Goal: Task Accomplishment & Management: Manage account settings

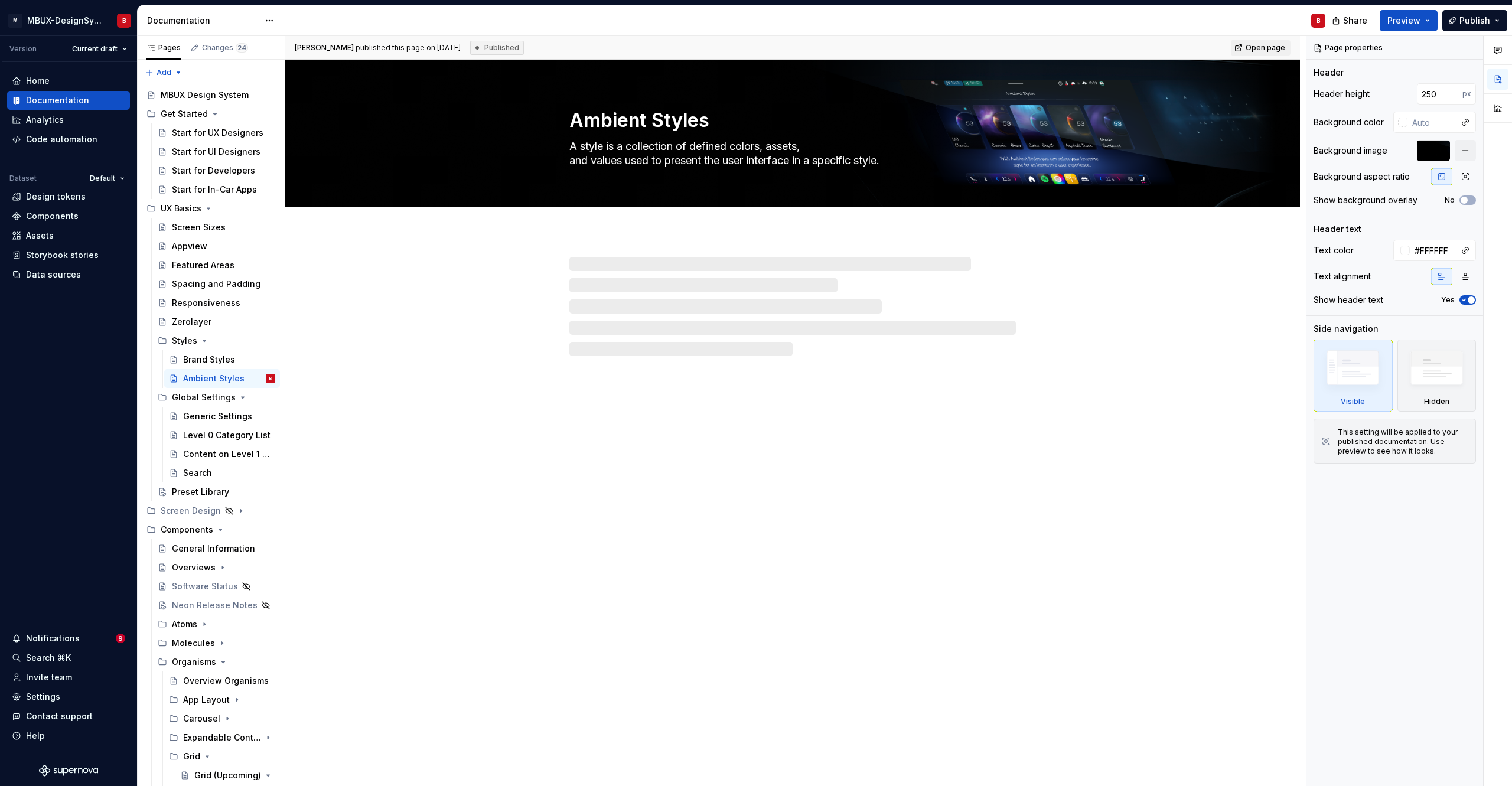
type textarea "*"
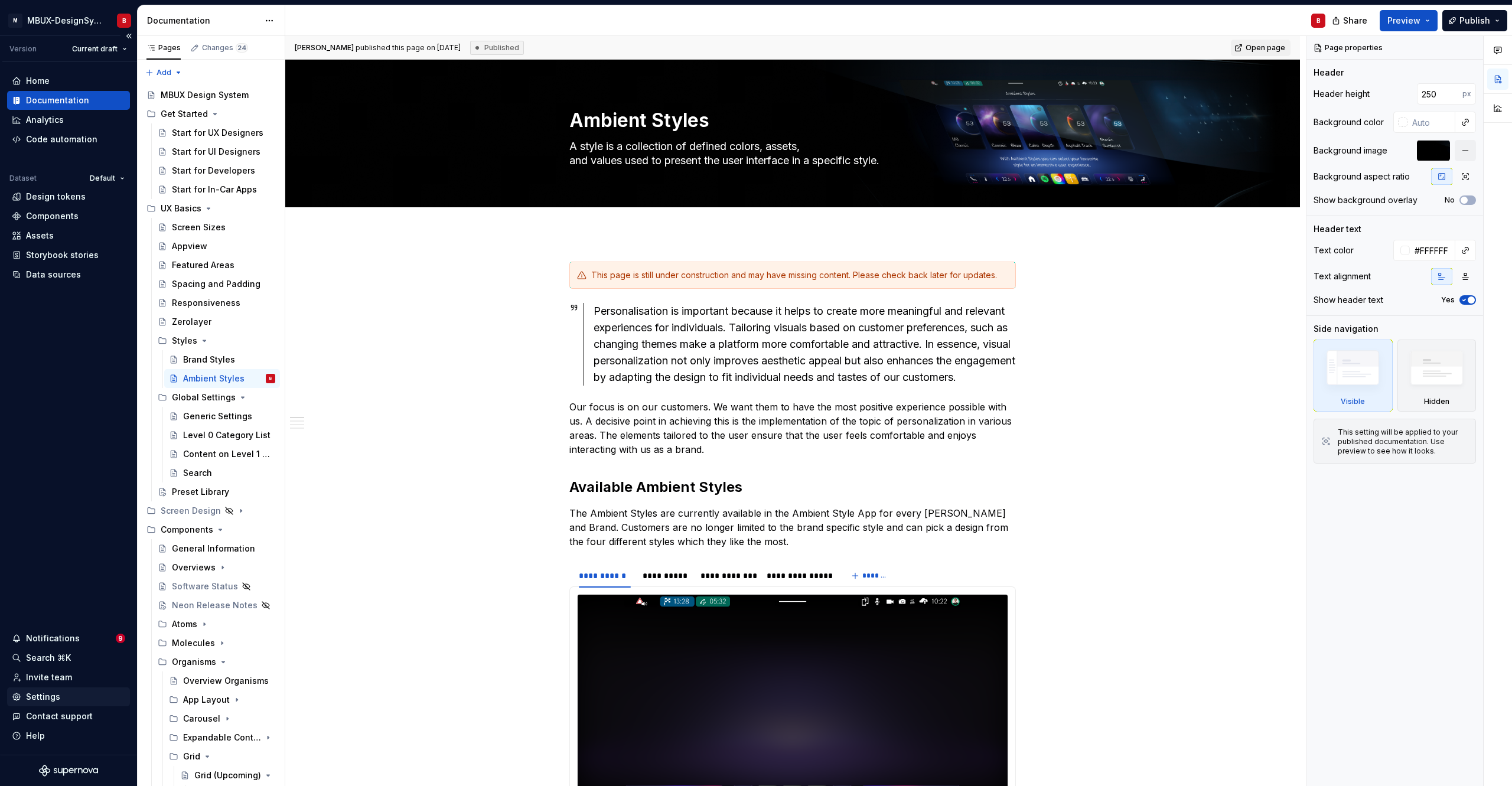
click at [38, 697] on div "Settings" at bounding box center [43, 697] width 34 height 12
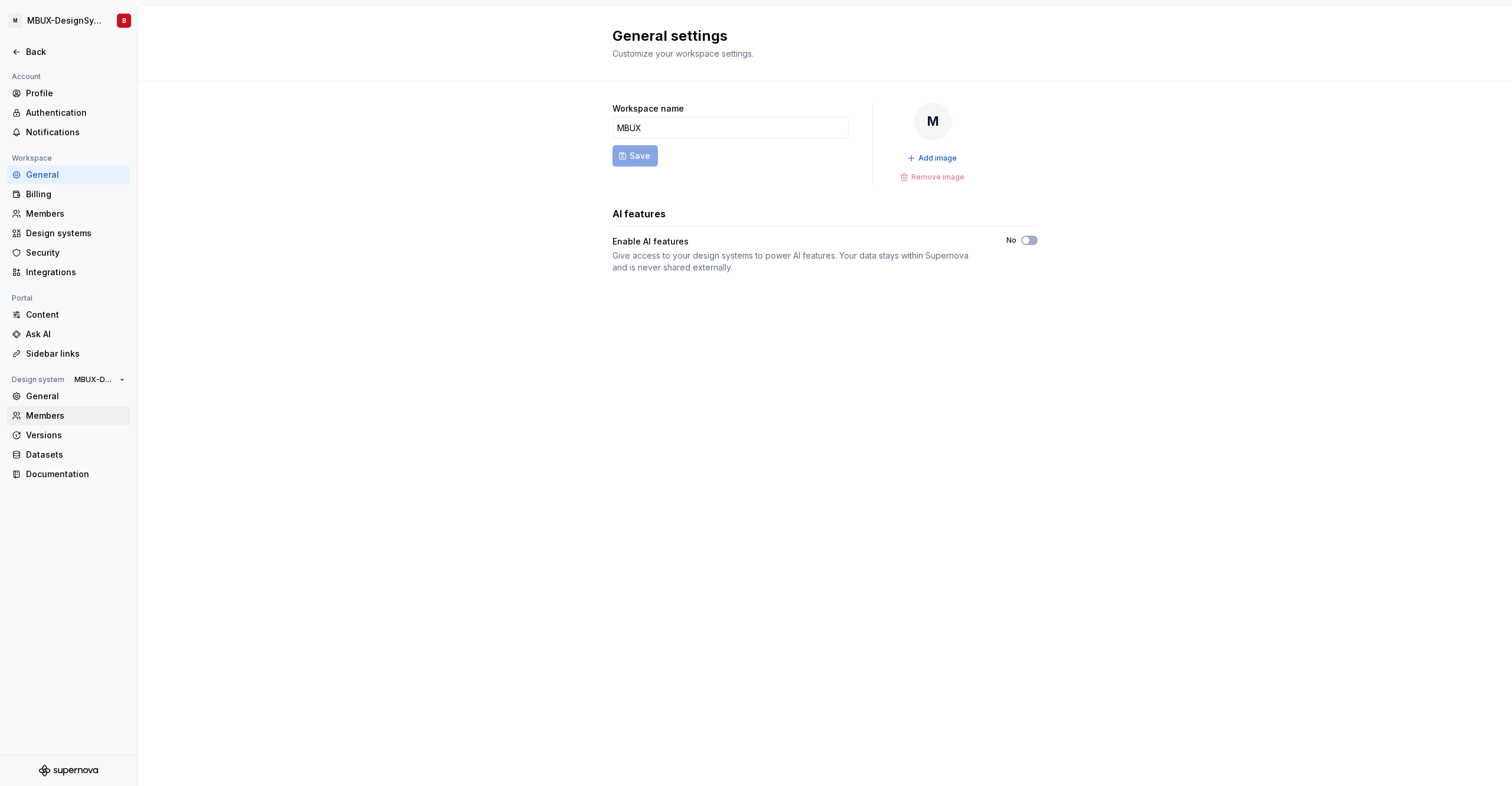
click at [58, 417] on div "Members" at bounding box center [75, 416] width 99 height 12
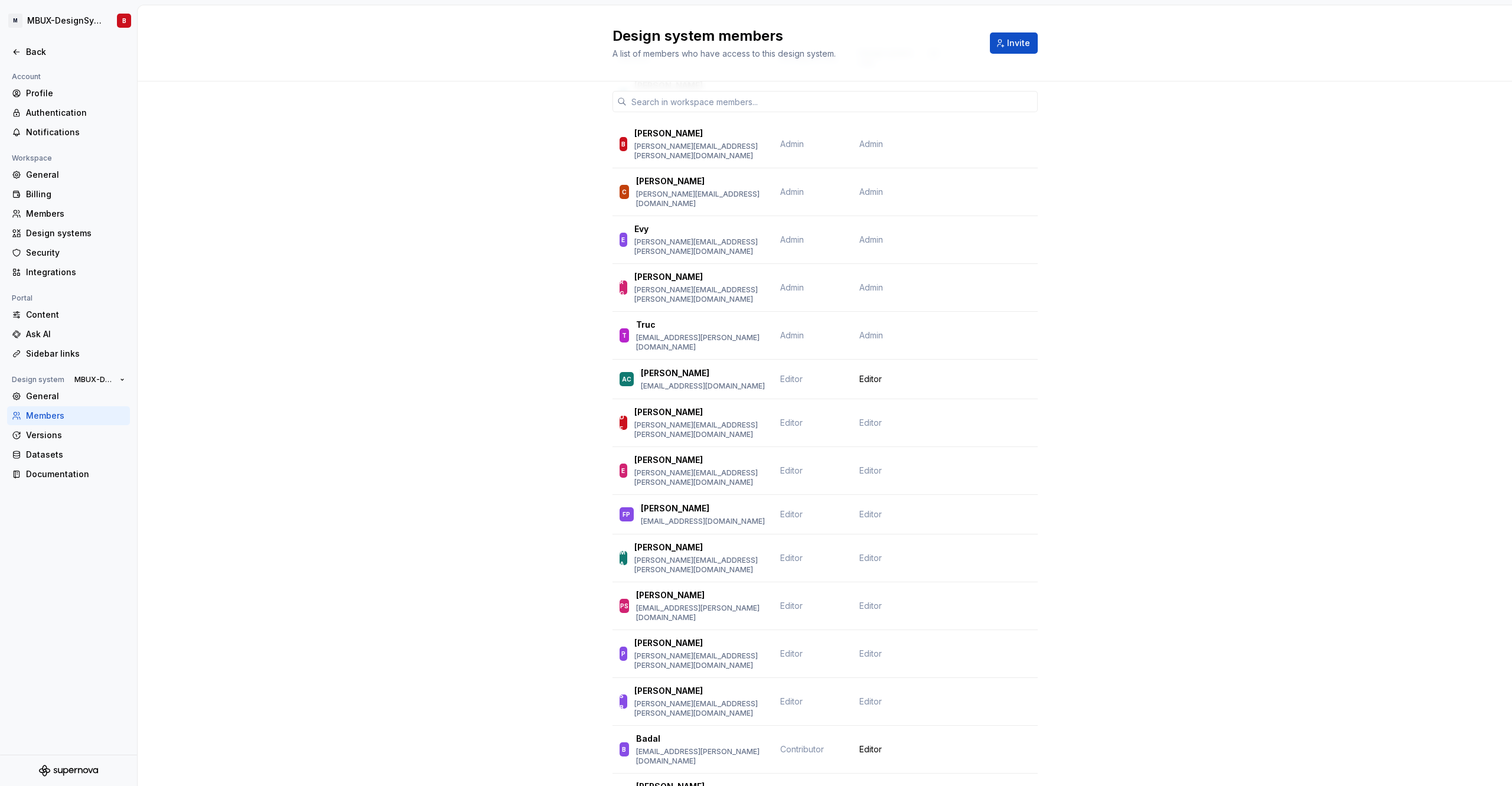
scroll to position [124, 0]
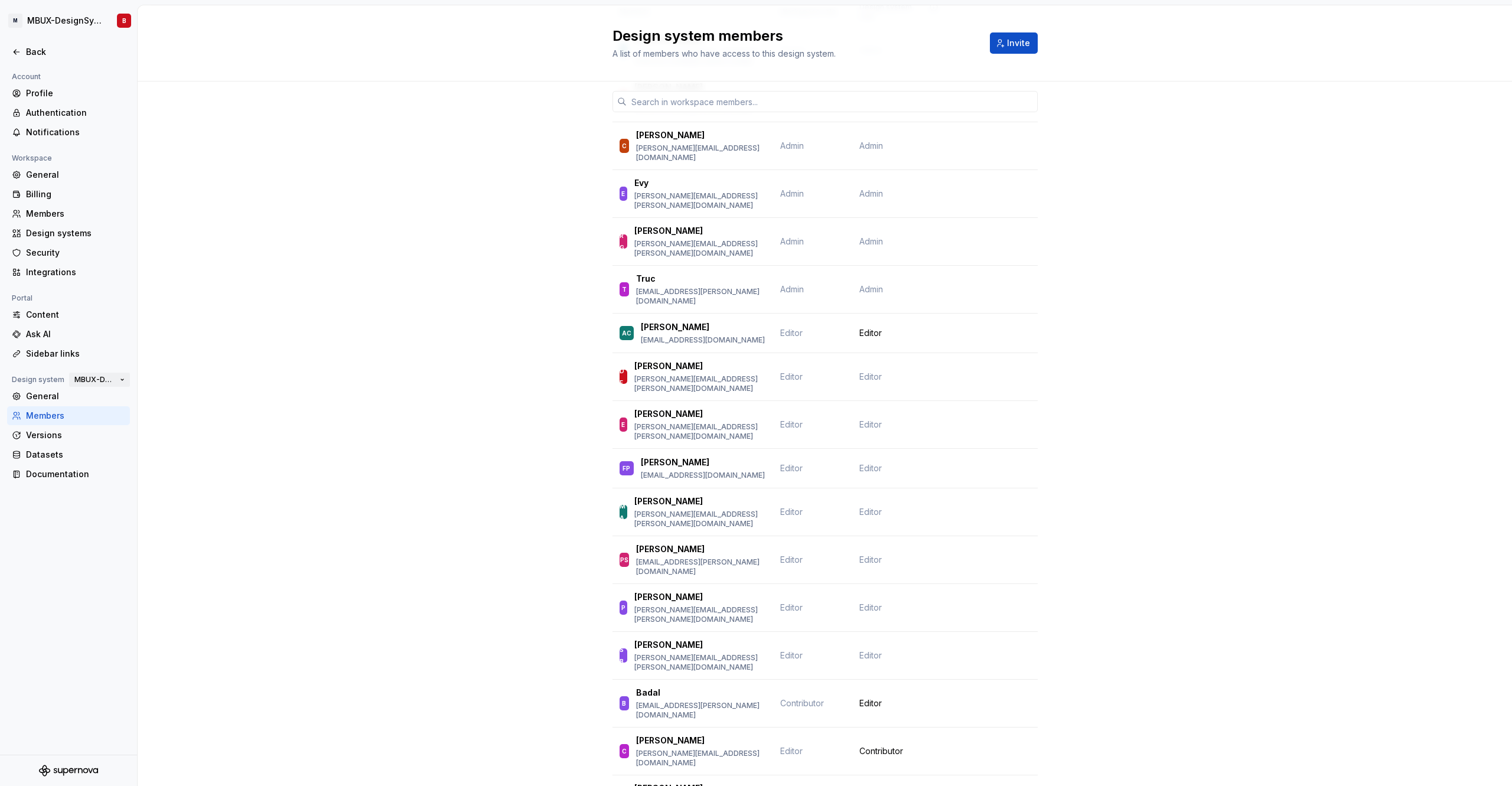
click at [119, 382] on button "MBUX-DesignSystem" at bounding box center [100, 380] width 61 height 17
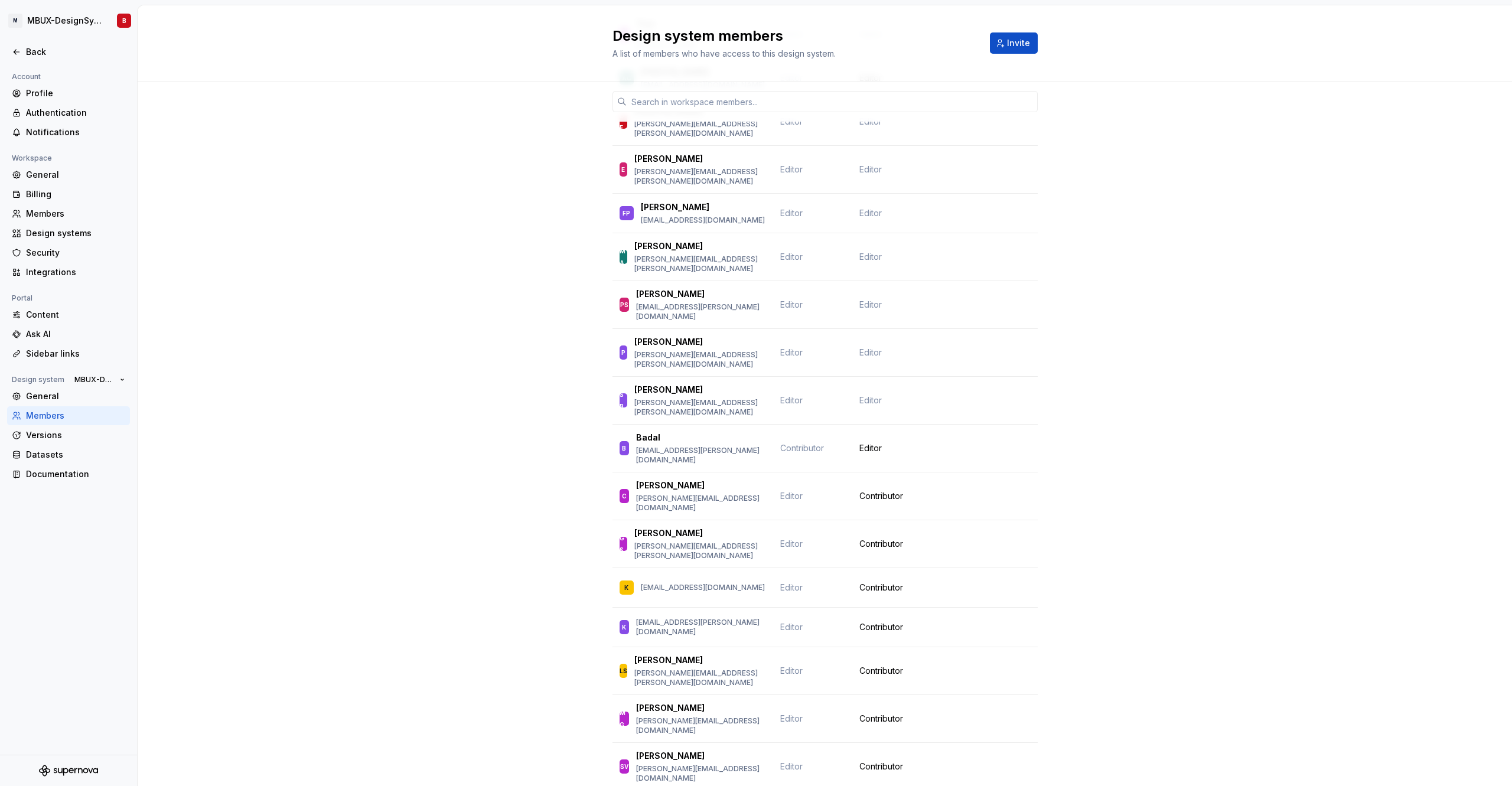
scroll to position [381, 0]
click at [1005, 442] on span "Change role" at bounding box center [994, 446] width 43 height 9
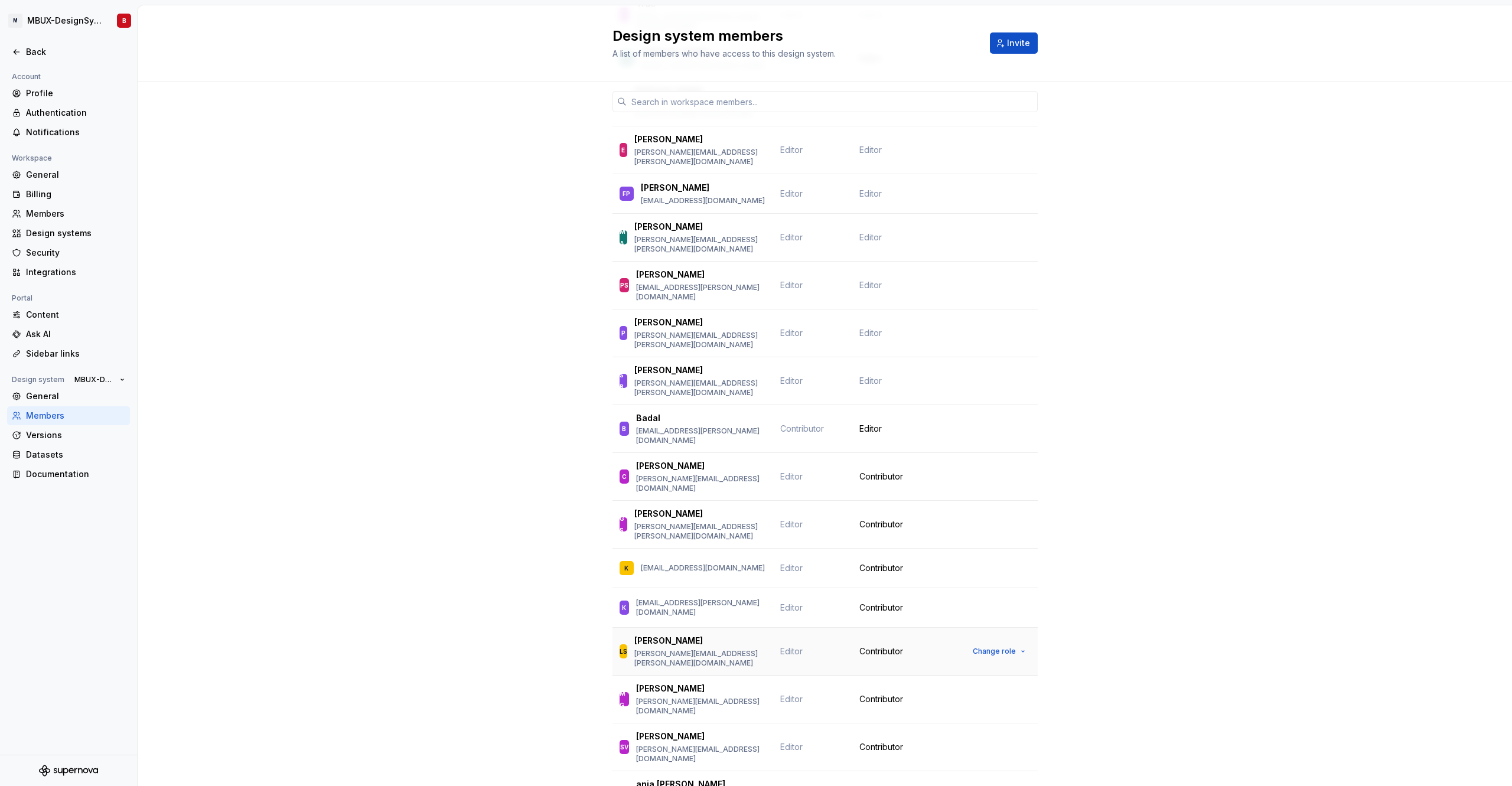
scroll to position [372, 0]
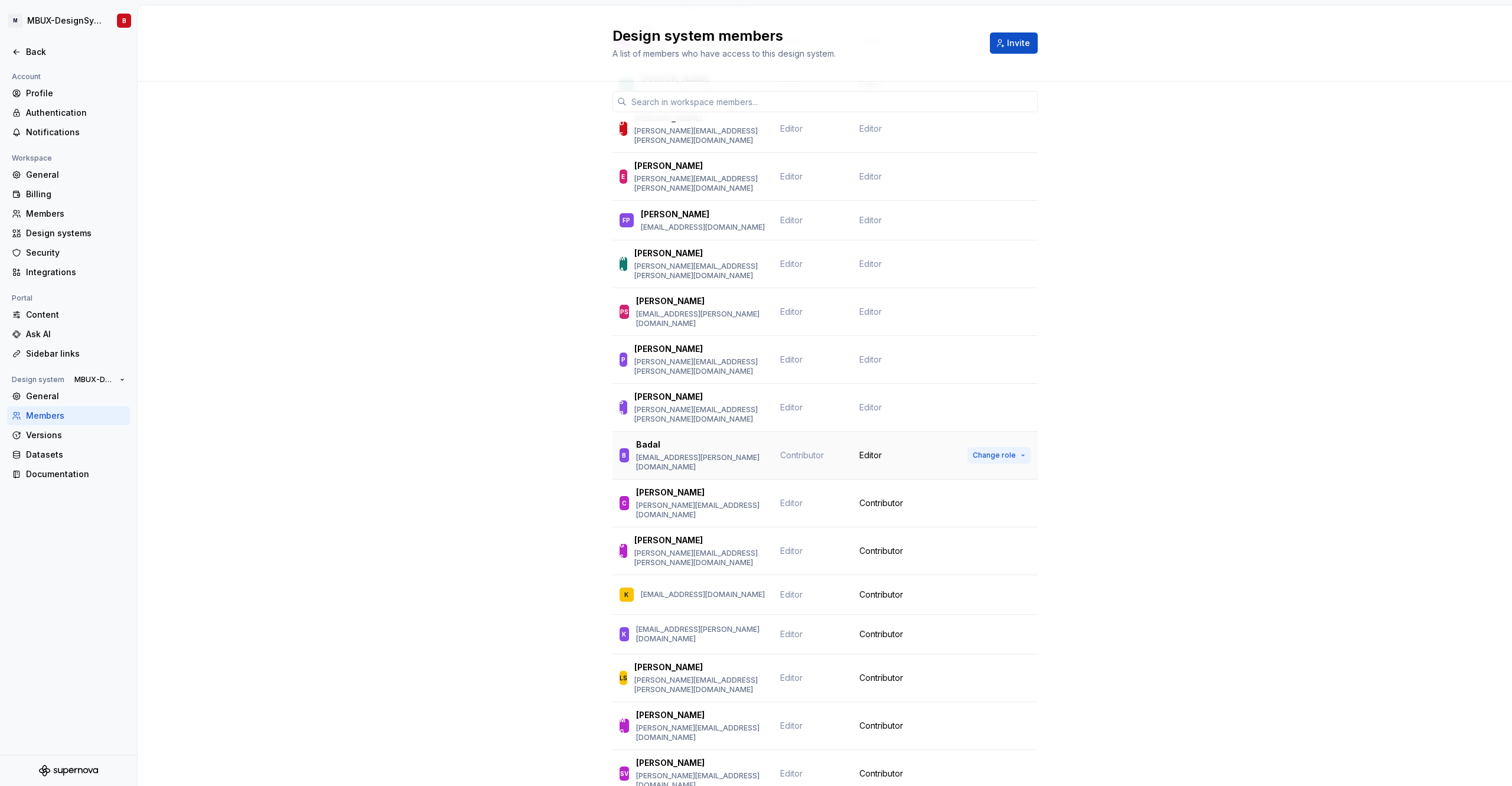
click at [1012, 447] on button "Change role" at bounding box center [999, 455] width 63 height 17
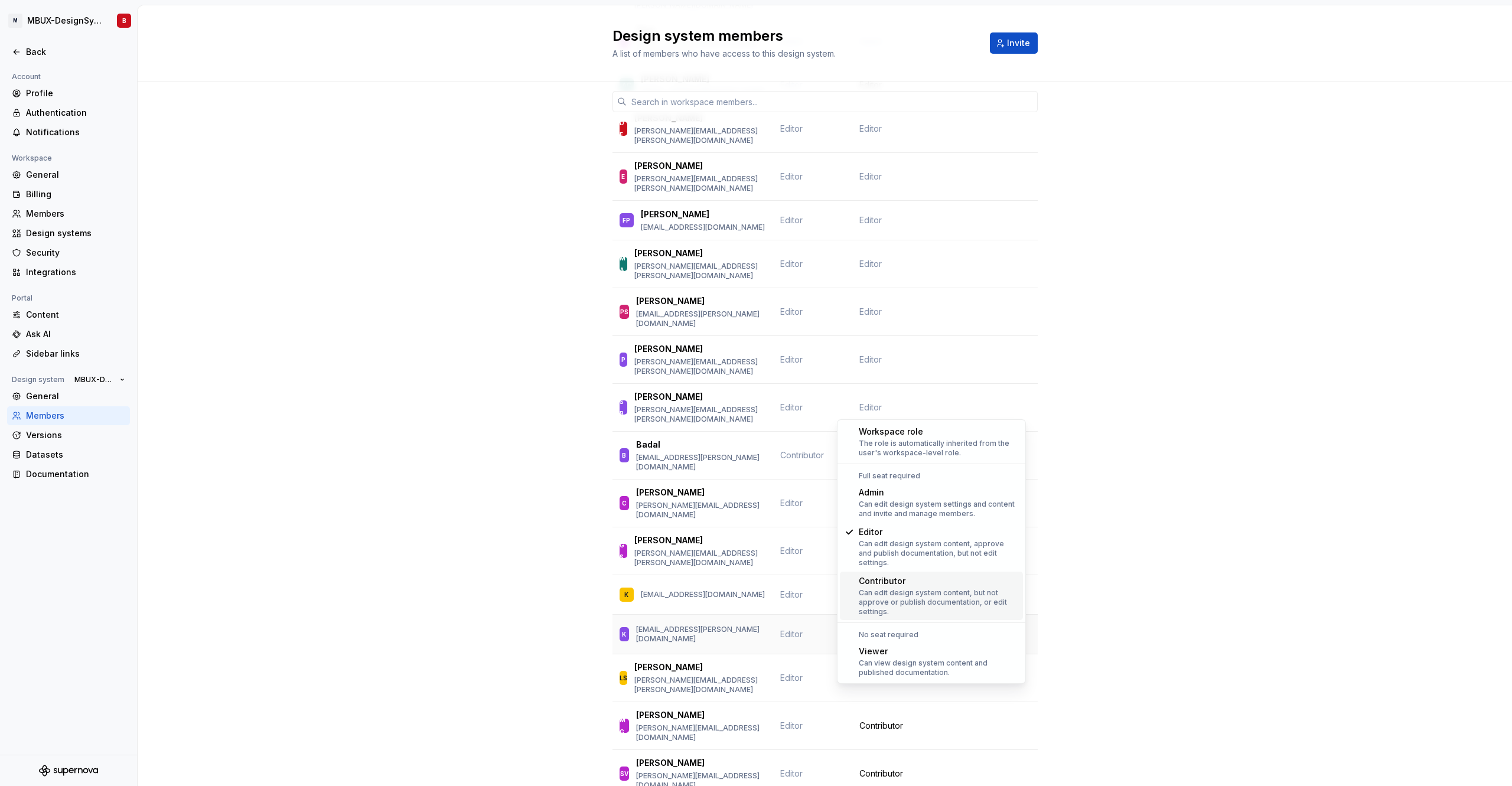
click at [903, 588] on div "Can edit design system content, but not approve or publish documentation, or ed…" at bounding box center [938, 603] width 160 height 28
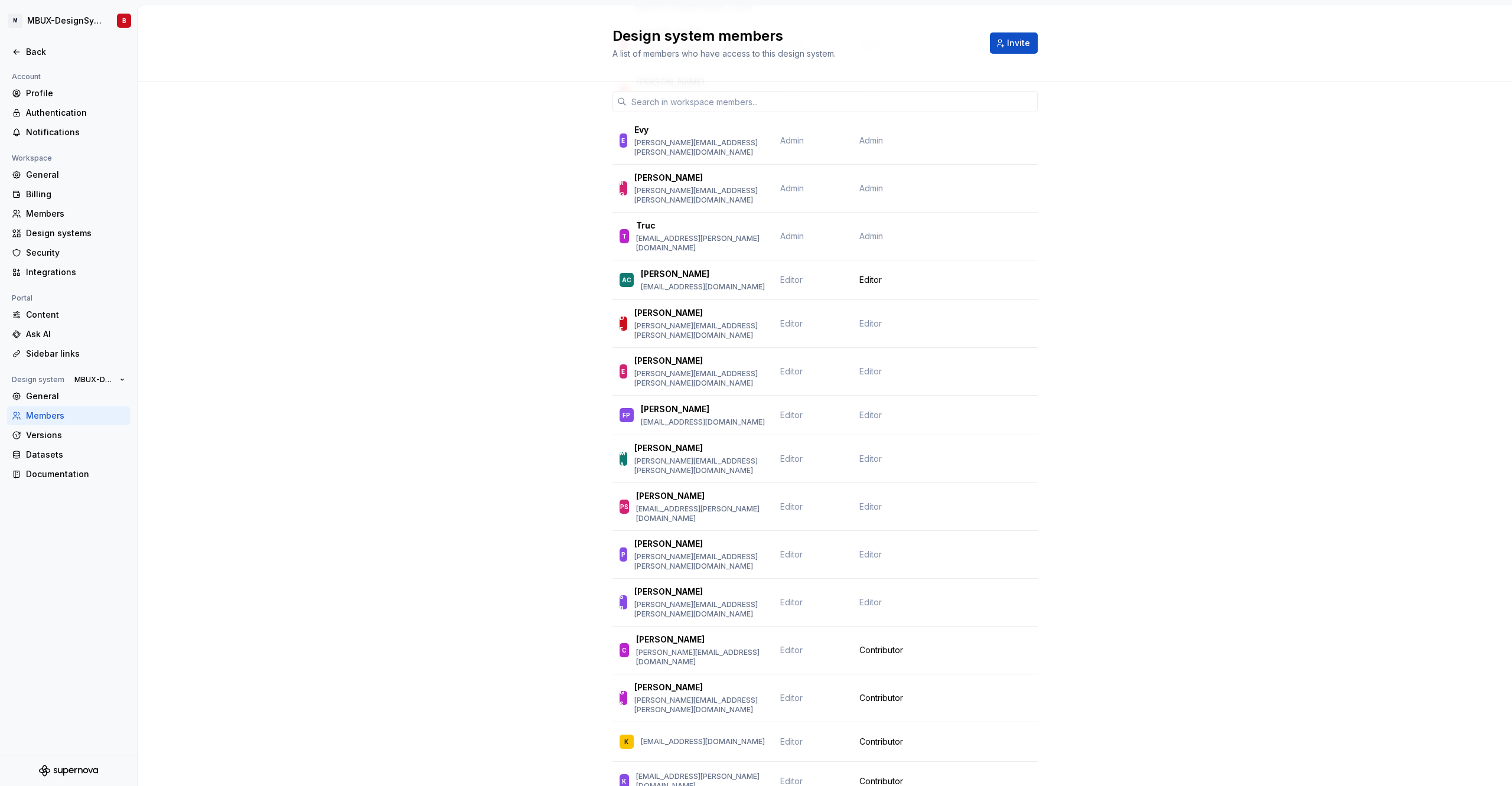
scroll to position [0, 0]
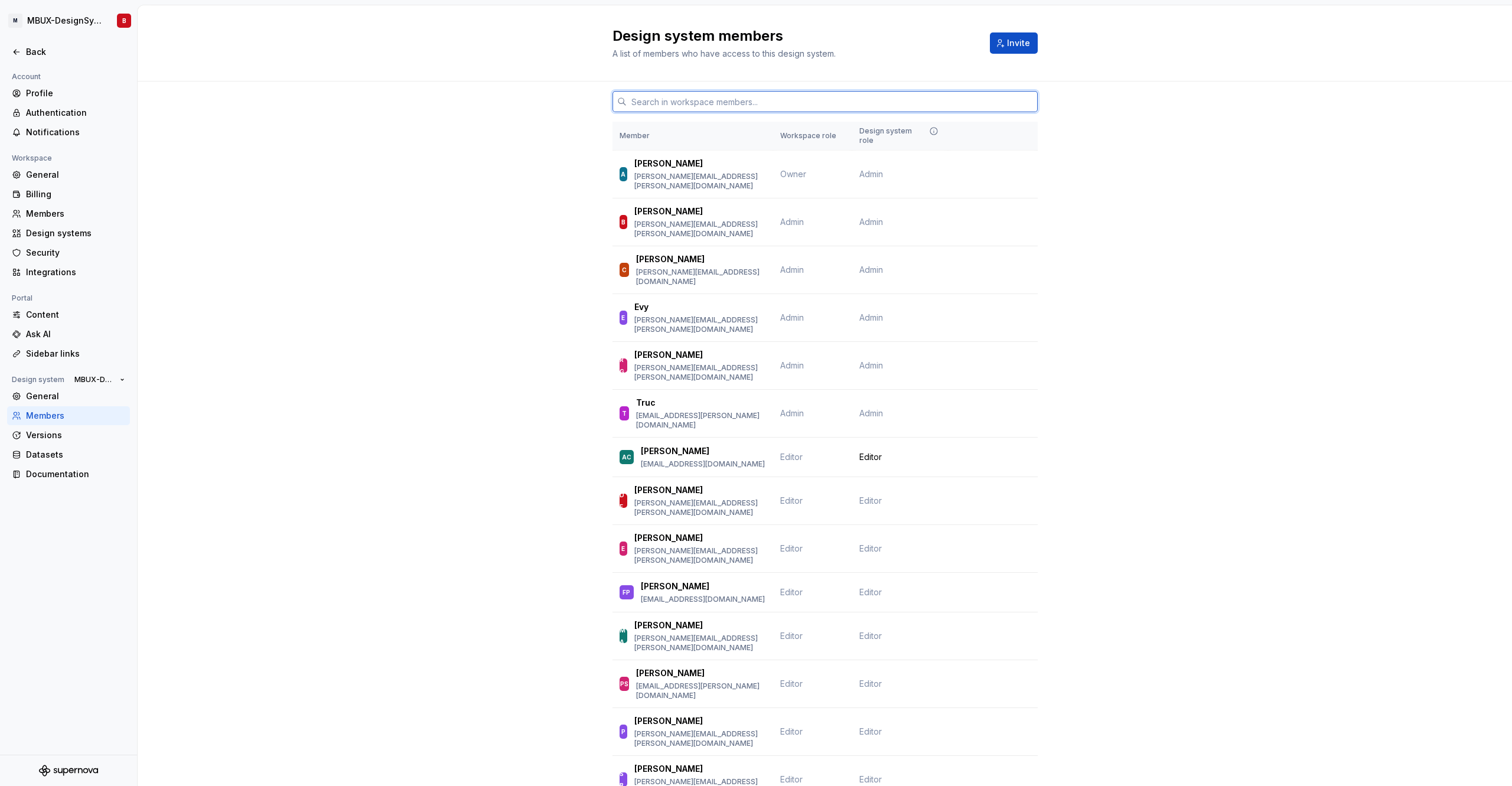
click at [667, 107] on input "text" at bounding box center [833, 102] width 411 height 22
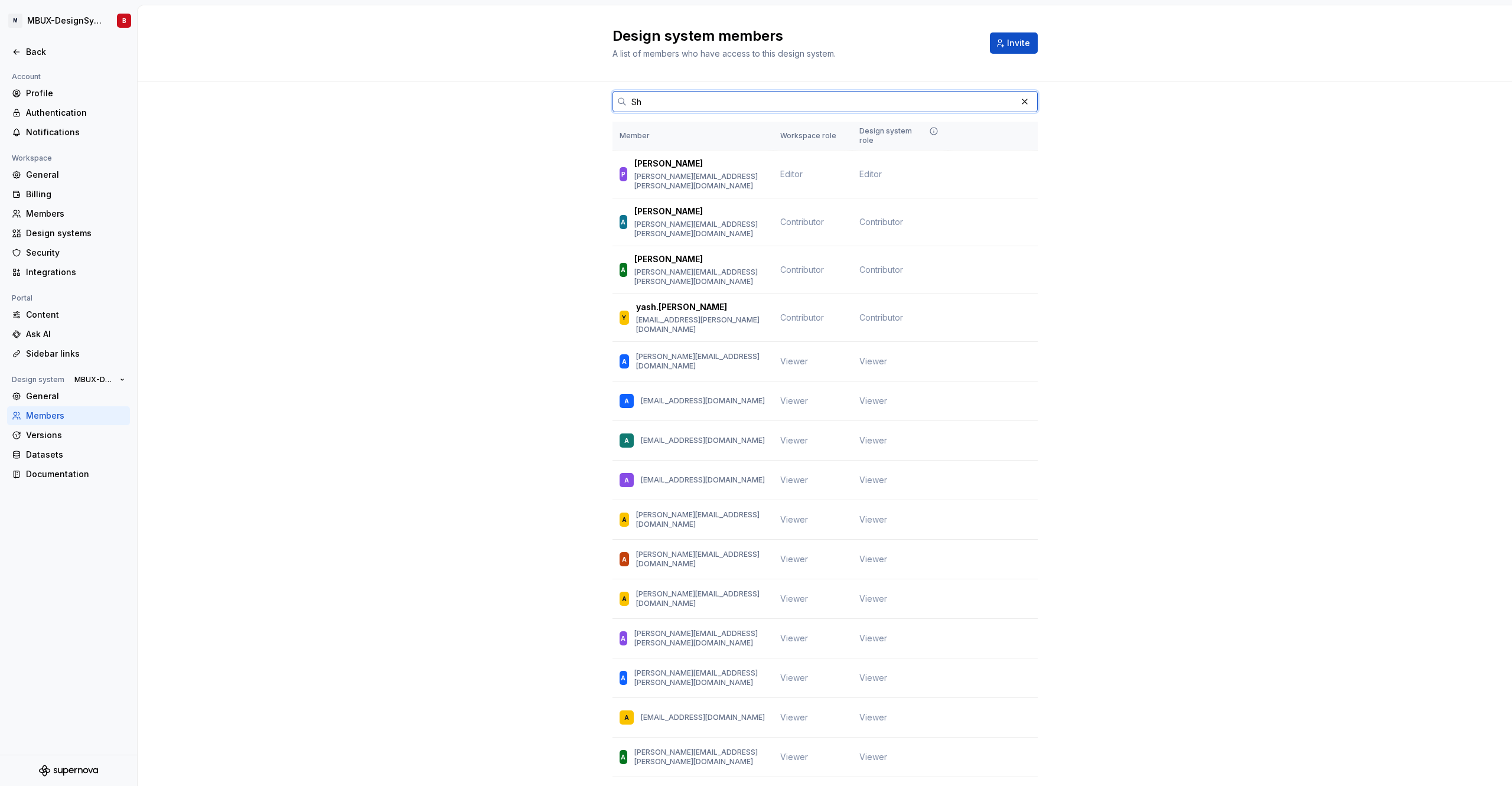
type input "Sh"
click at [102, 381] on span "MBUX-DesignSystem" at bounding box center [94, 380] width 40 height 9
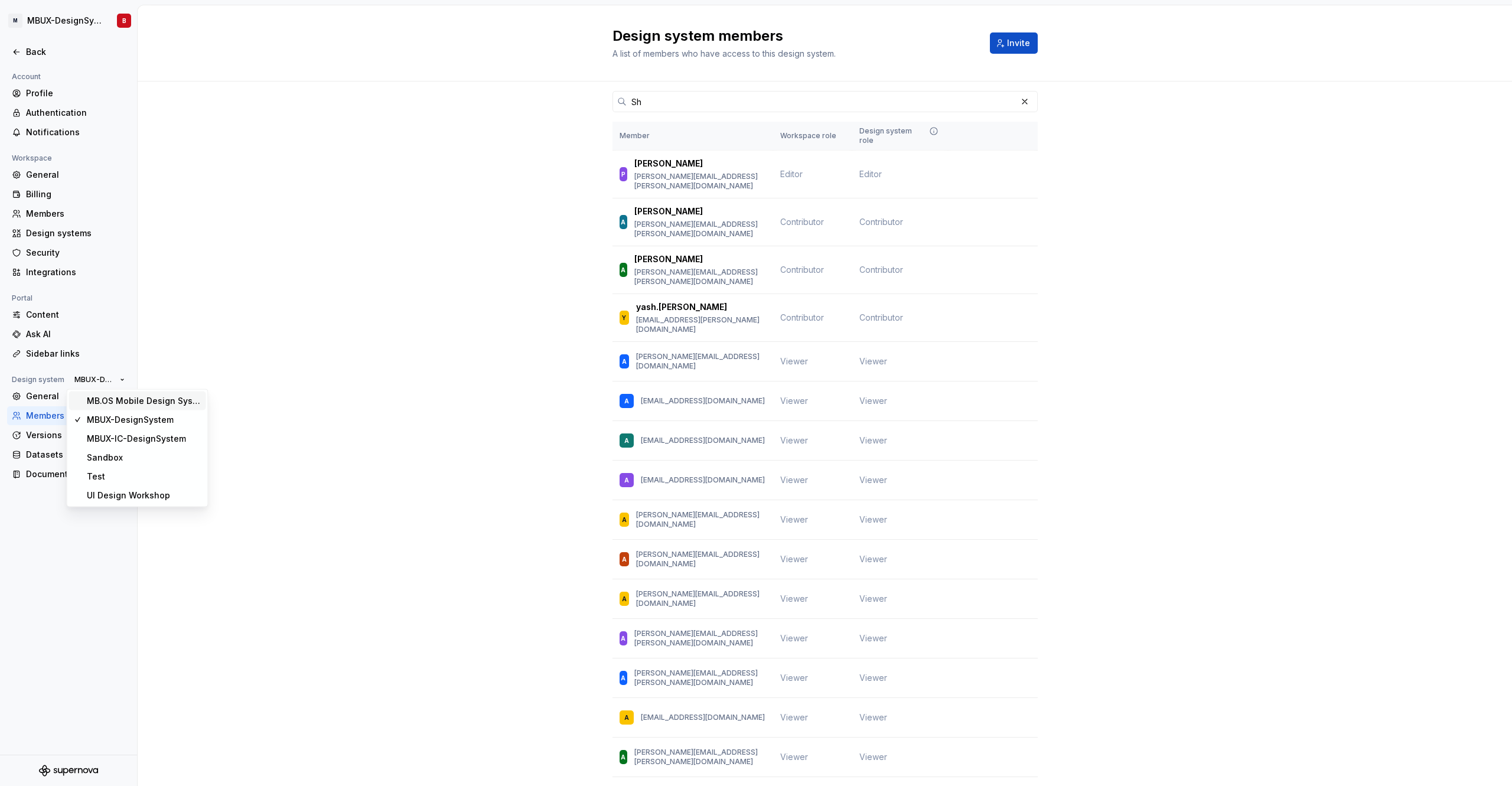
click at [162, 404] on div "MB.OS Mobile Design System" at bounding box center [144, 401] width 115 height 12
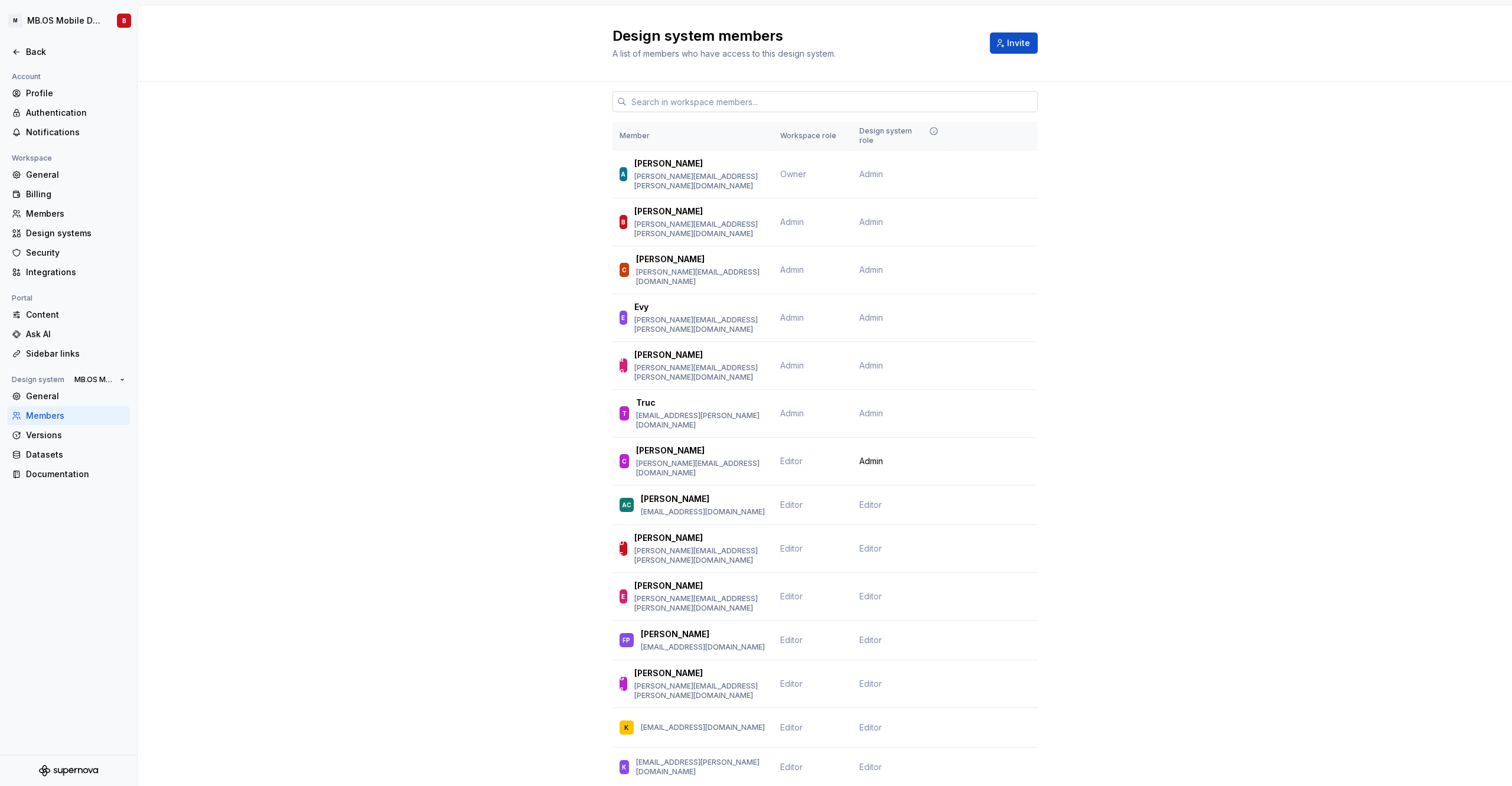
click at [800, 100] on input "text" at bounding box center [833, 102] width 411 height 22
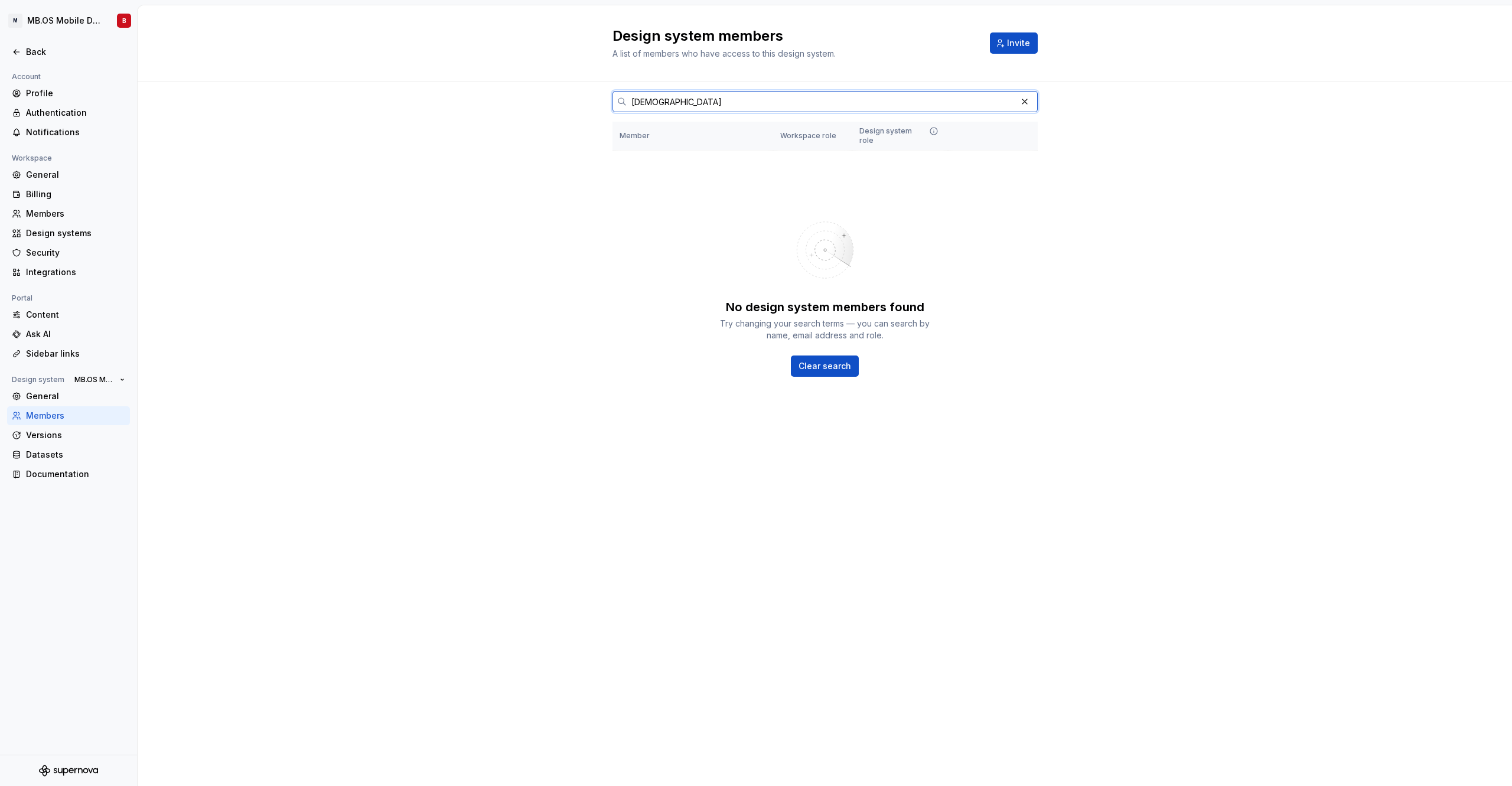
click at [647, 99] on input "[DEMOGRAPHIC_DATA]" at bounding box center [822, 102] width 390 height 22
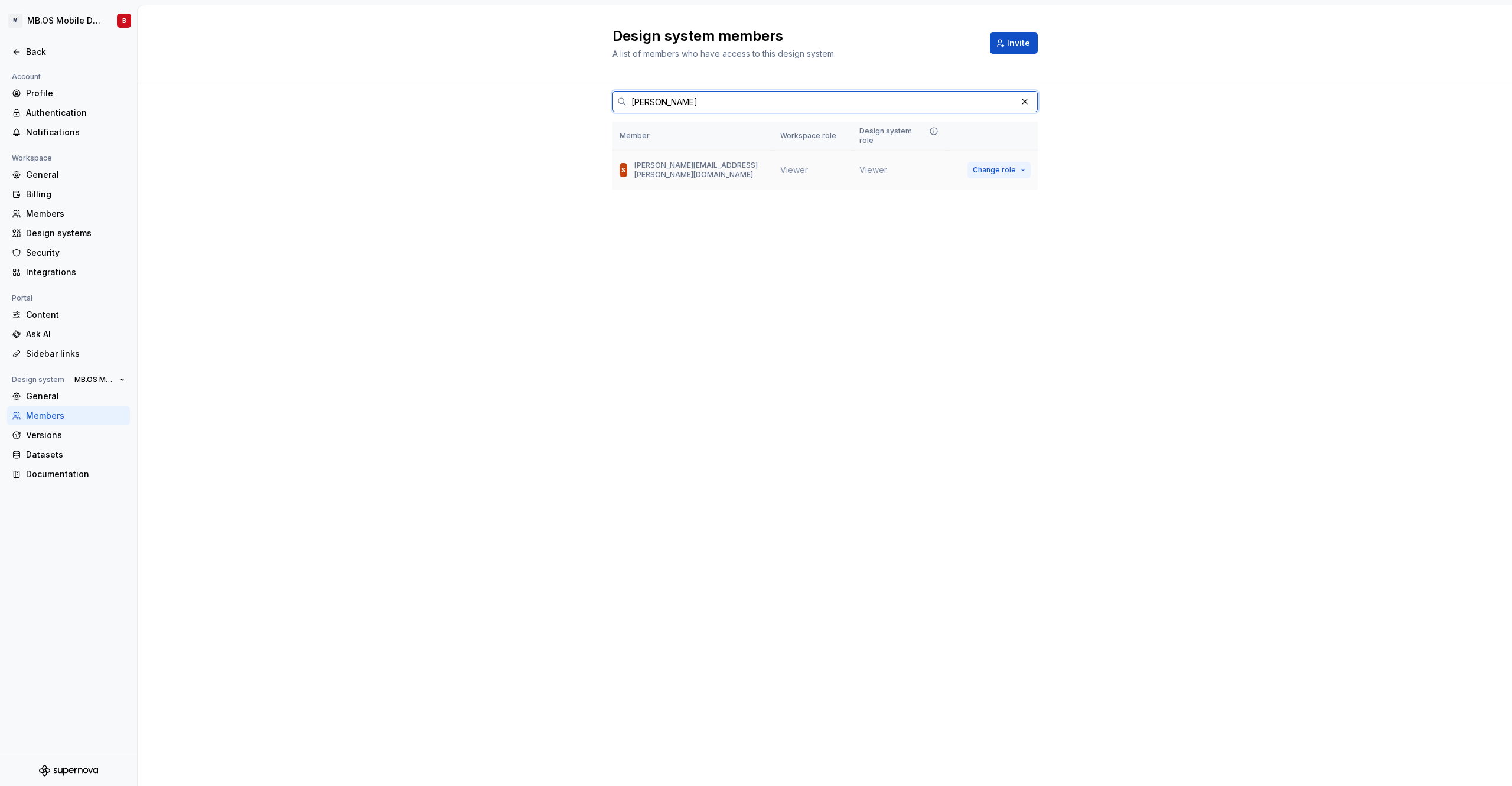
type input "[PERSON_NAME]"
click at [1021, 162] on button "Change role" at bounding box center [999, 170] width 63 height 17
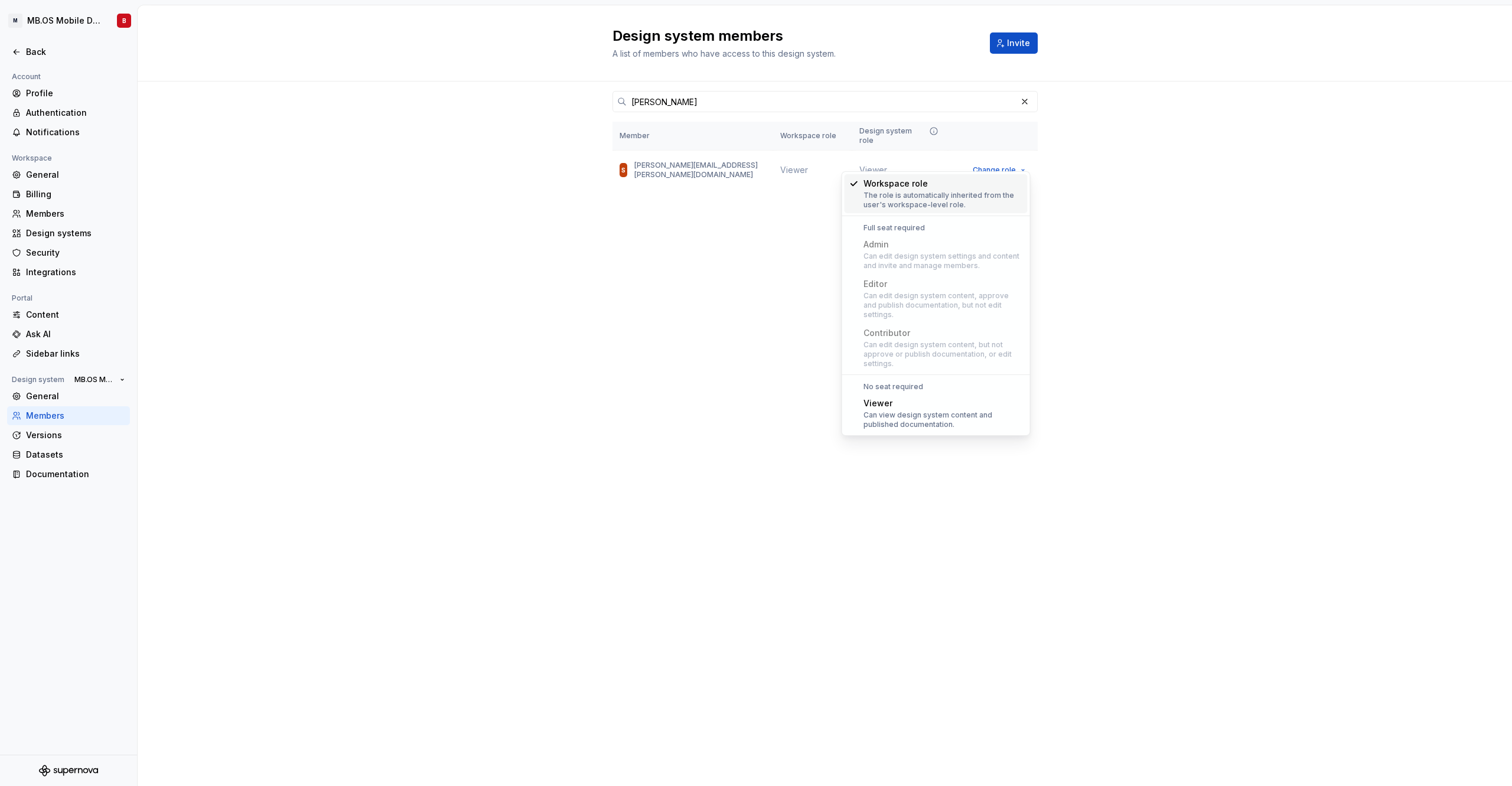
click at [946, 305] on div "Can edit design system content, approve and publish documentation, but not edit…" at bounding box center [943, 305] width 160 height 28
drag, startPoint x: 727, startPoint y: 308, endPoint x: 690, endPoint y: 327, distance: 41.6
click at [727, 308] on div "Design system members A list of members who have access to this design system. …" at bounding box center [824, 396] width 1374 height 781
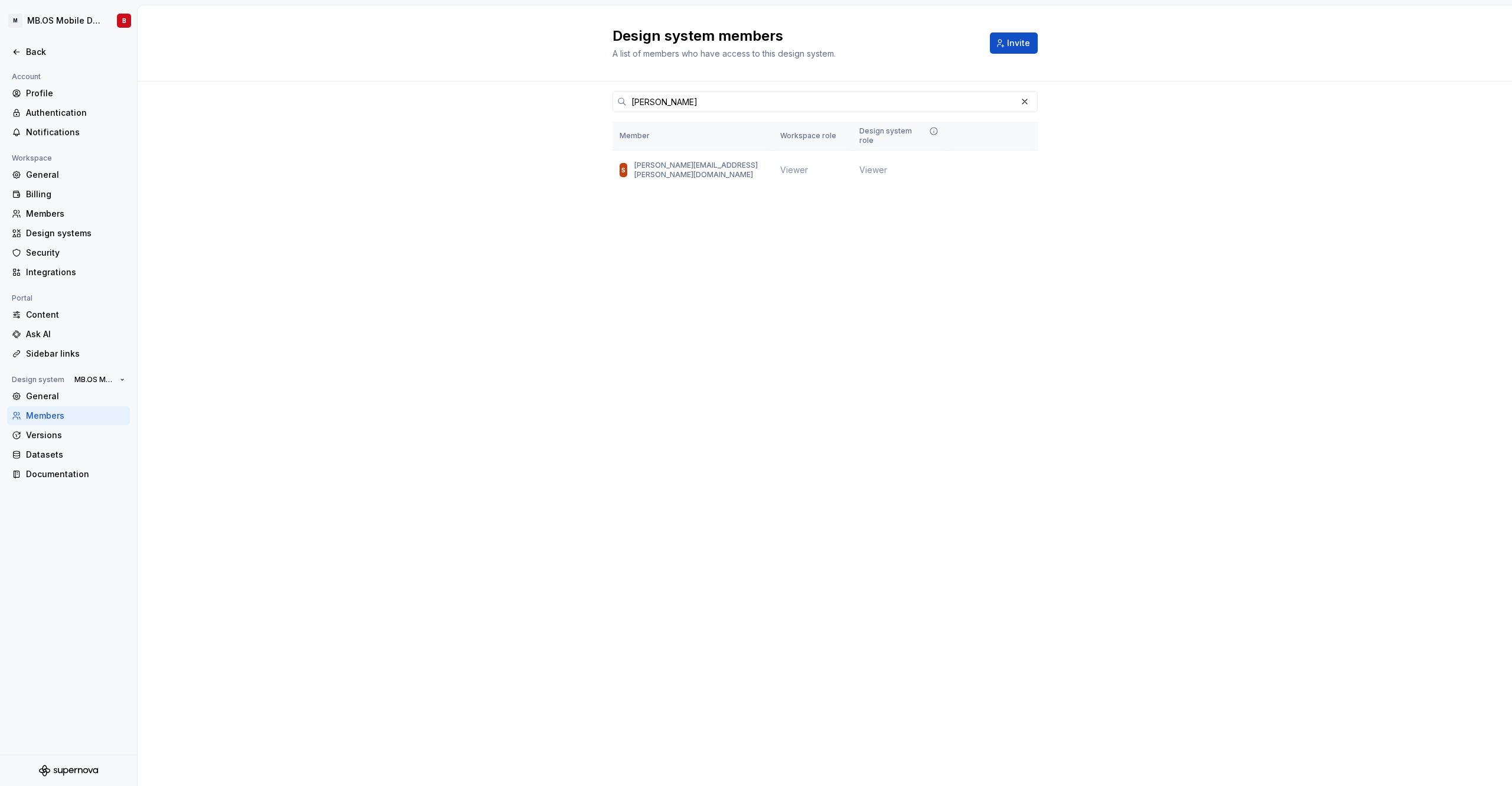
click at [64, 415] on div "Members" at bounding box center [75, 416] width 99 height 12
click at [410, 402] on div "Design system members A list of members who have access to this design system. …" at bounding box center [824, 396] width 1374 height 781
click at [56, 400] on div "General" at bounding box center [75, 396] width 99 height 12
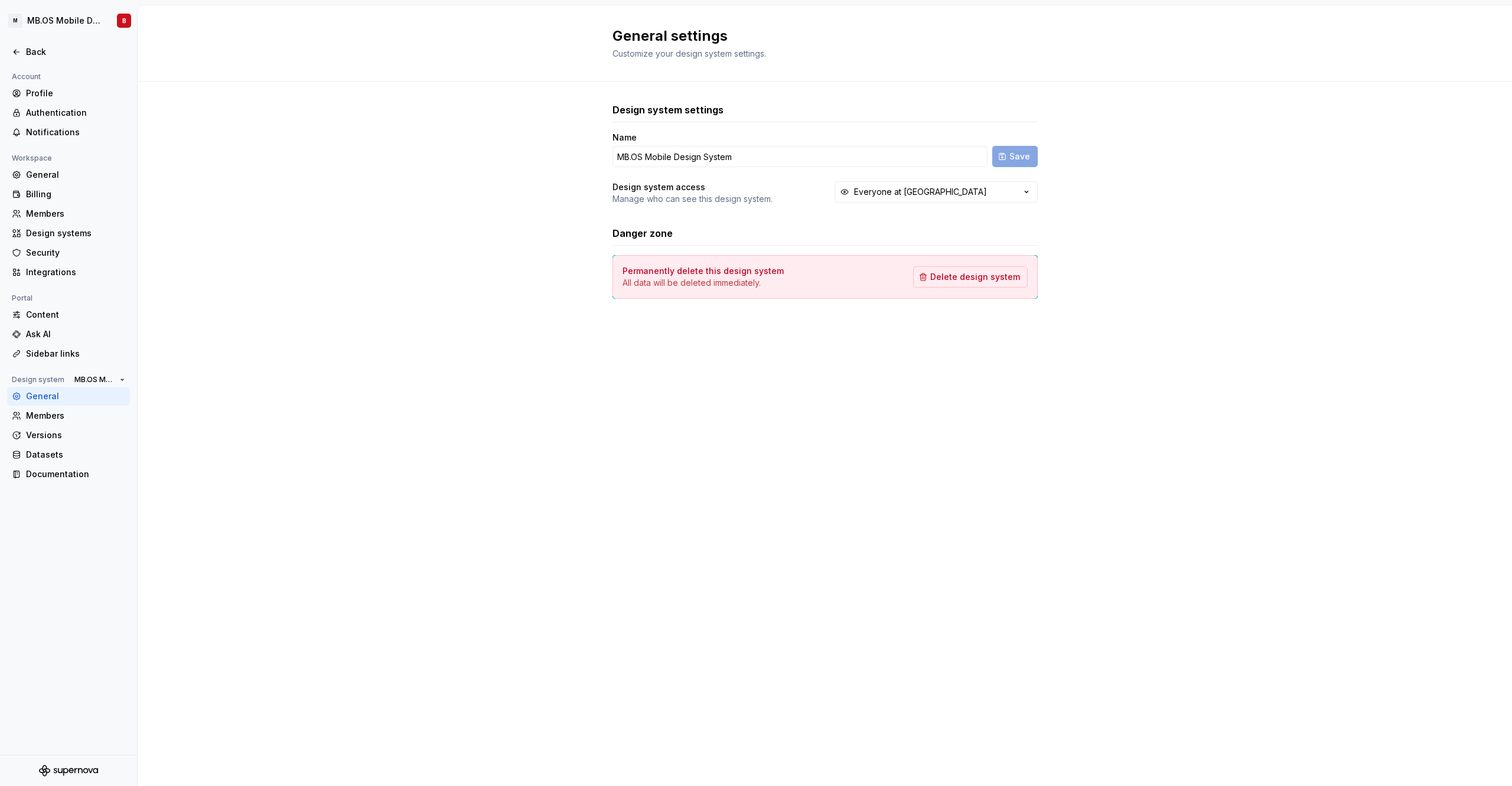
drag, startPoint x: 500, startPoint y: 290, endPoint x: 442, endPoint y: 302, distance: 59.2
click at [500, 290] on div "Design system settings Name MB.OS Mobile Design System Save Design system acces…" at bounding box center [824, 212] width 1374 height 262
click at [42, 419] on div "Members" at bounding box center [75, 416] width 99 height 12
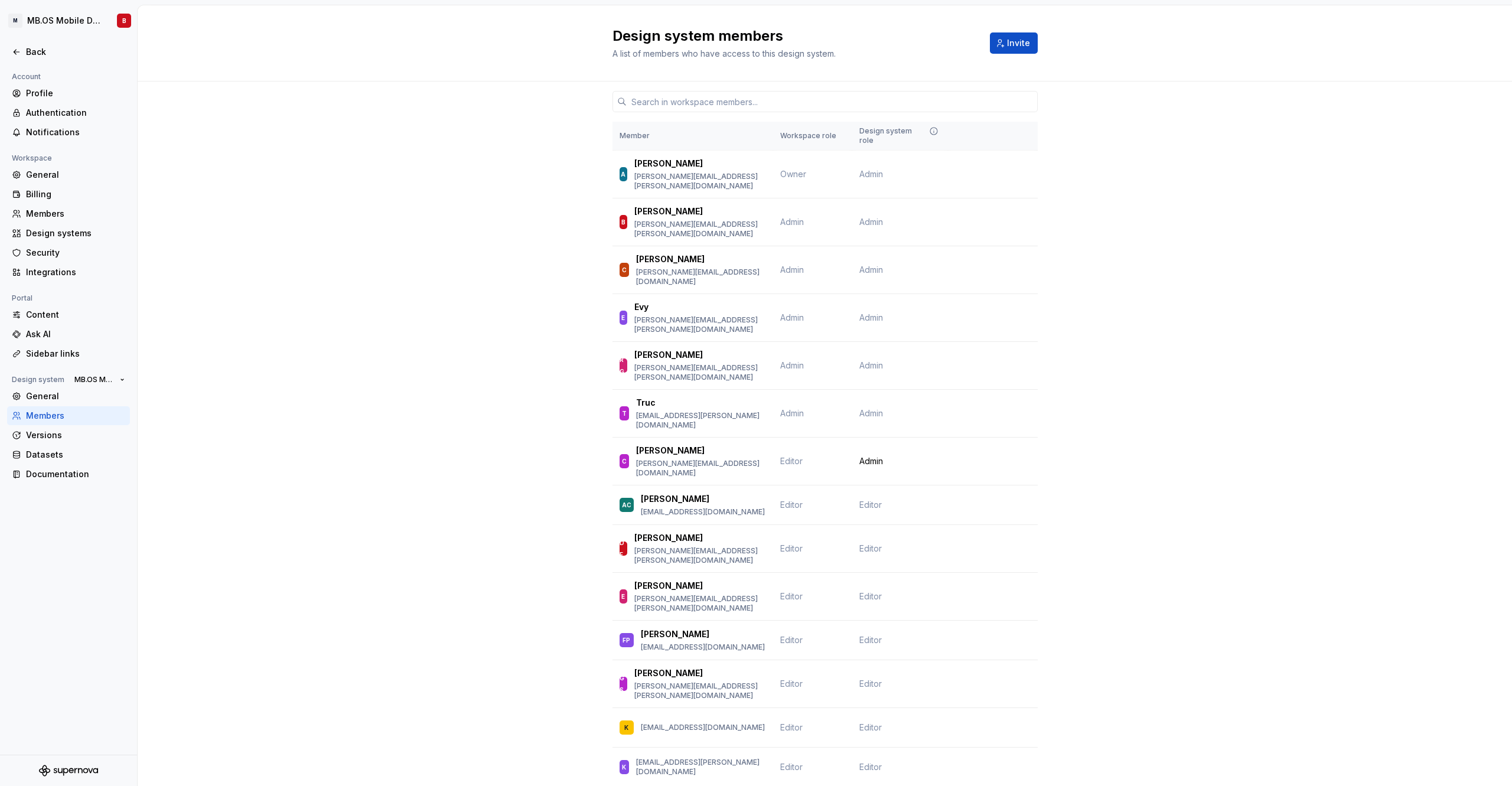
click at [94, 380] on span "MB.OS Mobile Design System" at bounding box center [94, 380] width 40 height 9
click at [157, 401] on div "MB.OS Mobile Design System" at bounding box center [144, 401] width 115 height 12
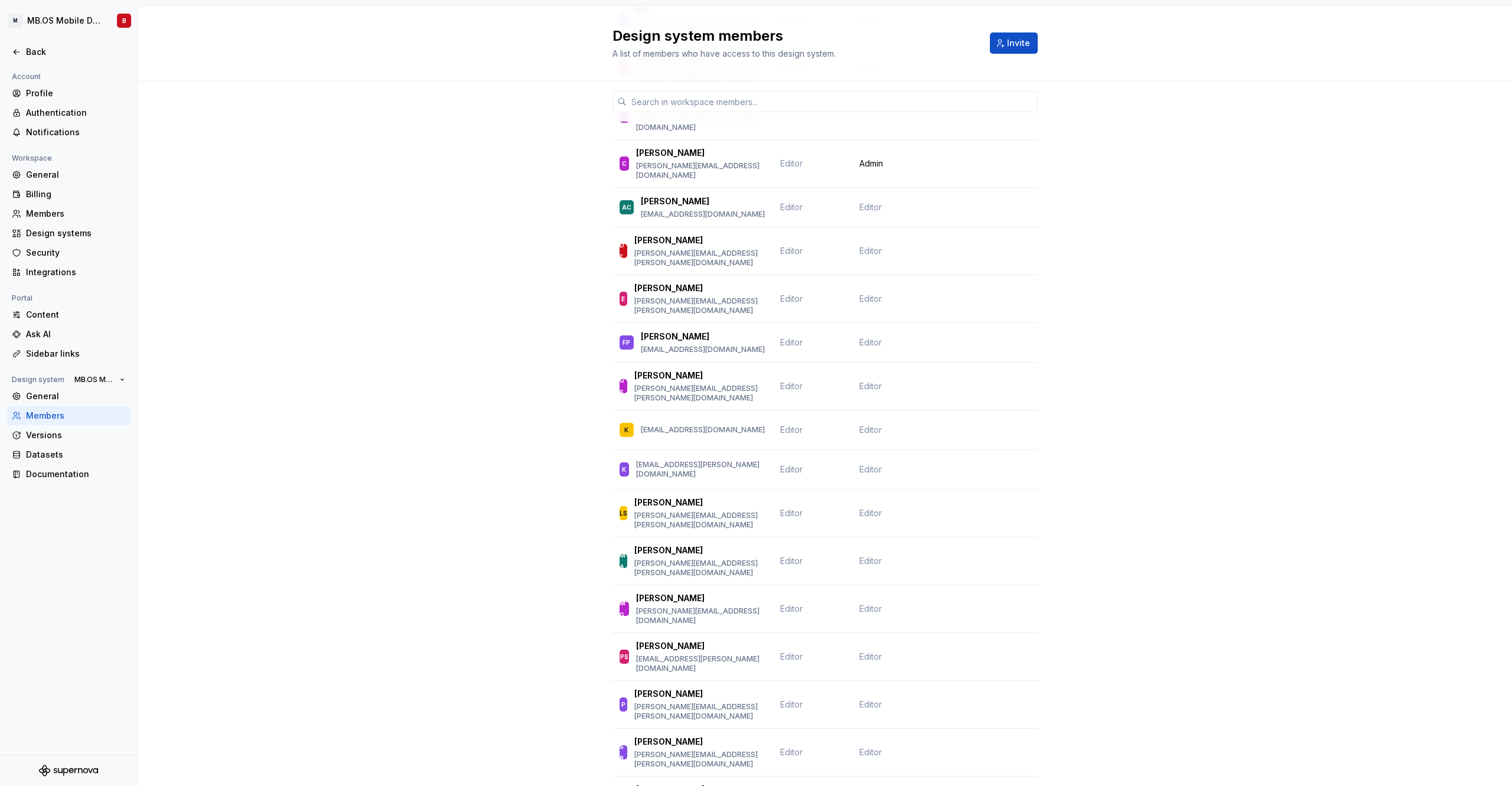
scroll to position [301, 0]
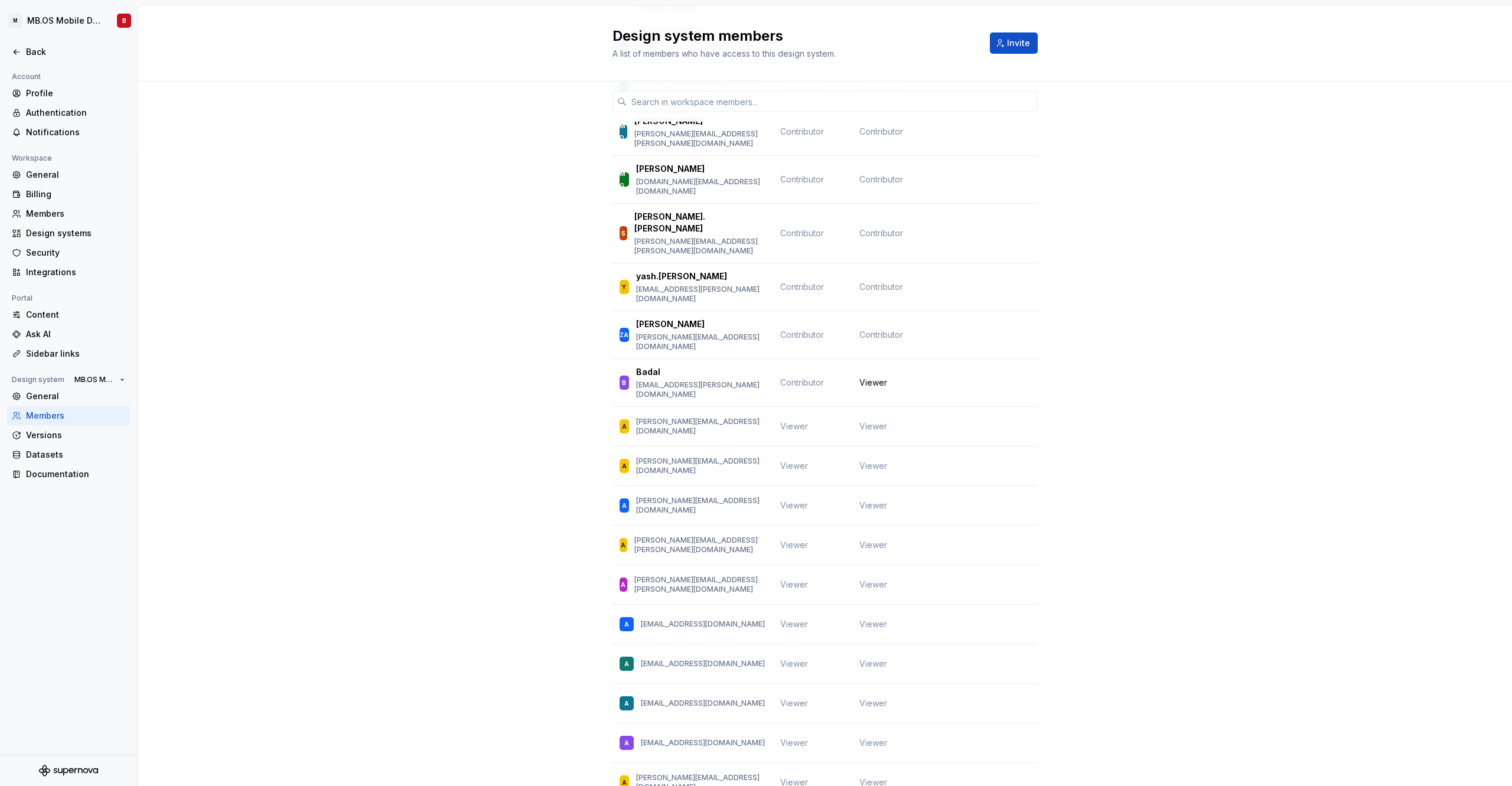
scroll to position [1383, 0]
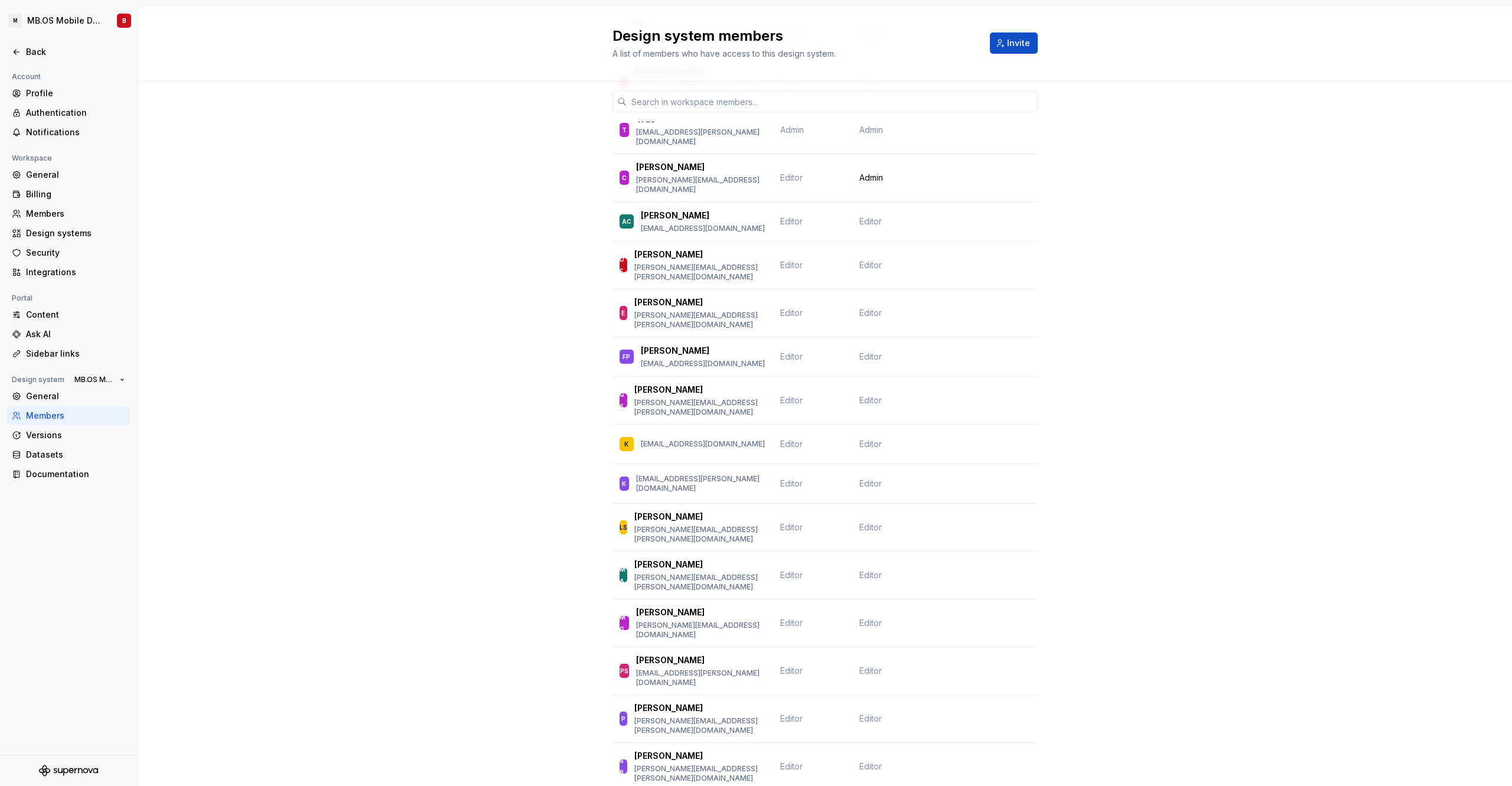
scroll to position [0, 0]
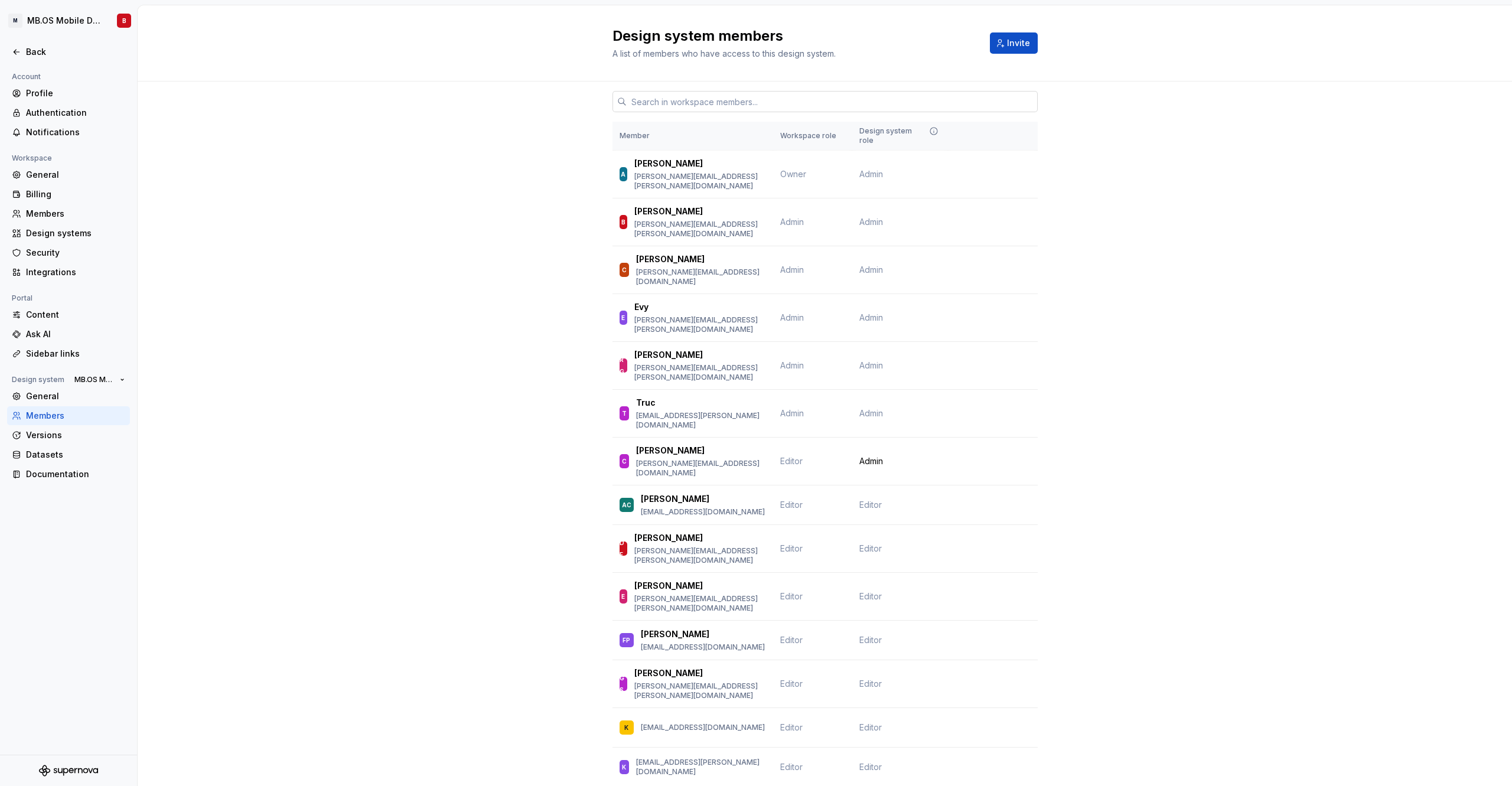
click at [666, 97] on input "text" at bounding box center [833, 102] width 411 height 22
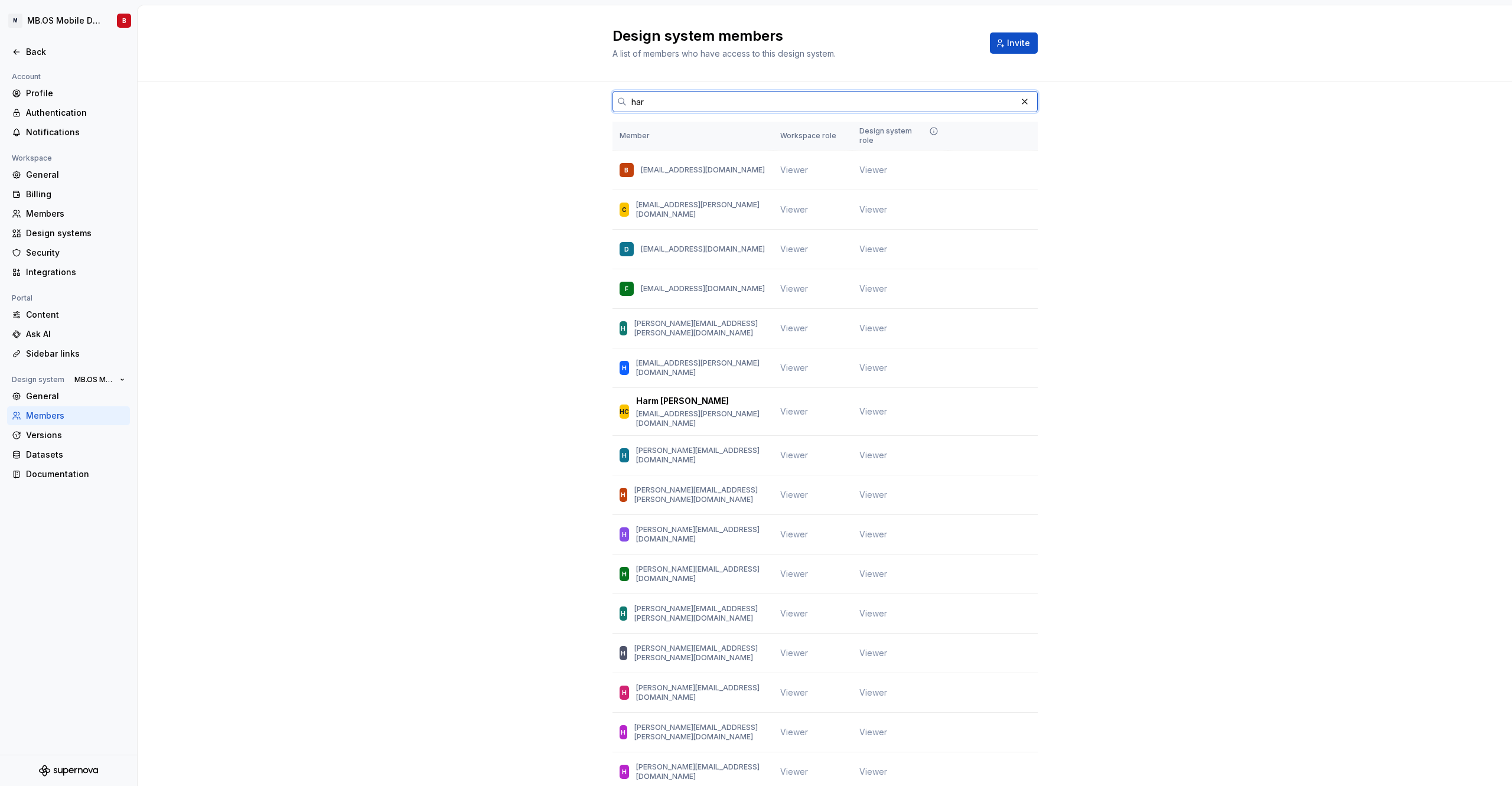
type input "harm"
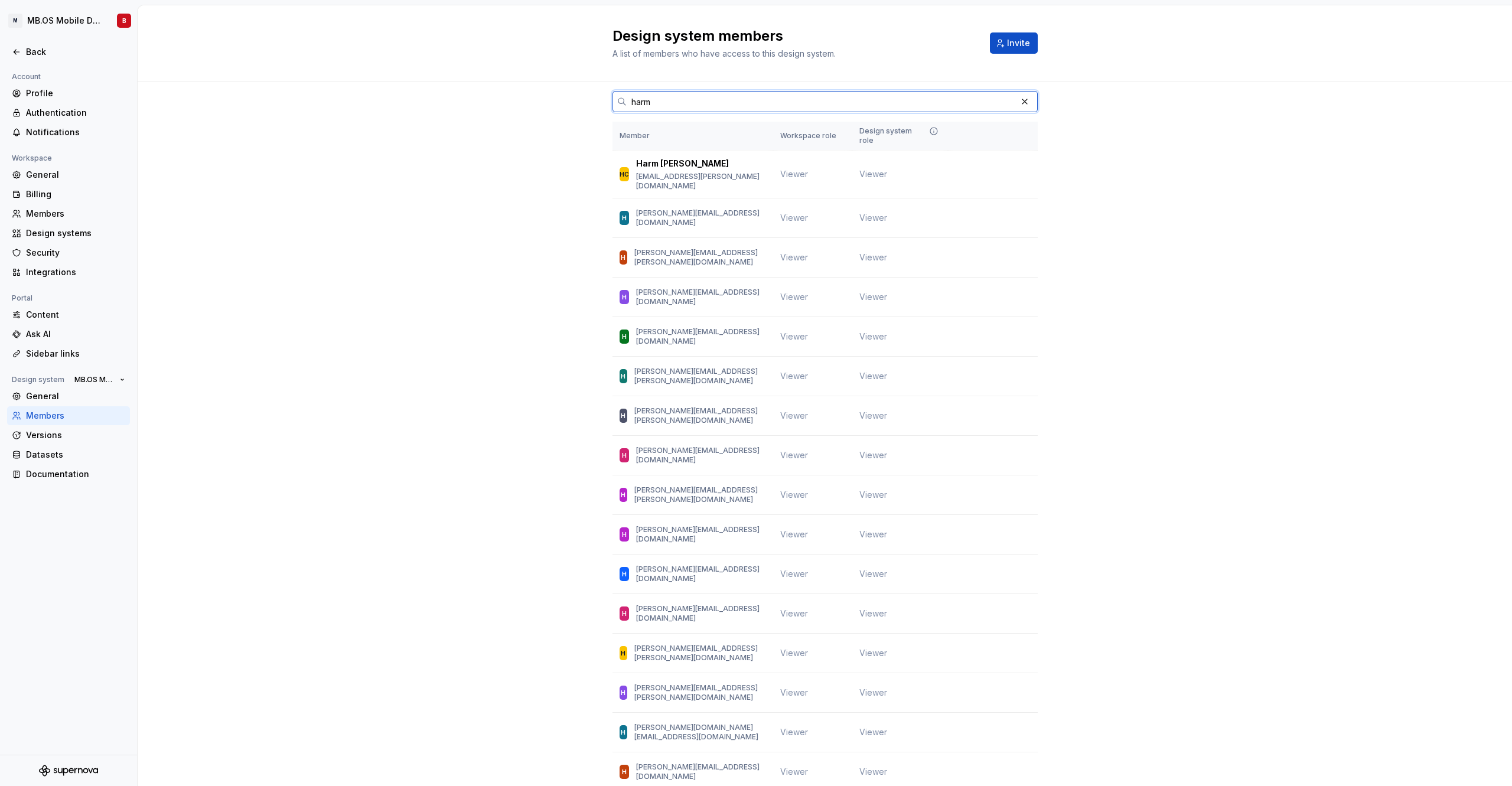
click at [645, 101] on input "harm" at bounding box center [822, 102] width 390 height 22
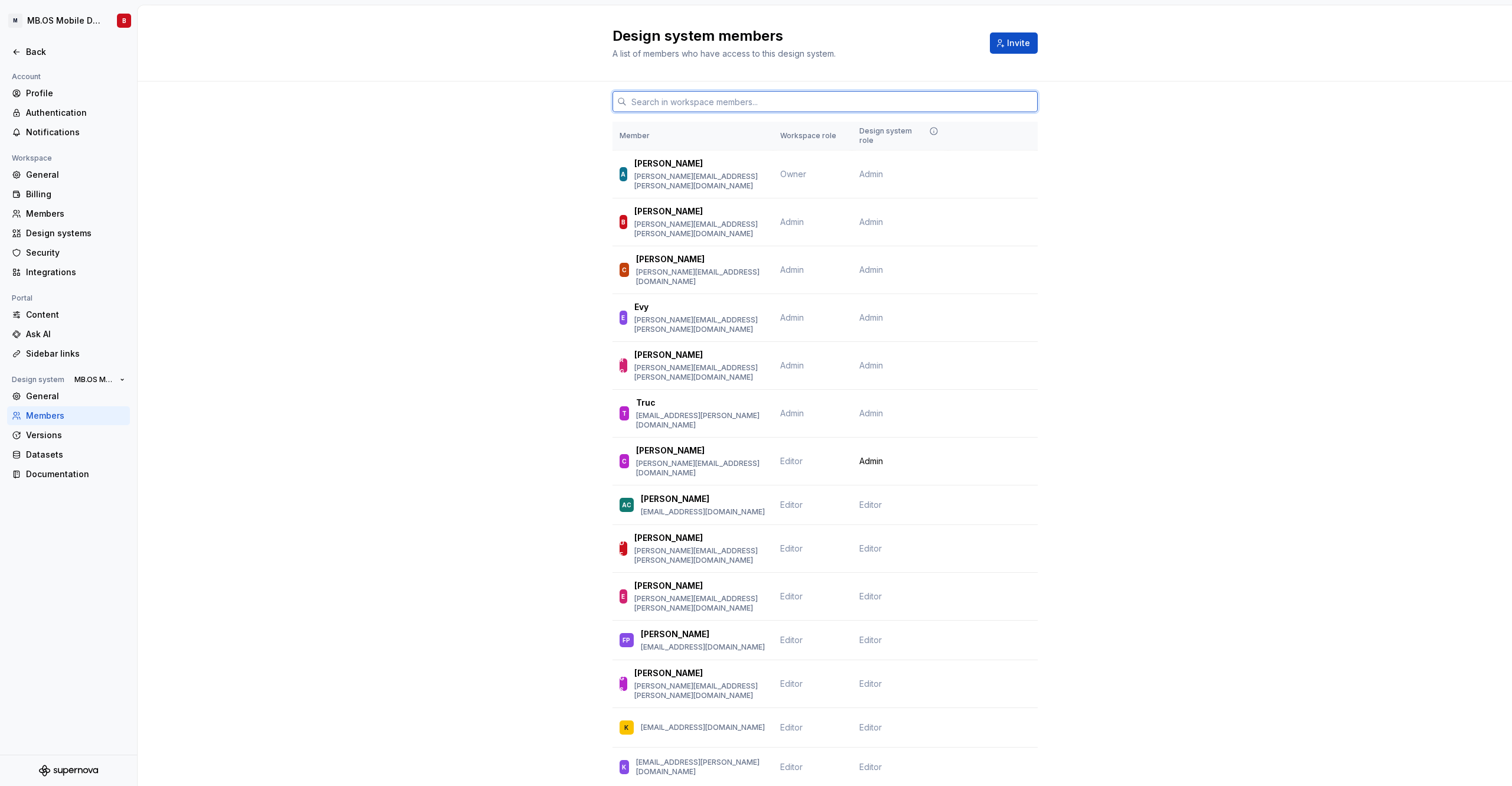
click at [735, 102] on input "text" at bounding box center [833, 102] width 411 height 22
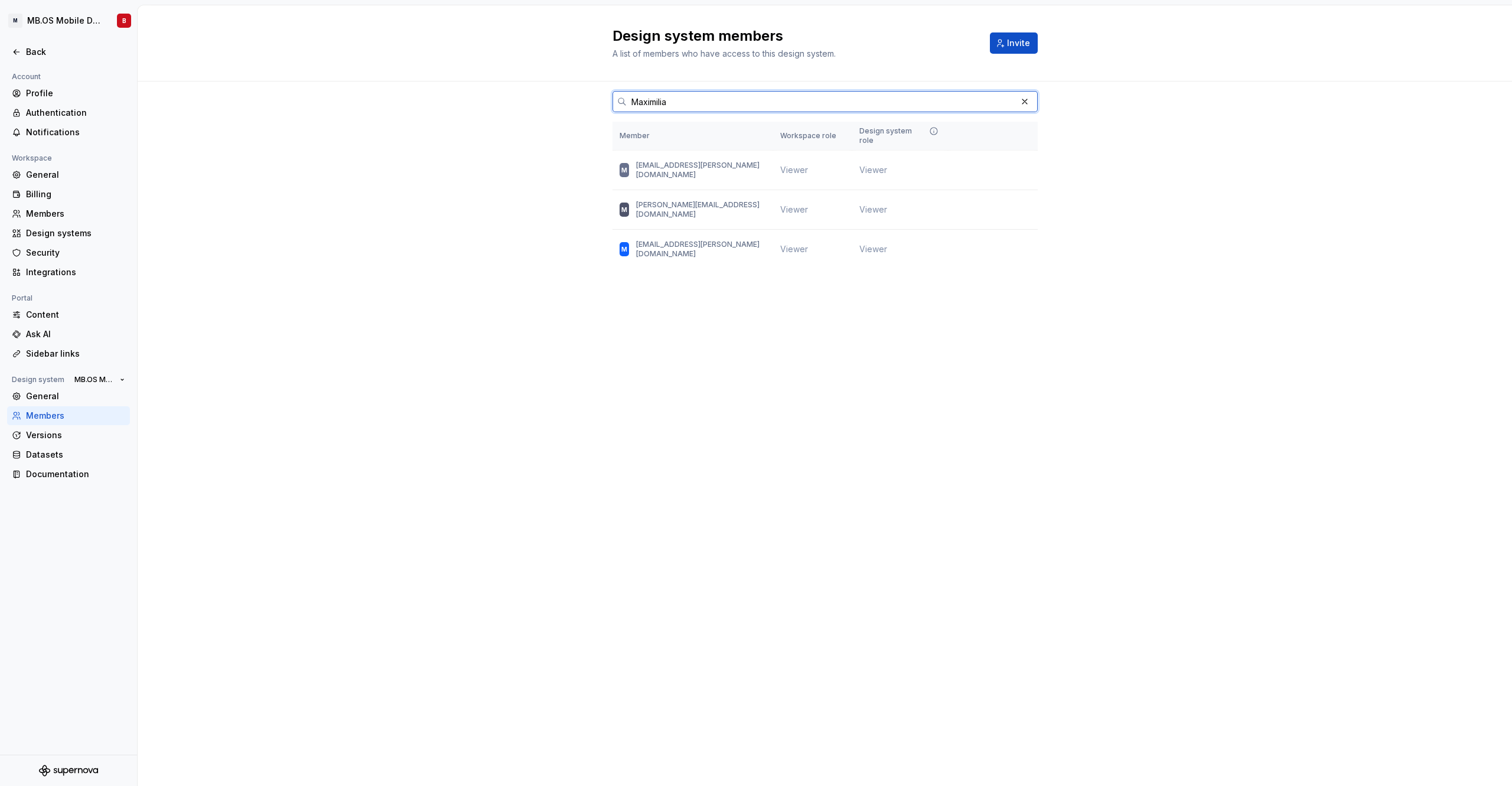
type input "[PERSON_NAME]"
click at [651, 98] on input "[PERSON_NAME]" at bounding box center [822, 102] width 390 height 22
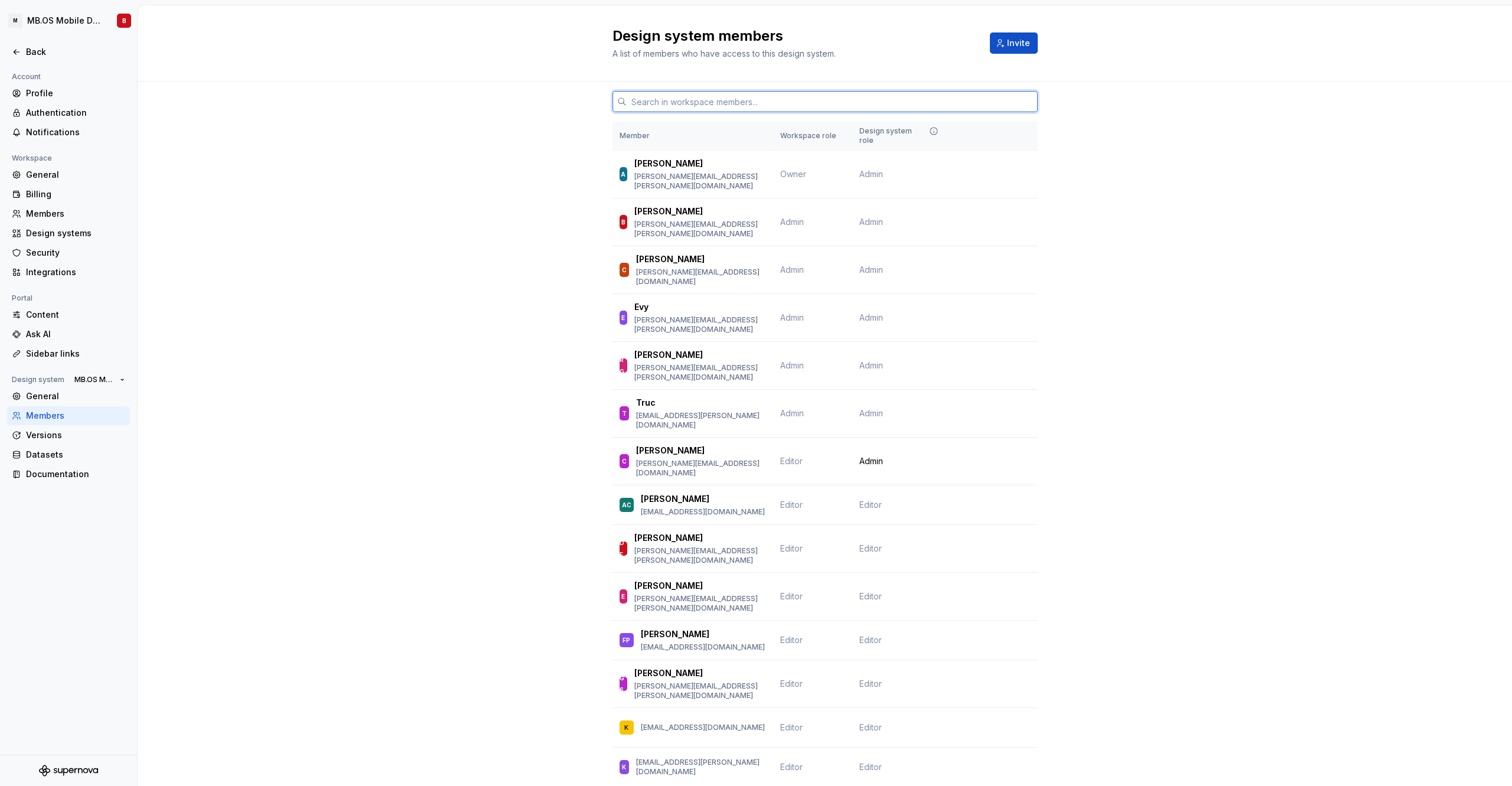
click at [695, 102] on input "text" at bounding box center [833, 102] width 411 height 22
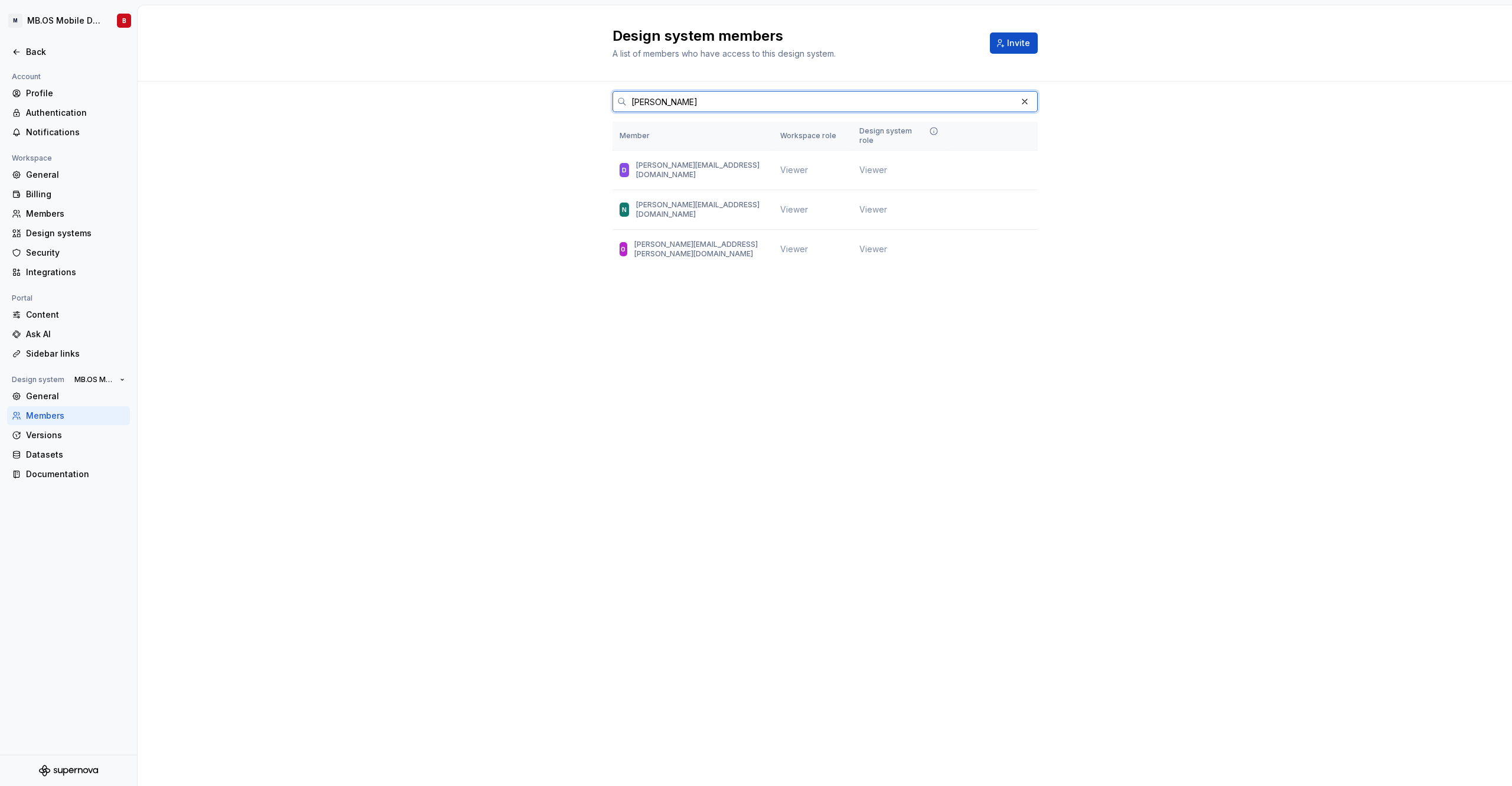
type input "[PERSON_NAME]"
click at [640, 102] on input "[PERSON_NAME]" at bounding box center [822, 102] width 390 height 22
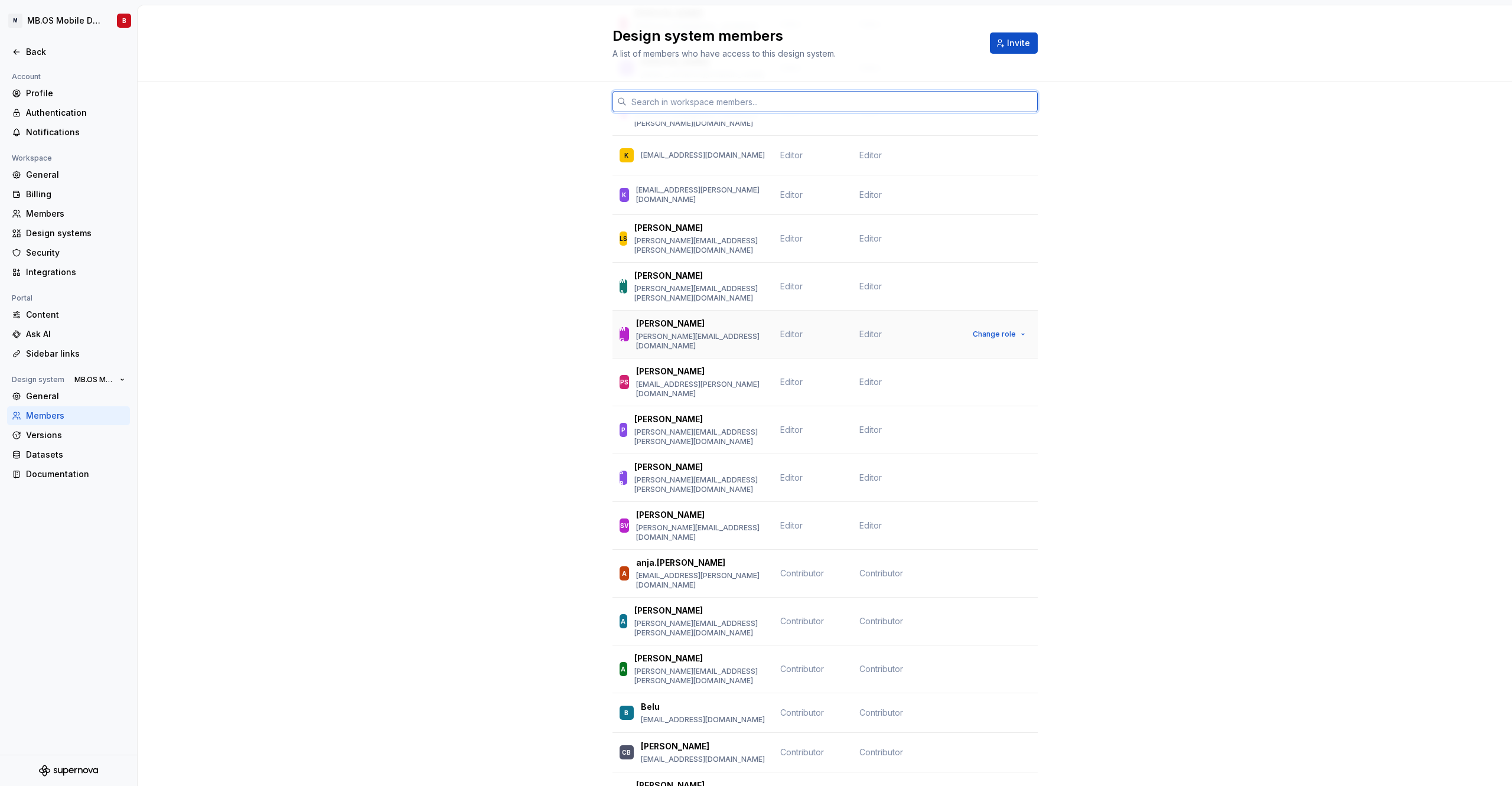
scroll to position [585, 0]
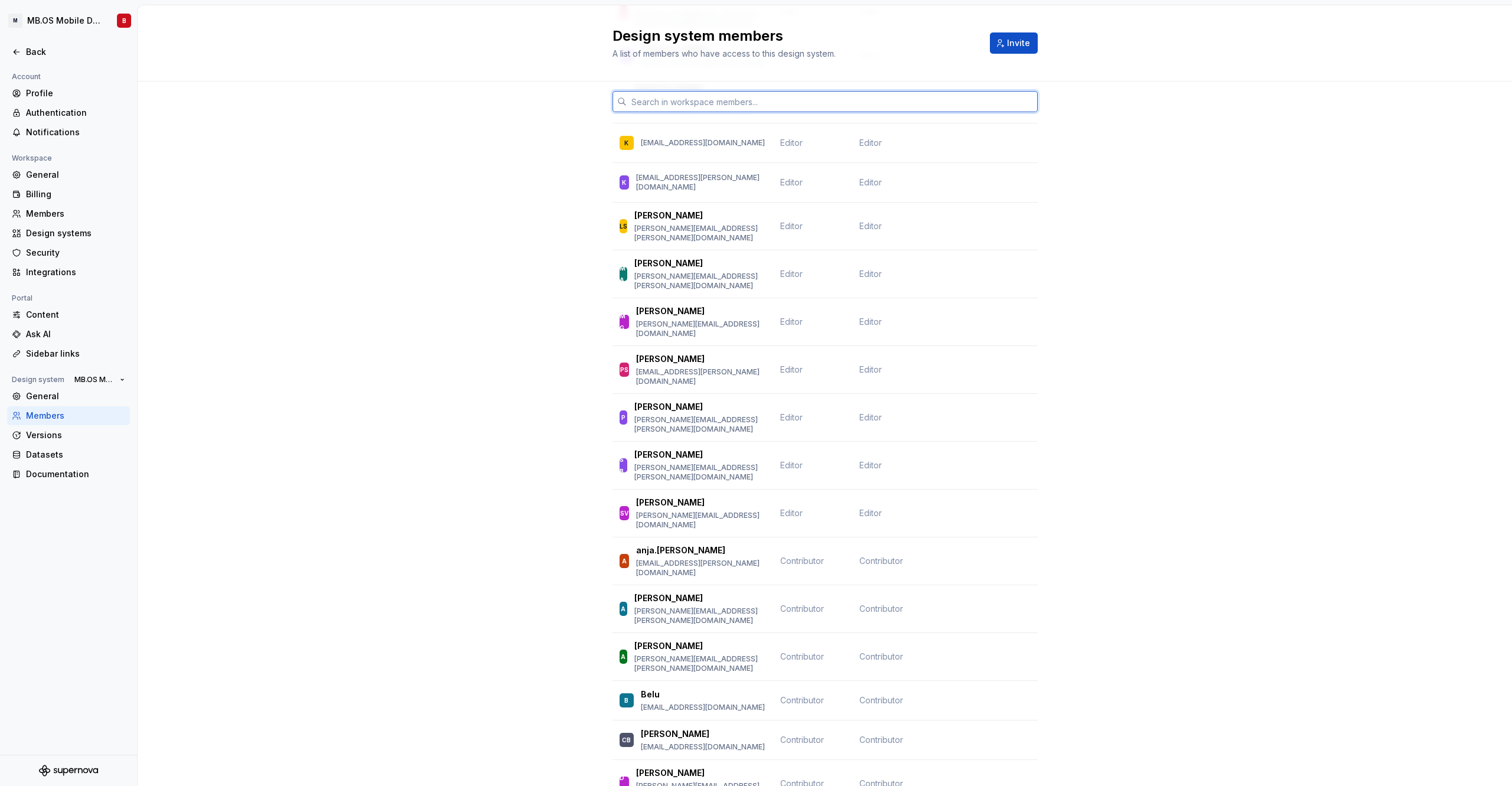
click at [651, 105] on input "text" at bounding box center [833, 102] width 411 height 22
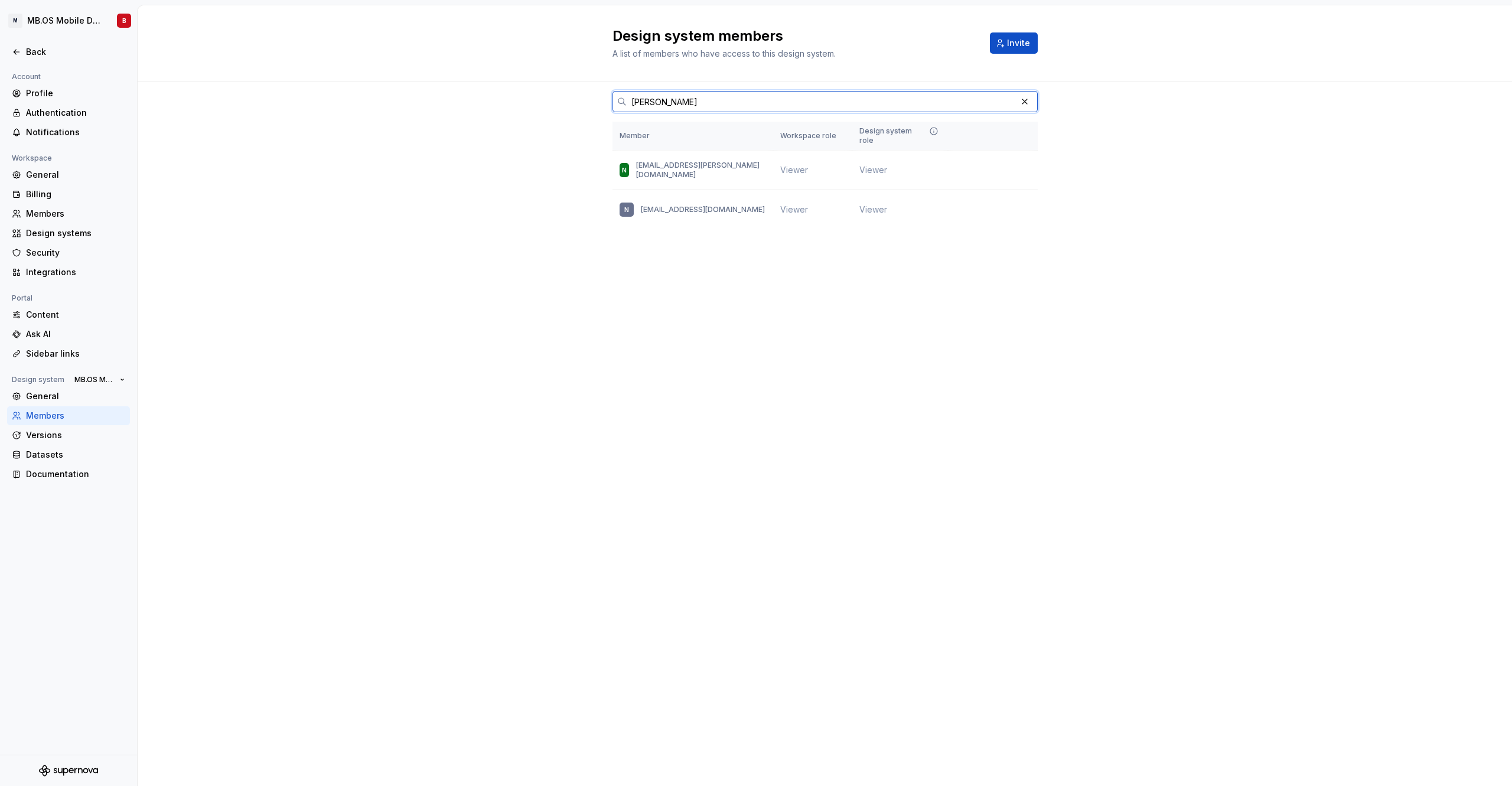
type input "Naveen"
click at [658, 100] on input "Naveen" at bounding box center [822, 102] width 390 height 22
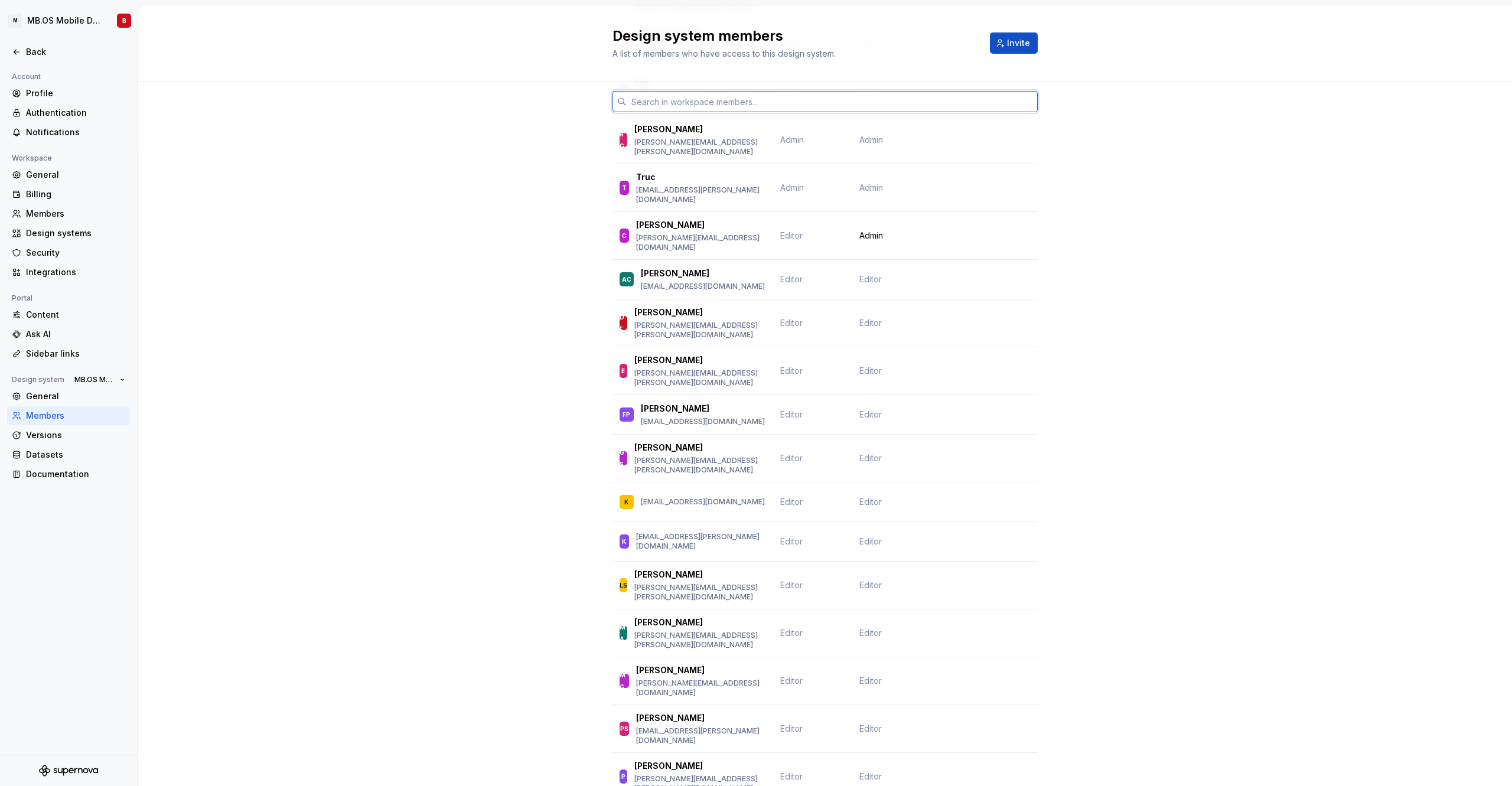
scroll to position [266, 0]
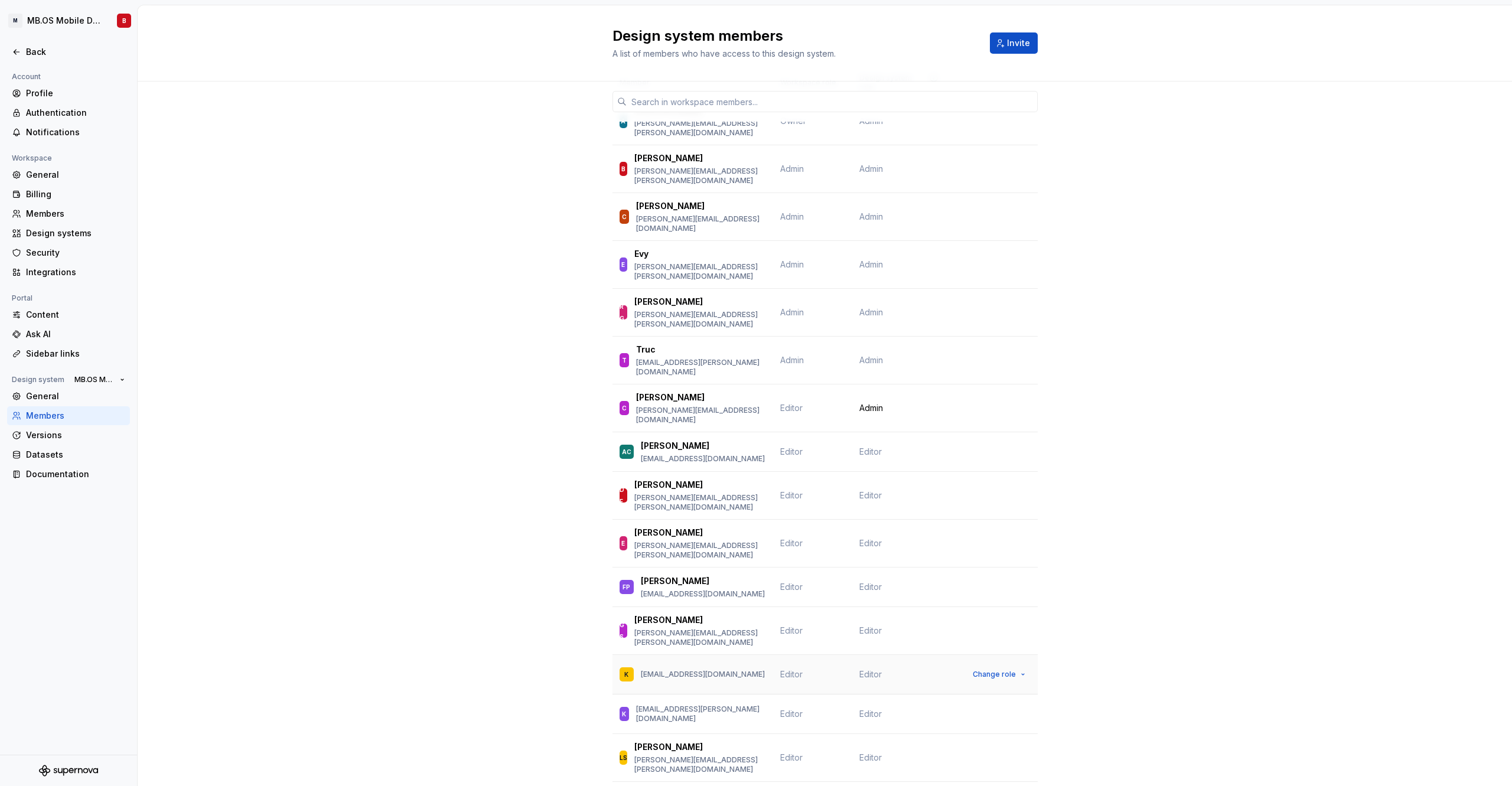
scroll to position [0, 0]
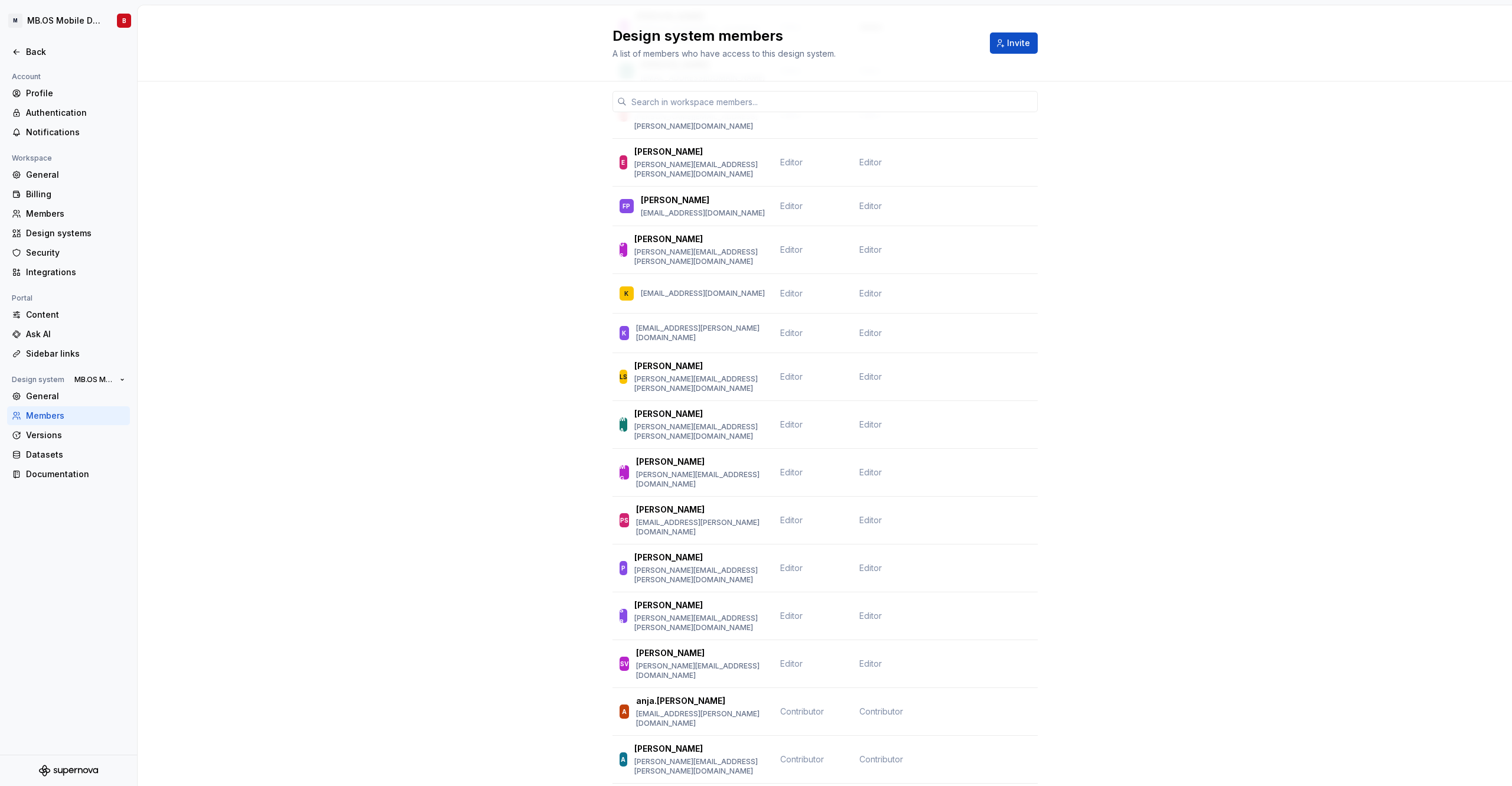
scroll to position [541, 0]
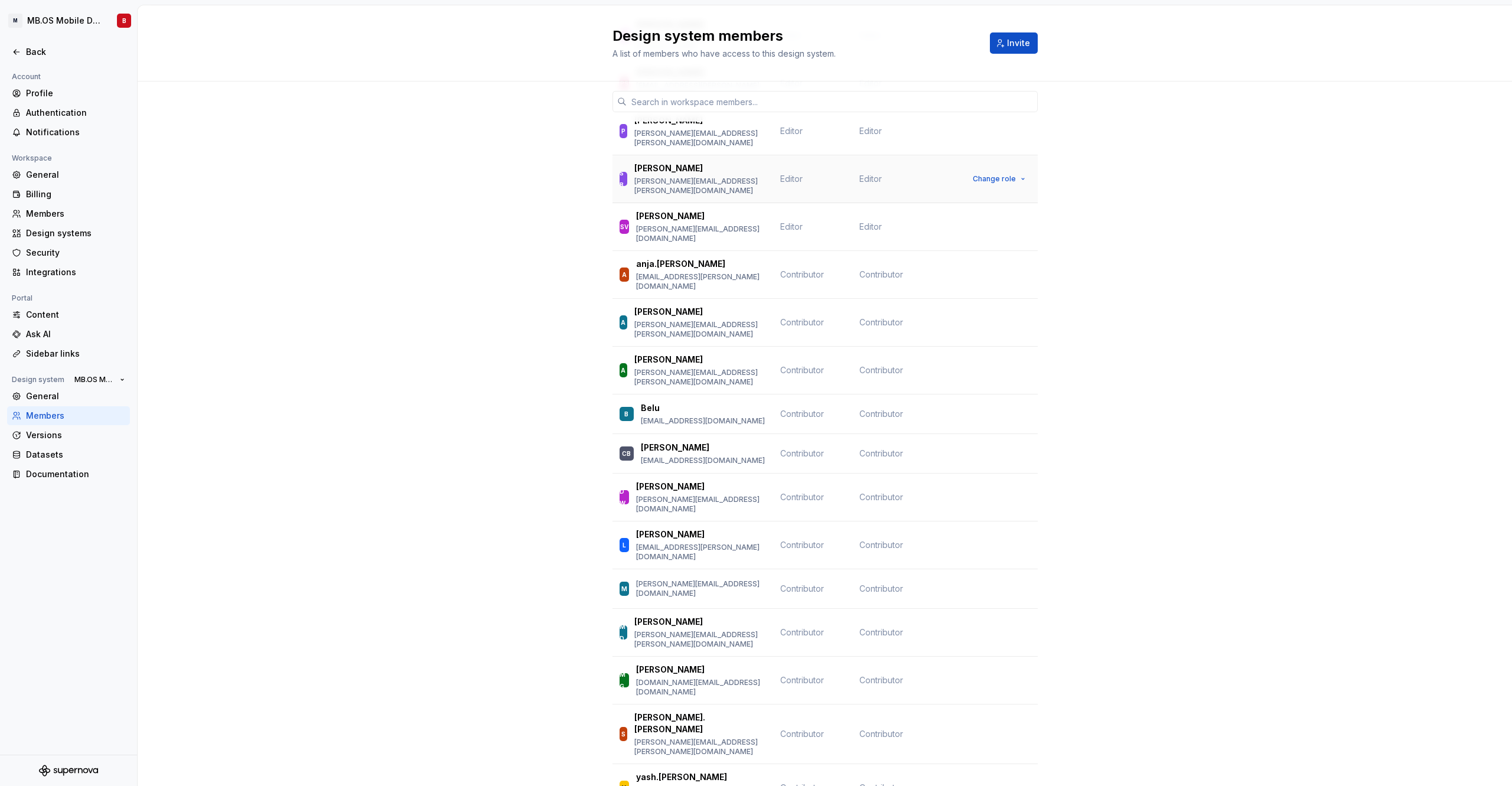
scroll to position [797, 0]
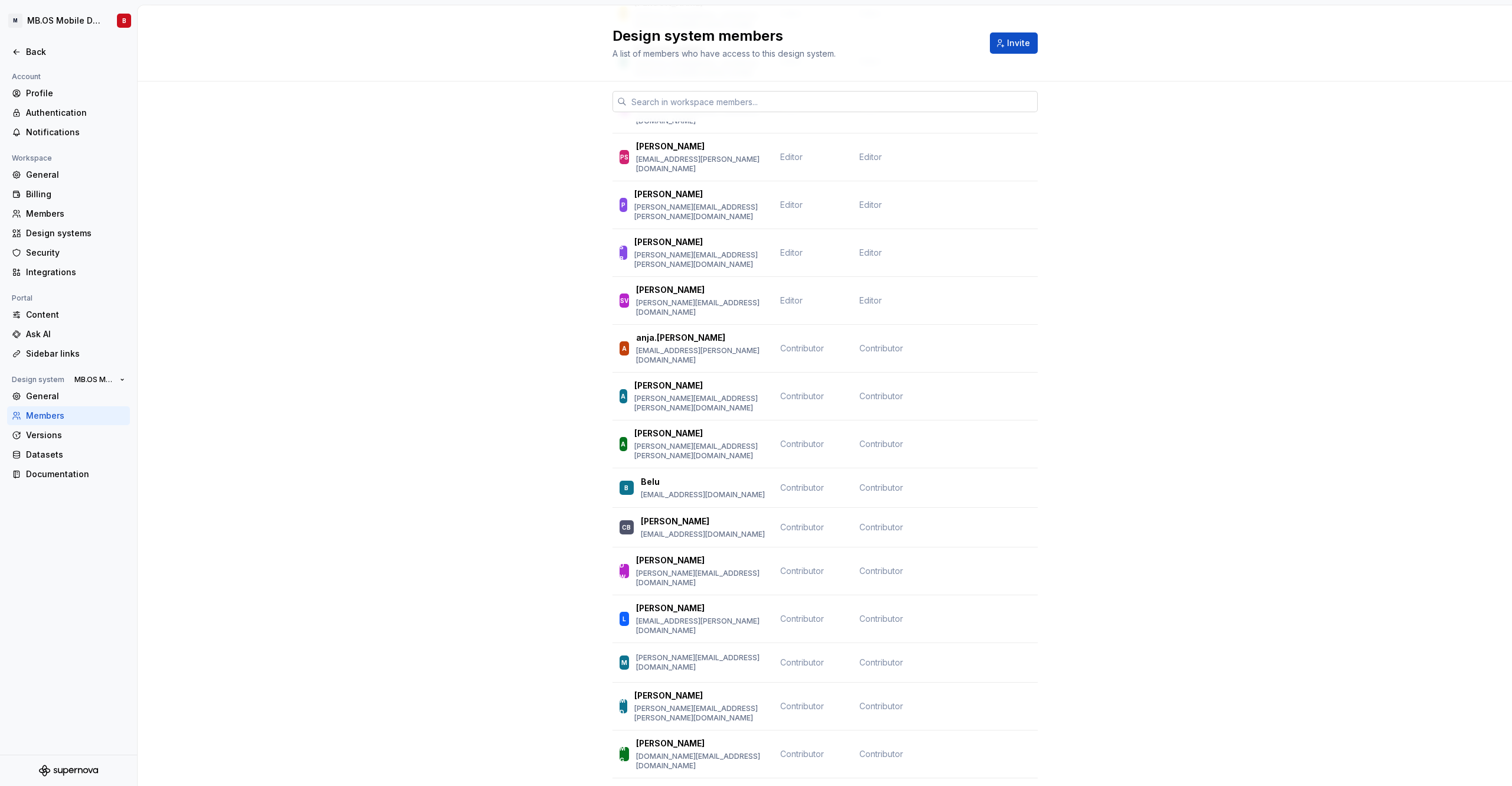
click at [695, 101] on input "text" at bounding box center [833, 102] width 411 height 22
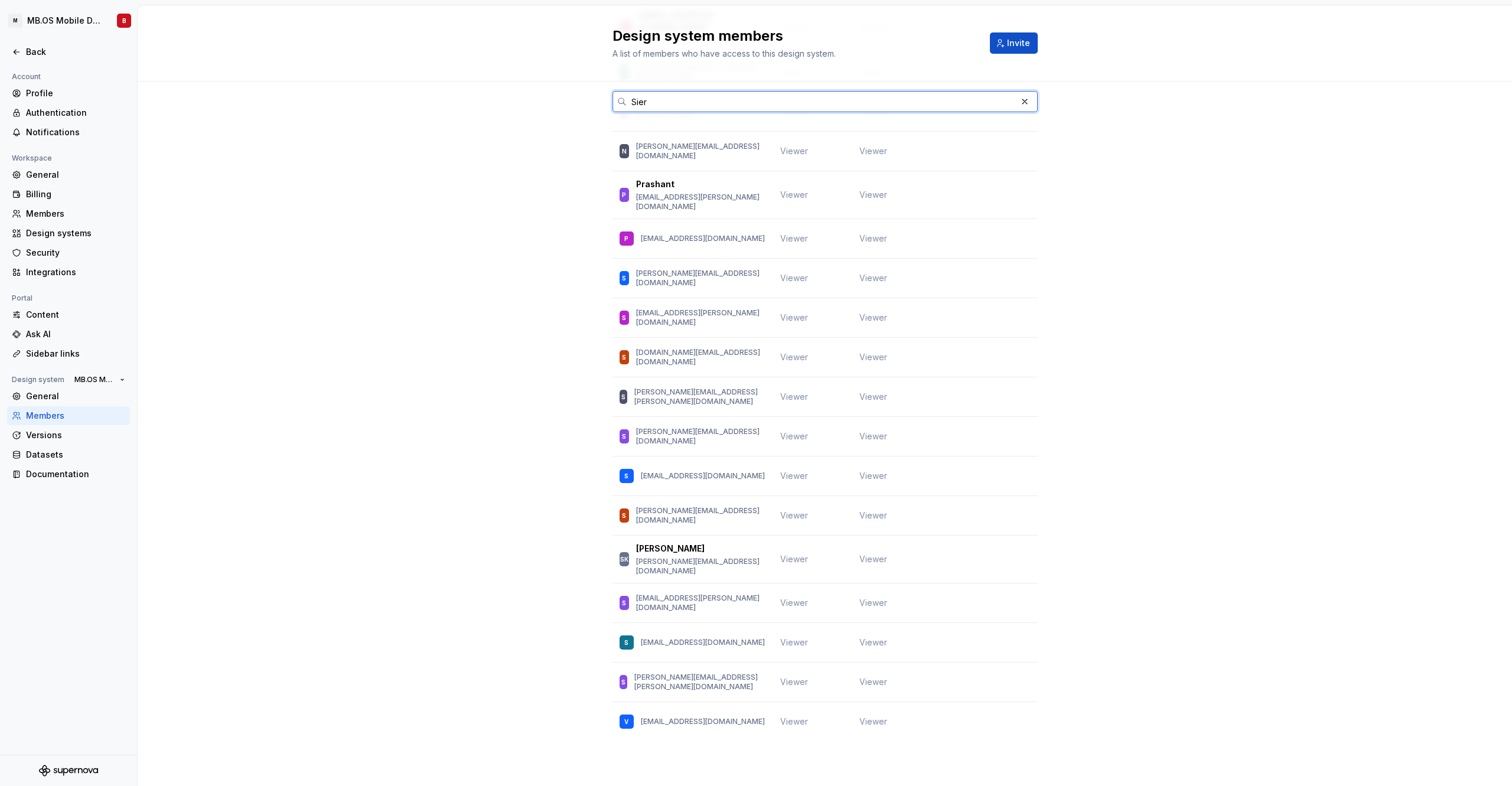
scroll to position [0, 0]
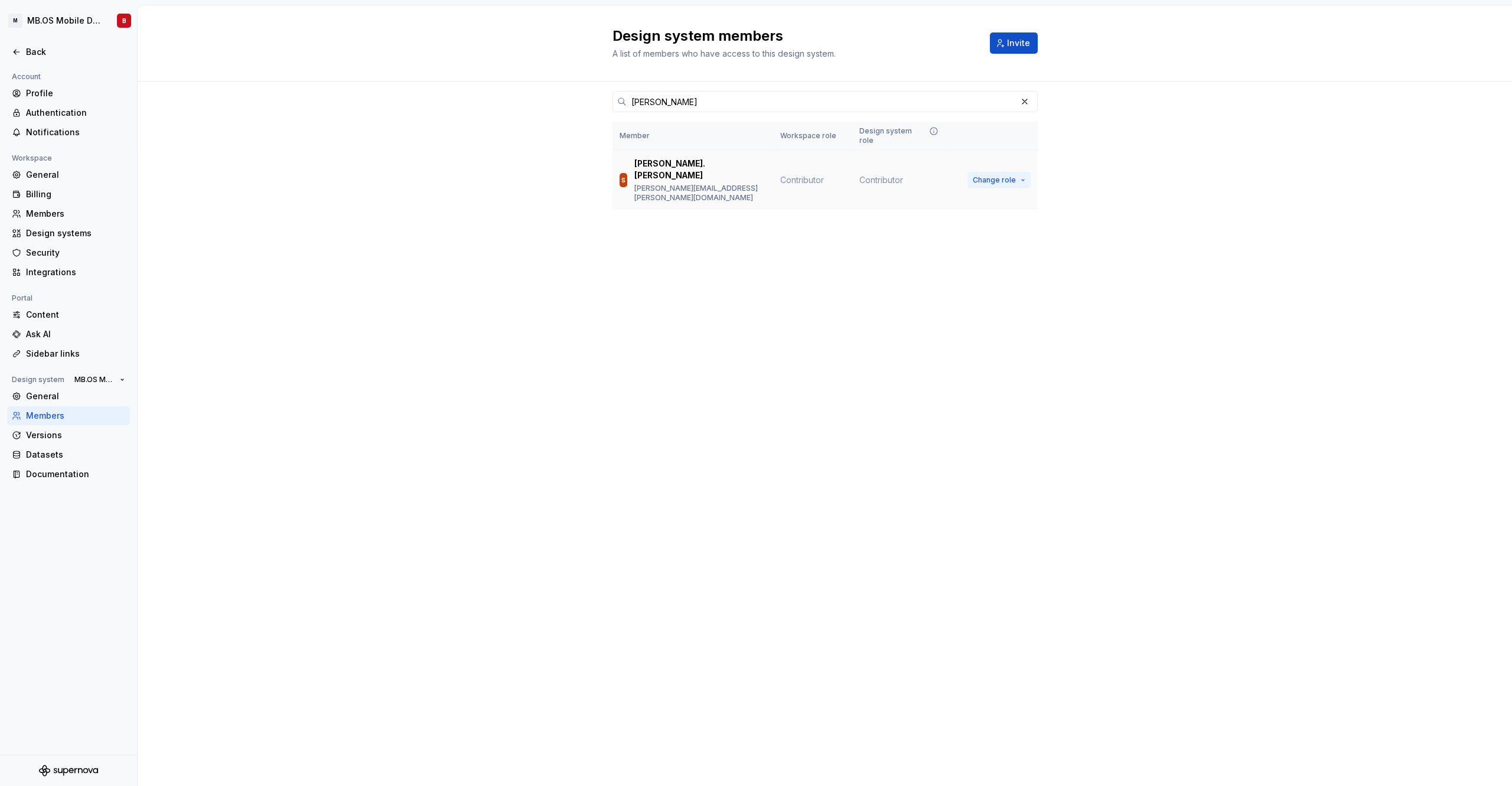
click at [1013, 175] on span "Change role" at bounding box center [994, 180] width 43 height 9
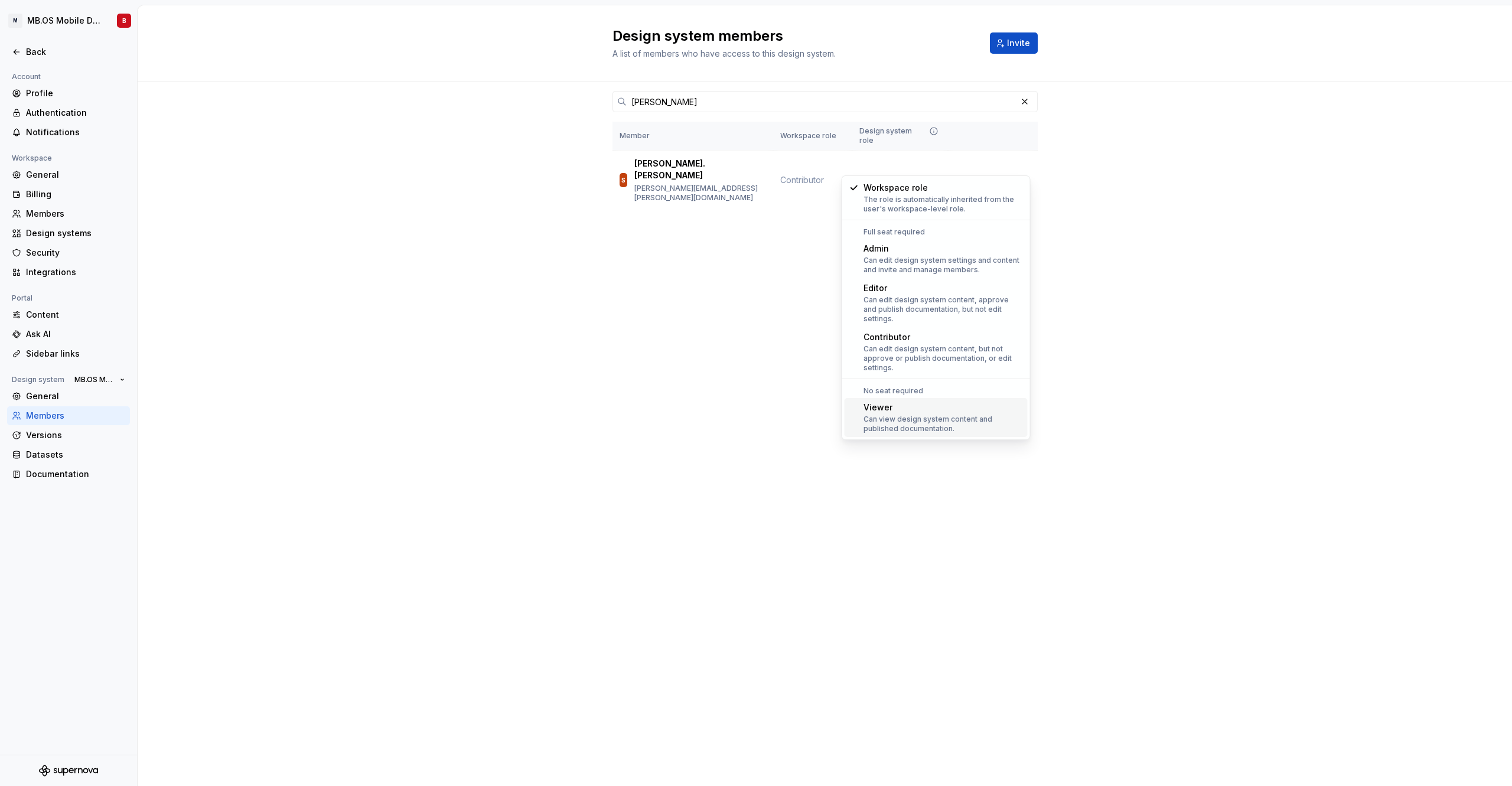
click at [938, 415] on div "Can view design system content and published documentation." at bounding box center [943, 424] width 160 height 19
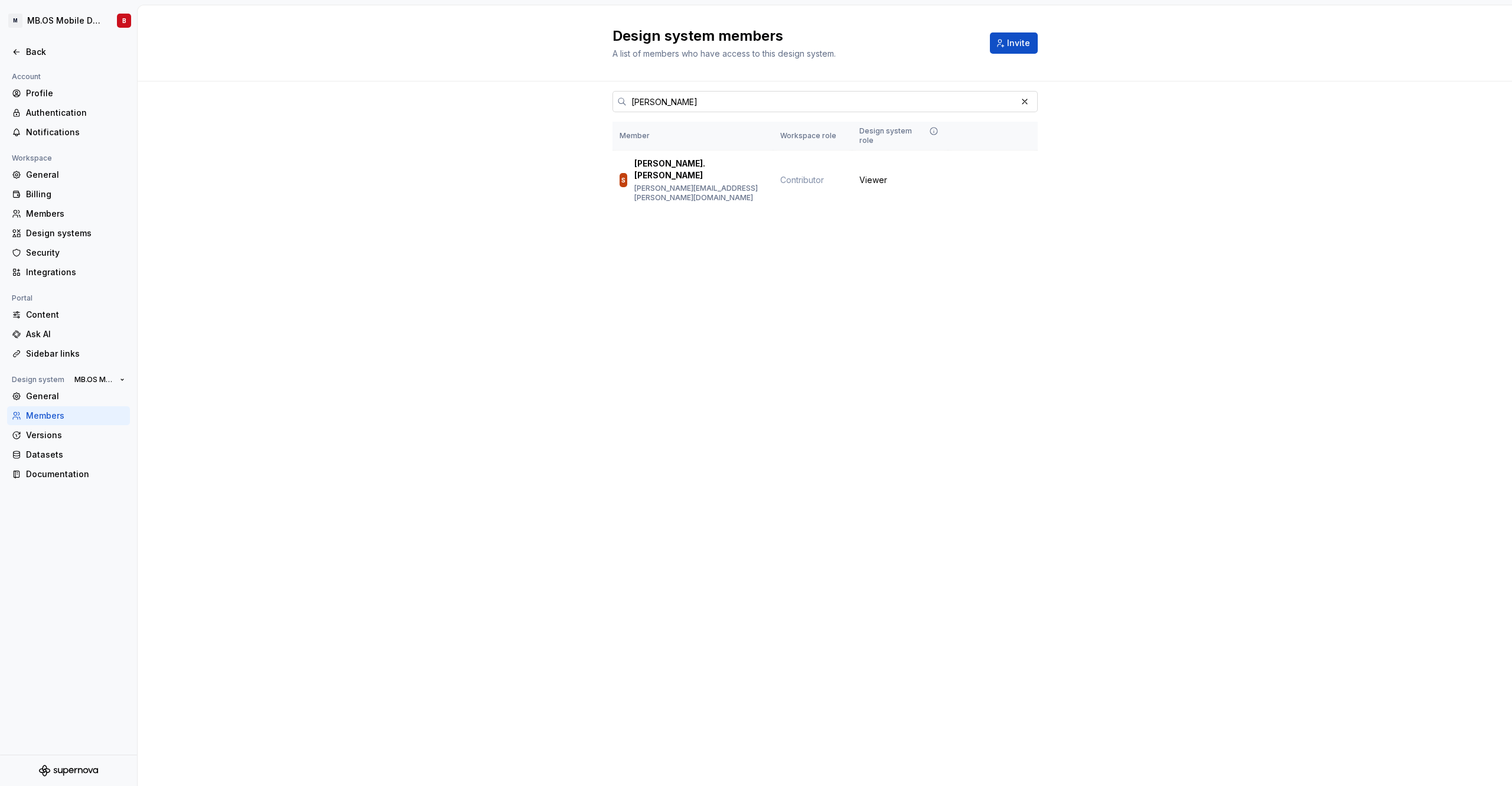
click at [671, 102] on input "[PERSON_NAME]" at bounding box center [822, 102] width 390 height 22
click at [640, 100] on input "[PERSON_NAME]" at bounding box center [822, 102] width 390 height 22
type input "Shubh"
click at [1011, 165] on span "Change role" at bounding box center [994, 170] width 43 height 9
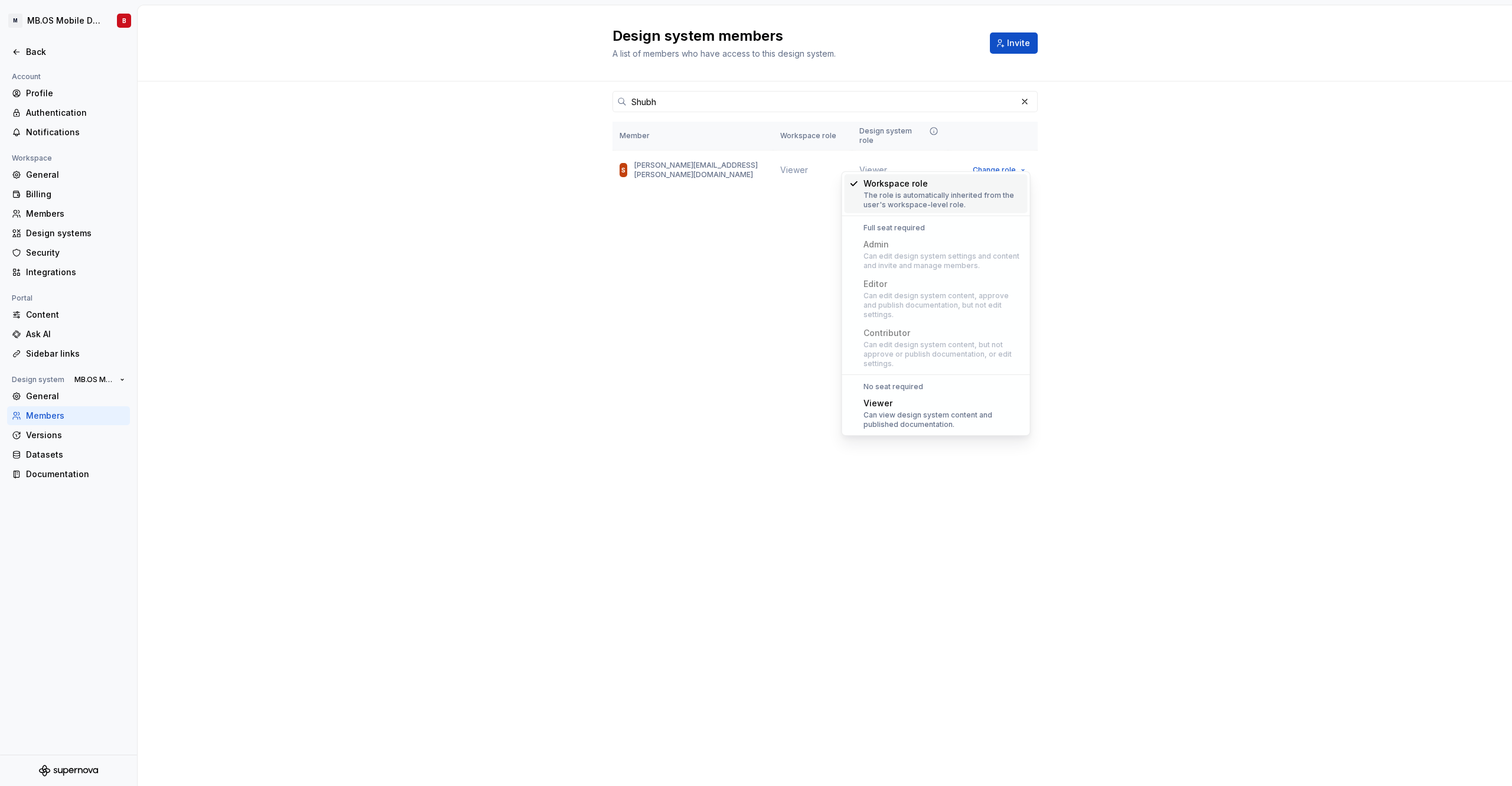
drag, startPoint x: 556, startPoint y: 309, endPoint x: 524, endPoint y: 309, distance: 32.0
click at [556, 308] on div "Design system members A list of members who have access to this design system. …" at bounding box center [824, 396] width 1374 height 781
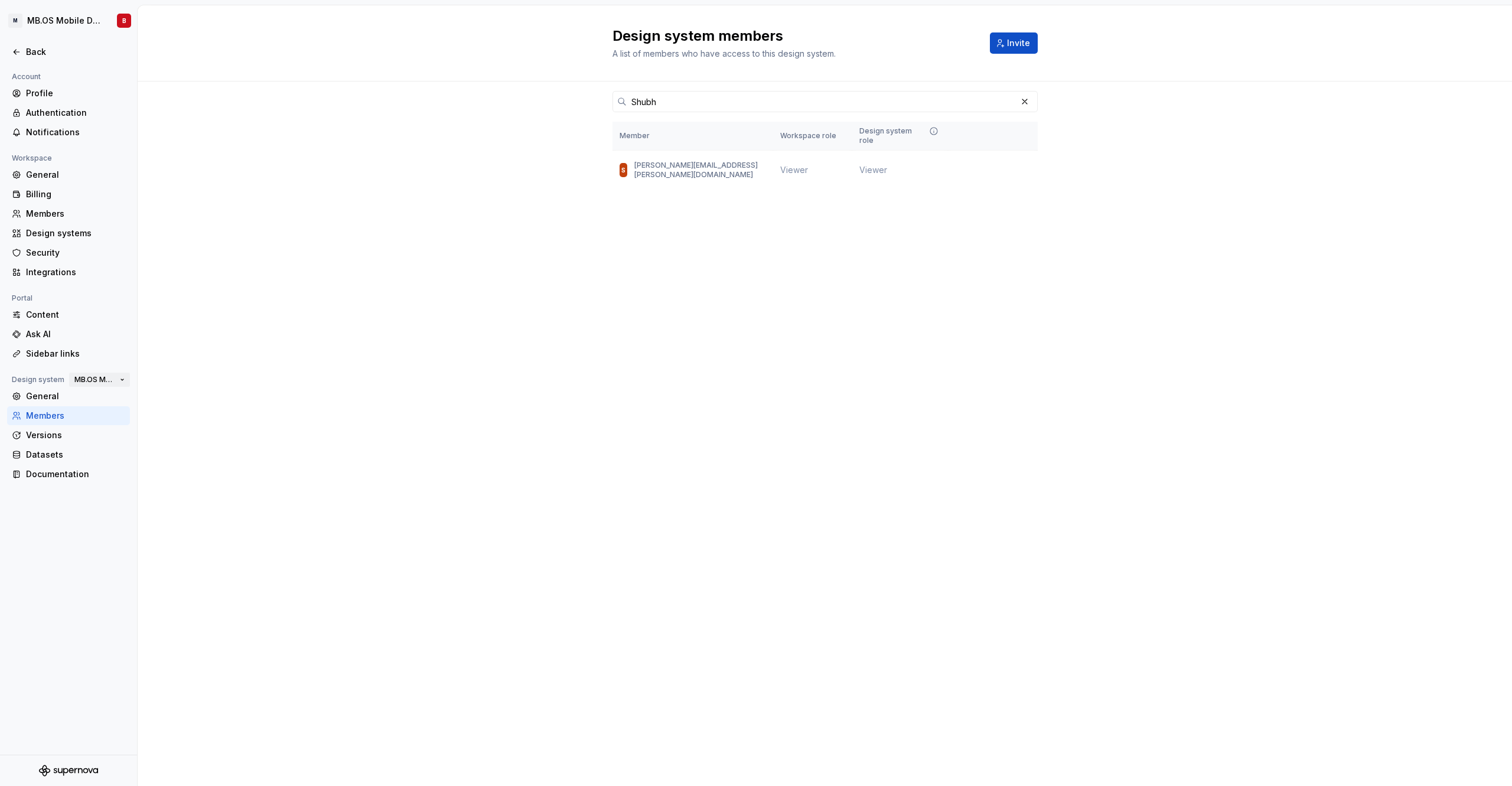
click at [96, 380] on span "MB.OS Mobile Design System" at bounding box center [94, 380] width 40 height 9
click at [171, 421] on div "MBUX-DesignSystem" at bounding box center [130, 420] width 87 height 12
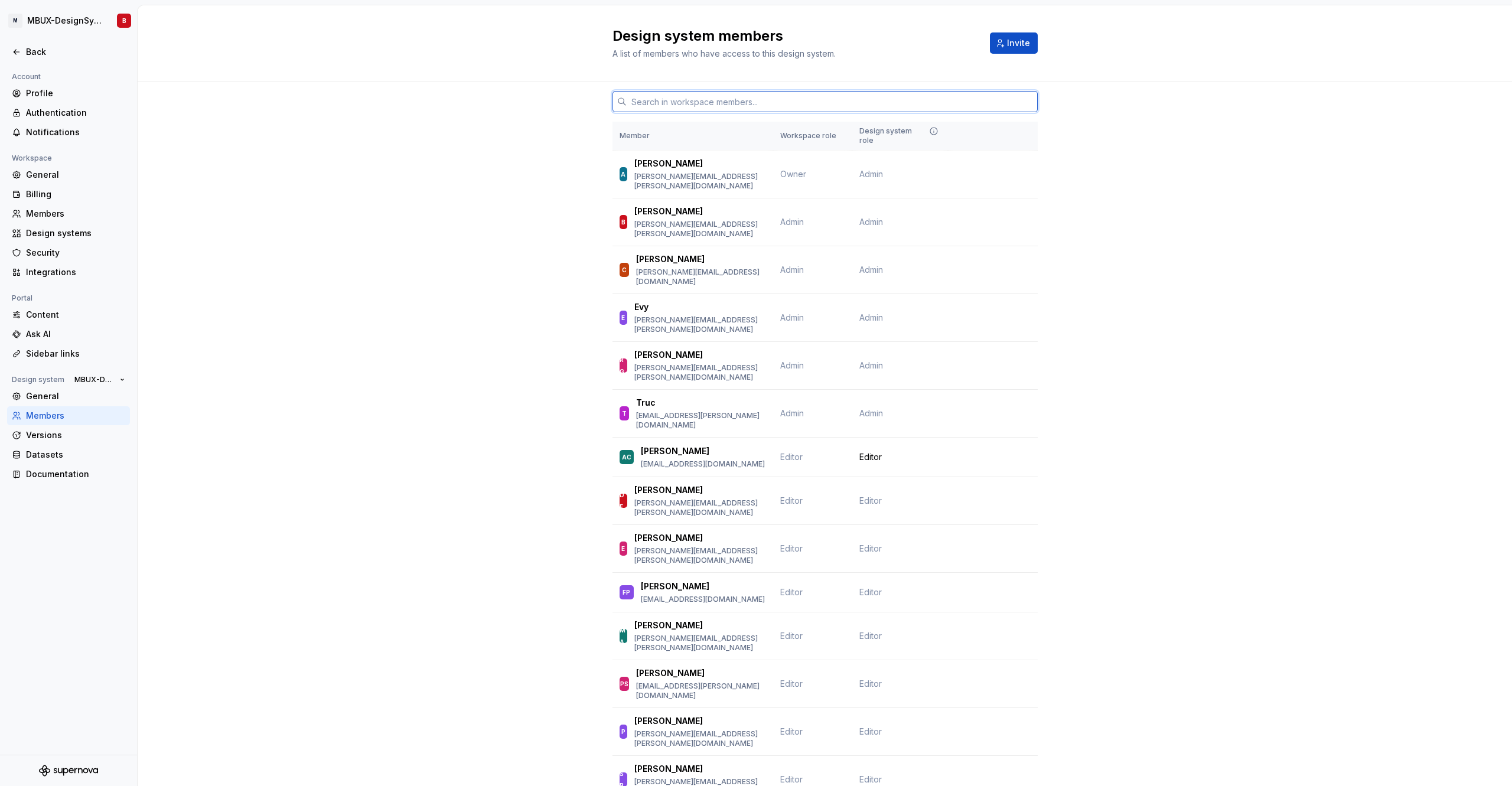
click at [665, 102] on input "text" at bounding box center [833, 102] width 411 height 22
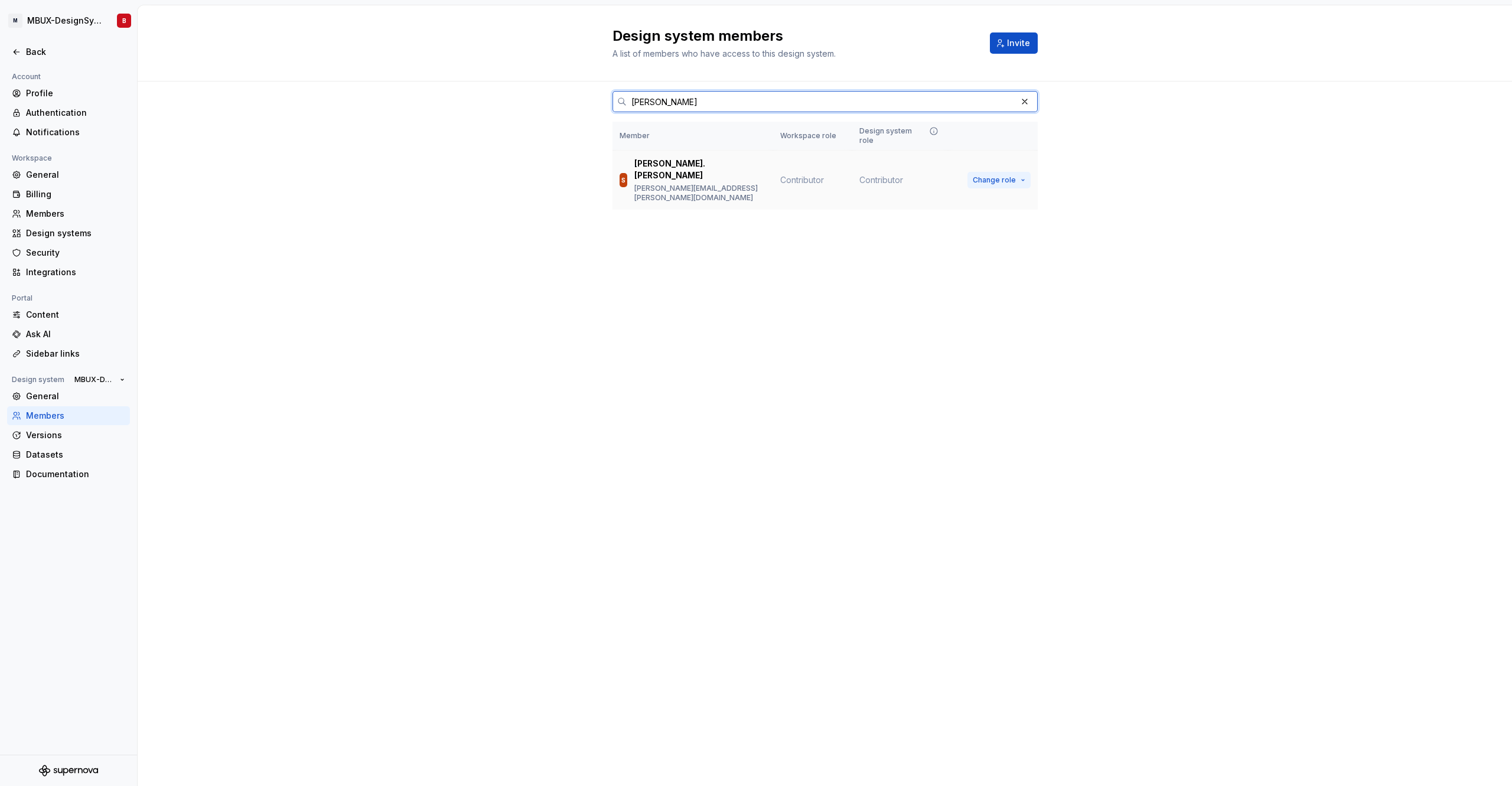
type input "[PERSON_NAME]"
click at [1017, 172] on button "Change role" at bounding box center [999, 180] width 63 height 17
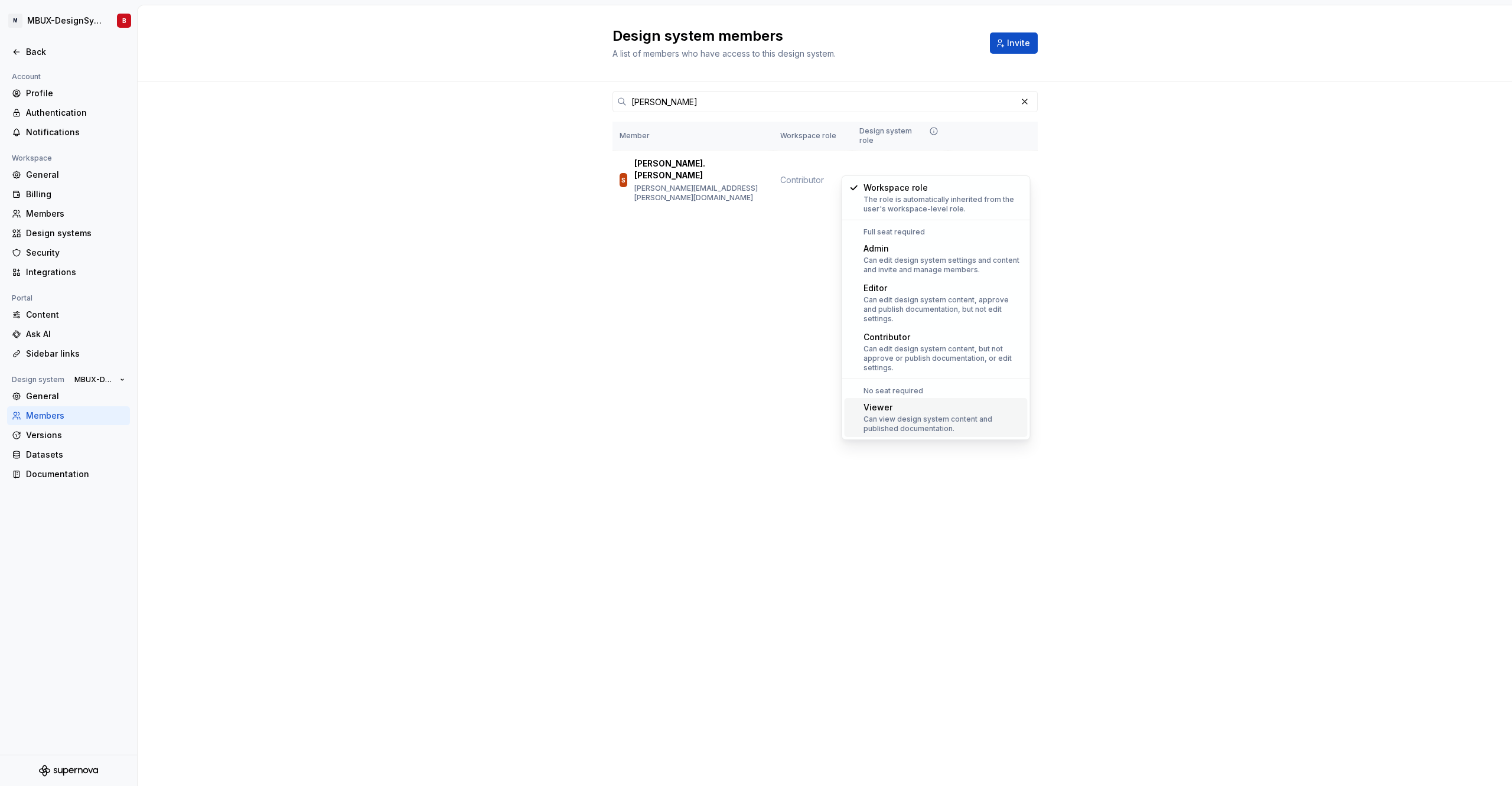
click at [956, 415] on div "Can view design system content and published documentation." at bounding box center [943, 424] width 160 height 19
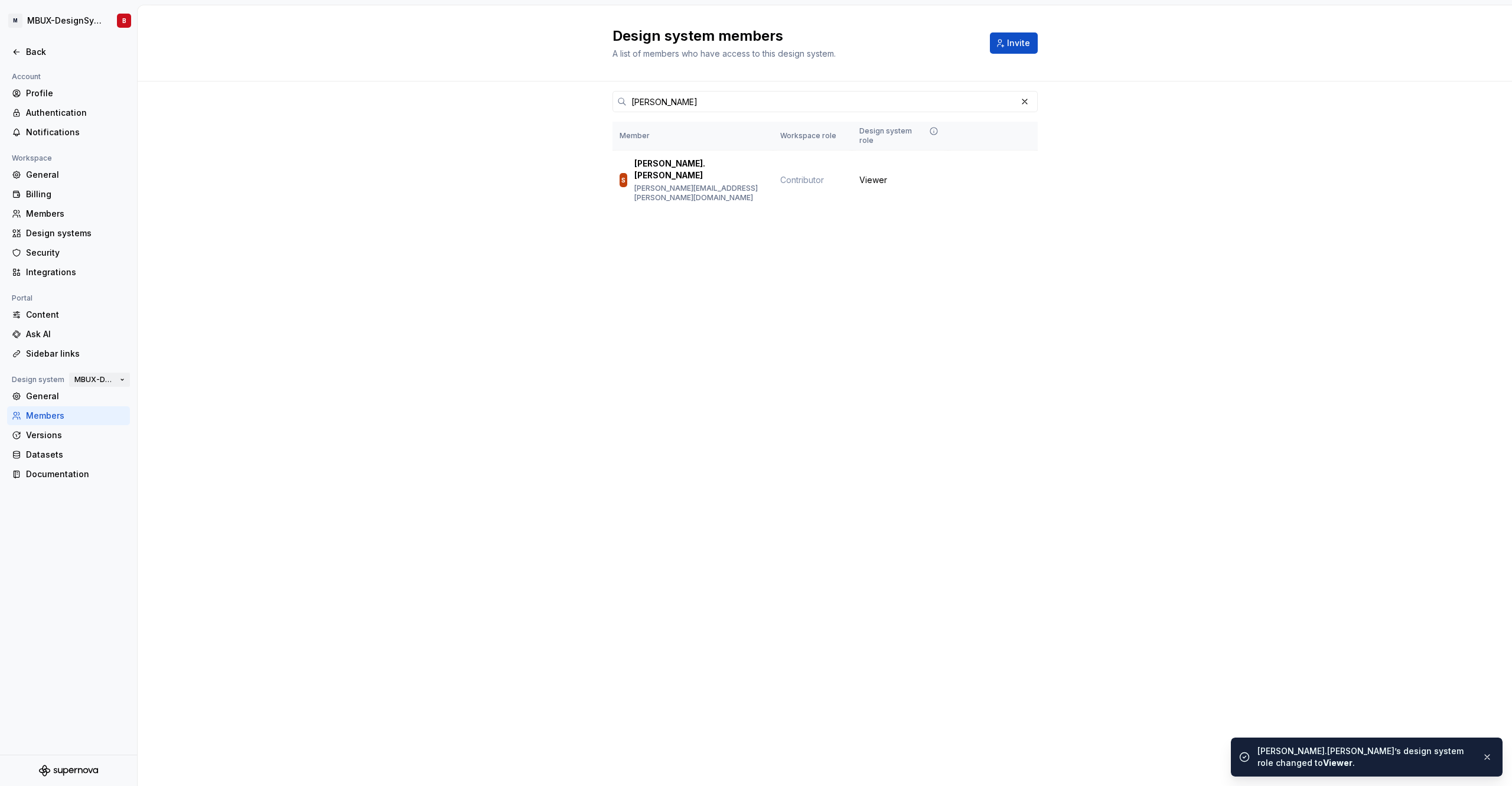
click at [86, 380] on span "MBUX-DesignSystem" at bounding box center [94, 380] width 40 height 9
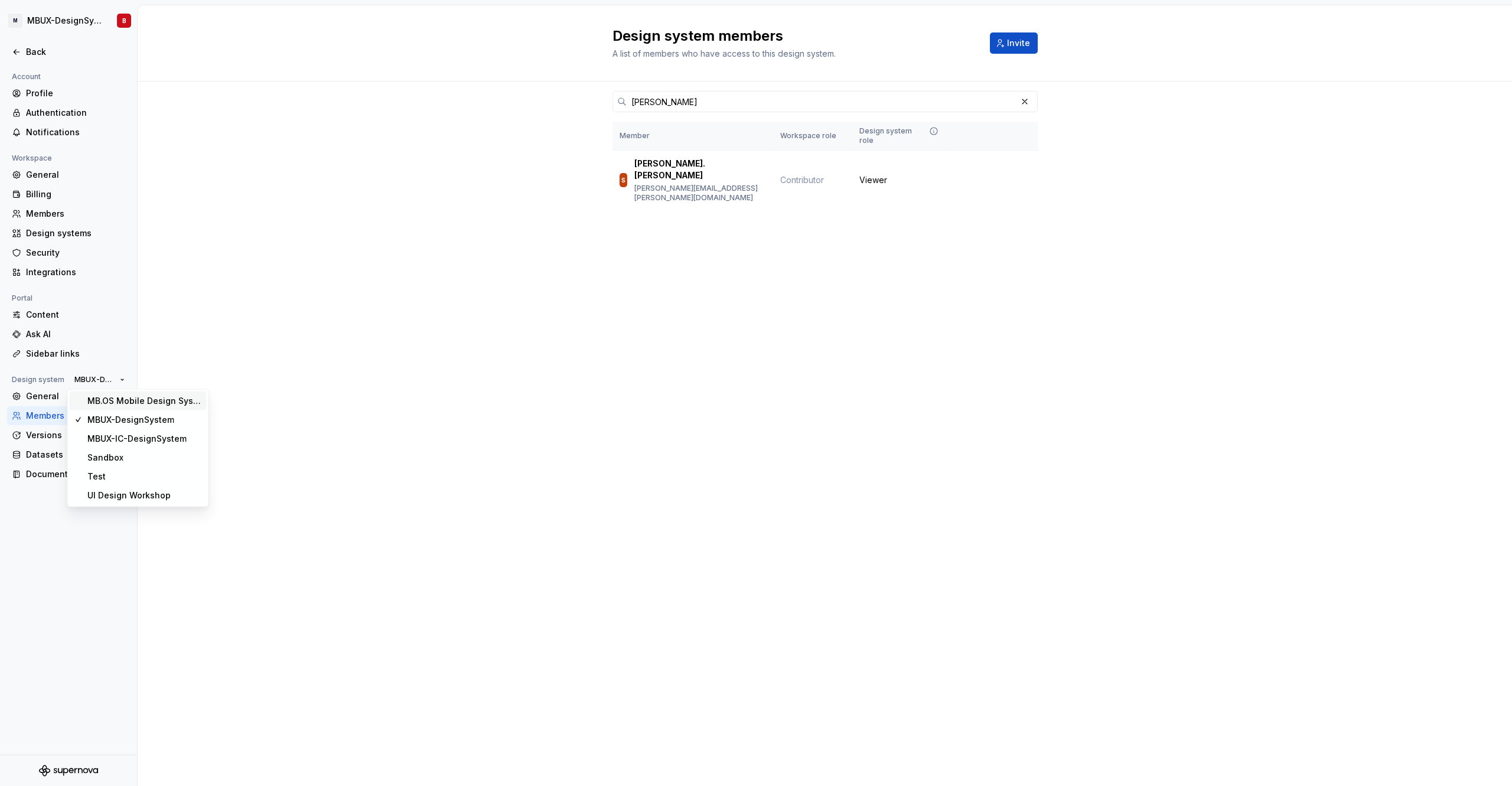
click at [146, 404] on div "MB.OS Mobile Design System" at bounding box center [145, 401] width 115 height 12
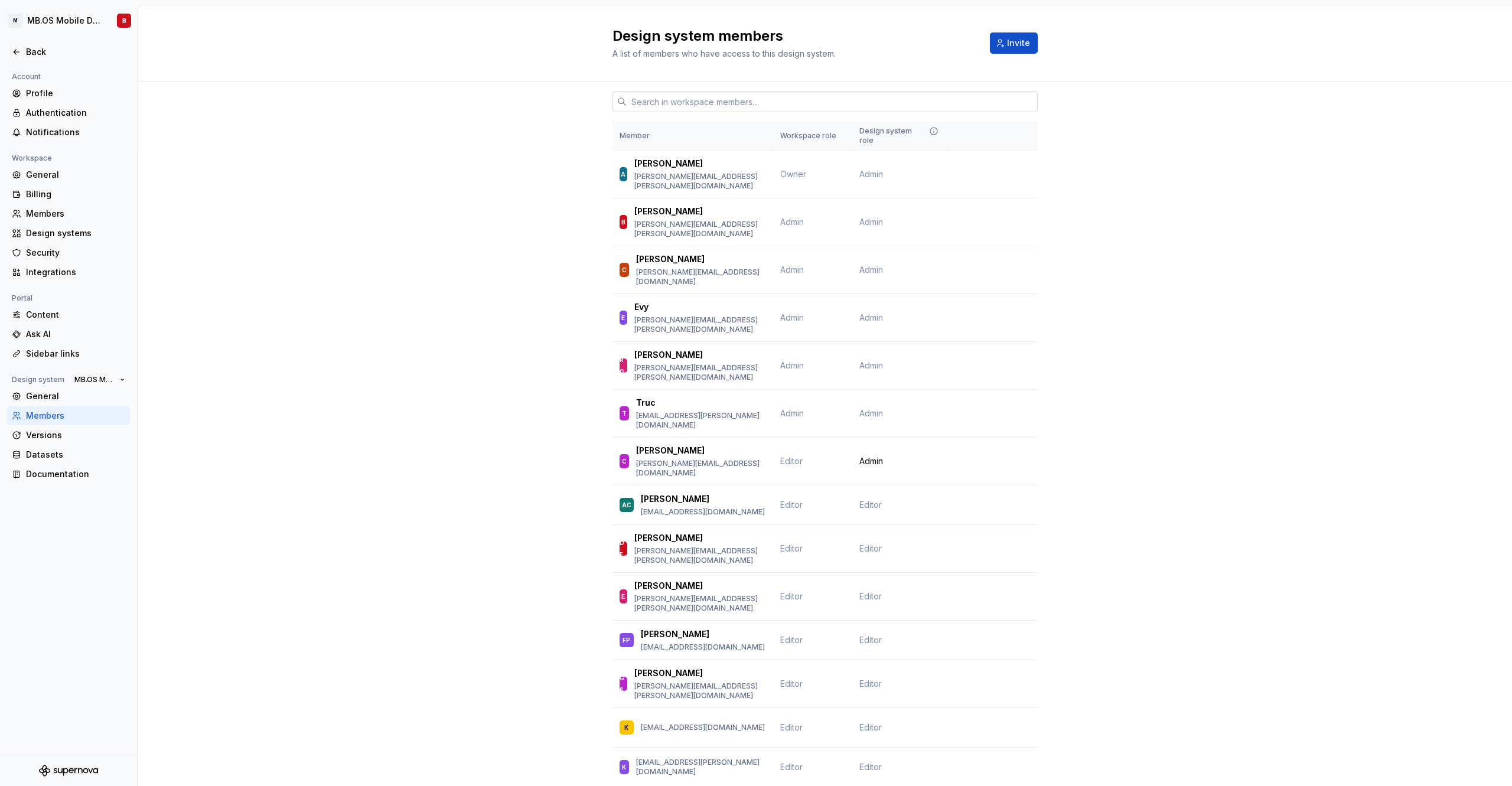
click at [651, 107] on input "text" at bounding box center [833, 102] width 411 height 22
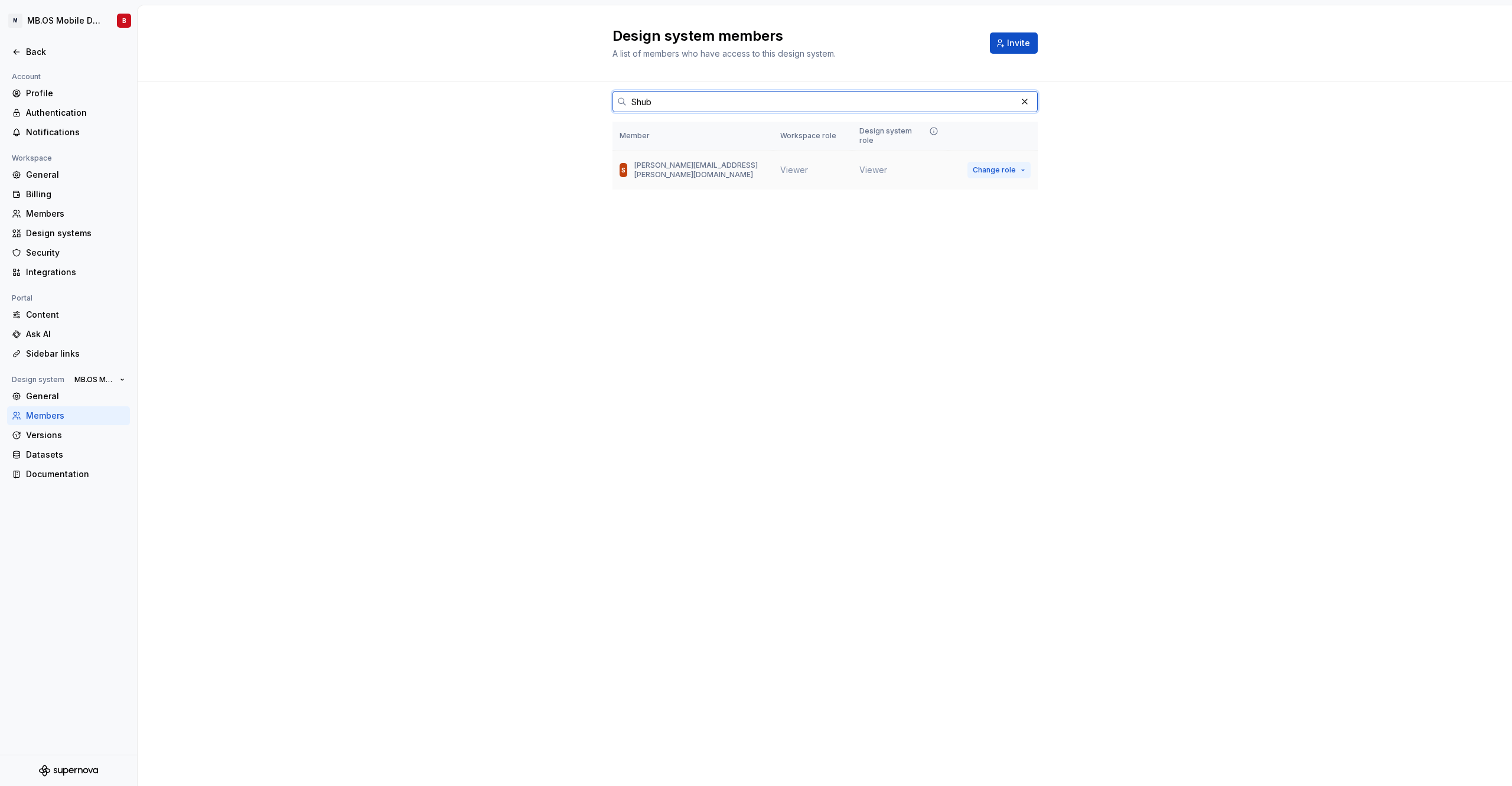
type input "Shub"
click at [1021, 164] on button "Change role" at bounding box center [999, 170] width 63 height 17
click at [771, 249] on div "Design system members A list of members who have access to this design system. …" at bounding box center [824, 396] width 1374 height 781
click at [100, 384] on span "MB.OS Mobile Design System" at bounding box center [94, 380] width 40 height 9
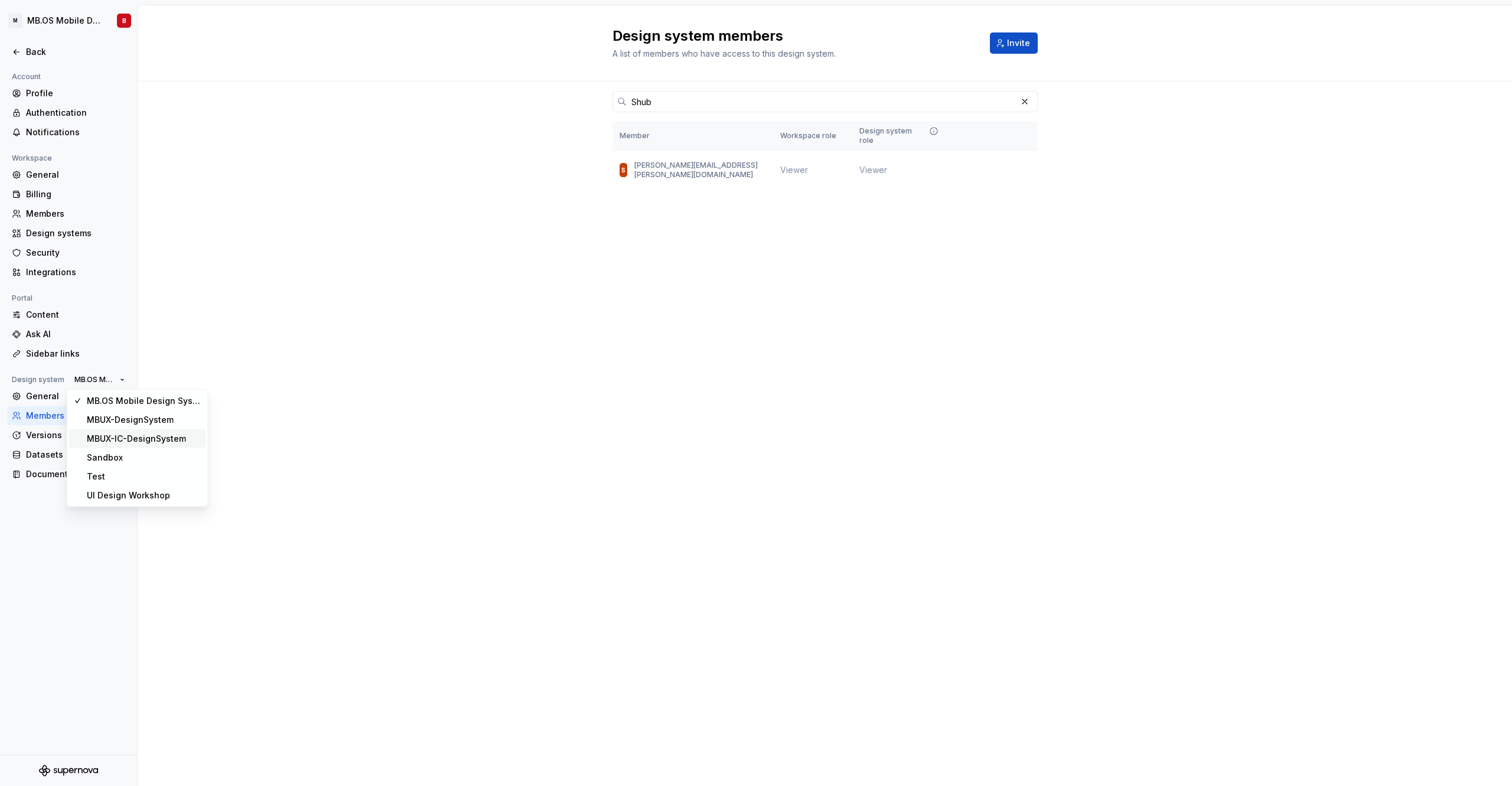
click at [180, 438] on div "MBUX-IC-DesignSystem" at bounding box center [136, 439] width 99 height 12
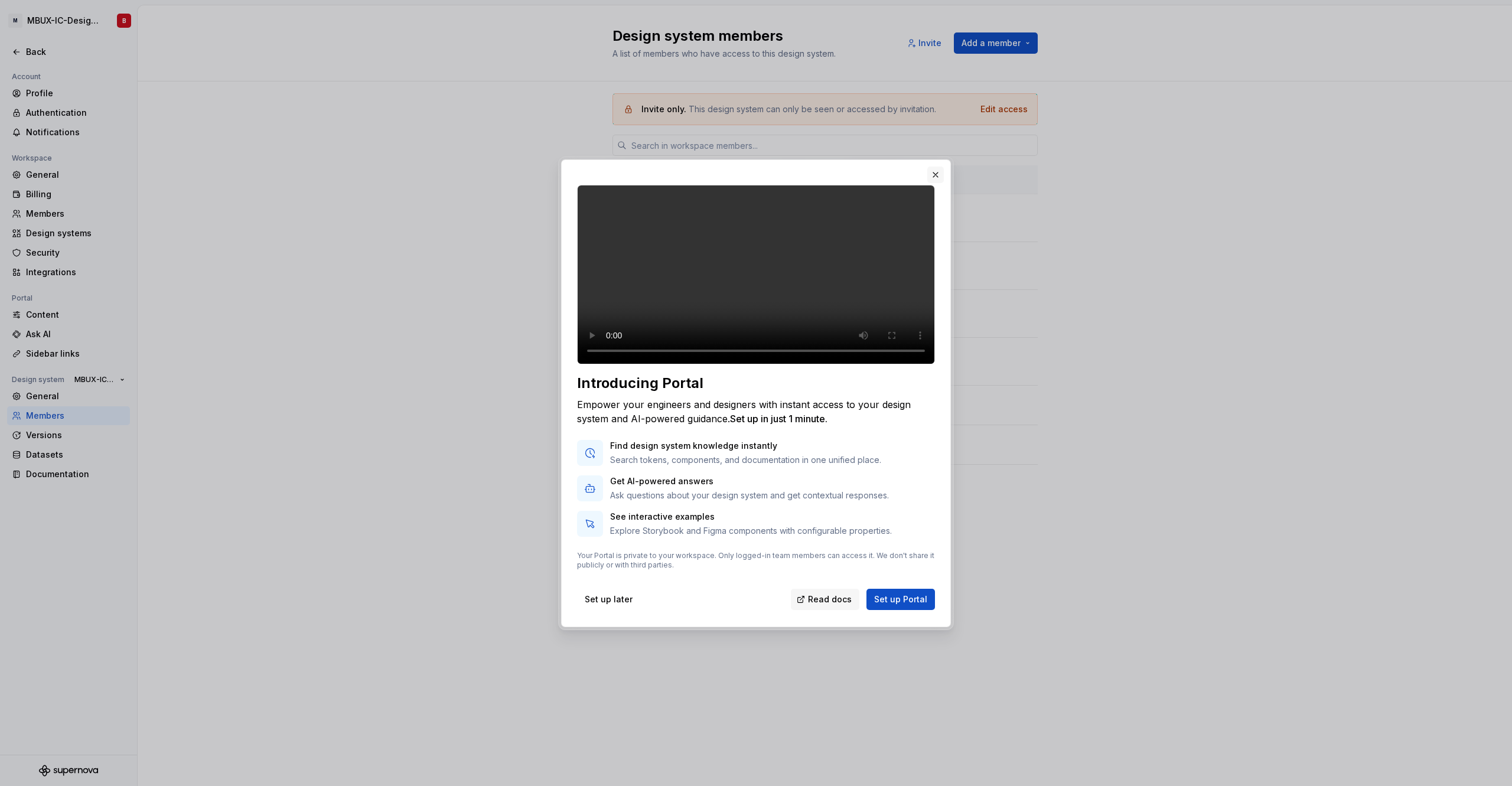
click at [934, 167] on button "button" at bounding box center [936, 175] width 17 height 17
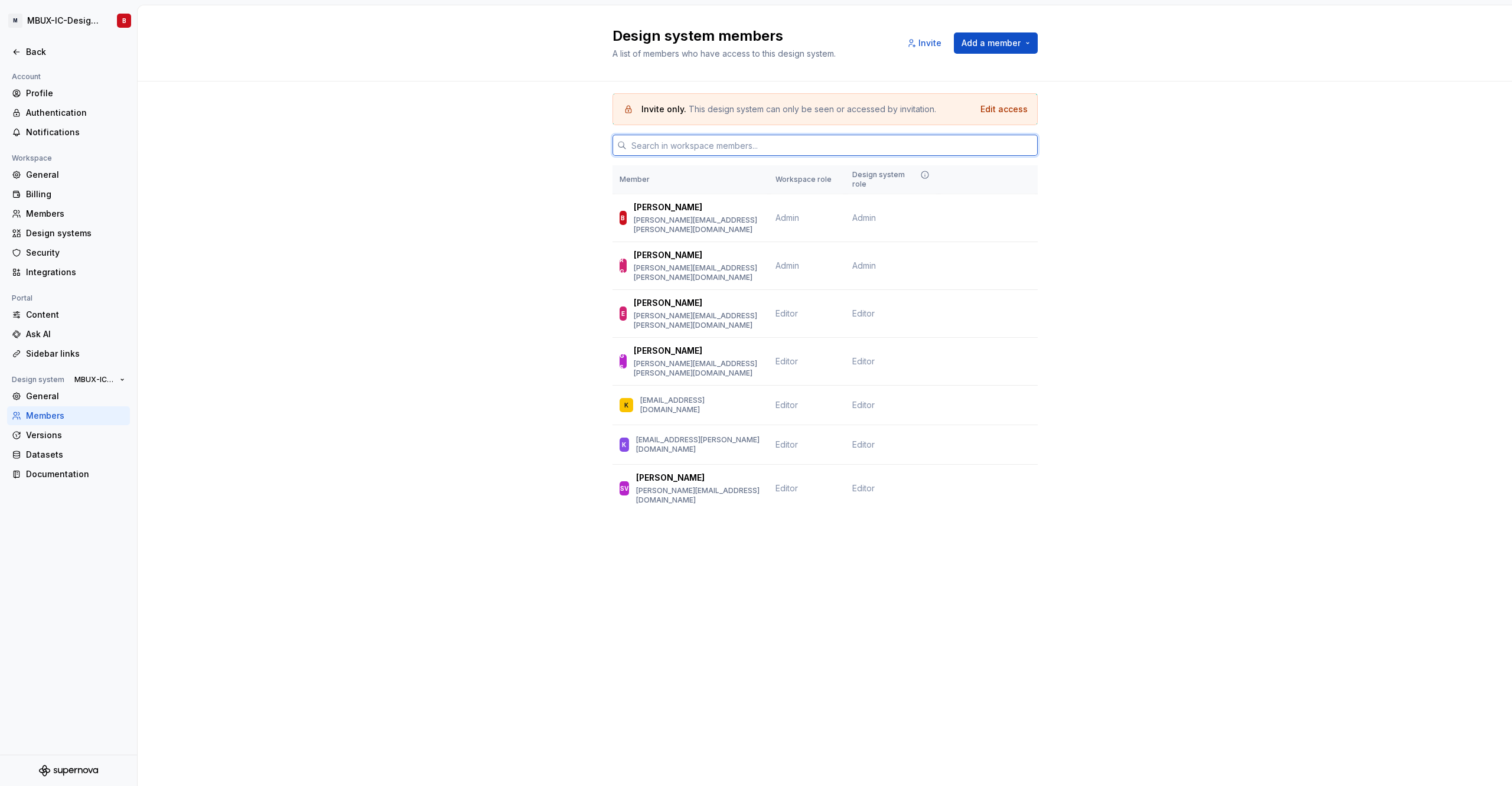
click at [733, 142] on input "text" at bounding box center [833, 146] width 411 height 22
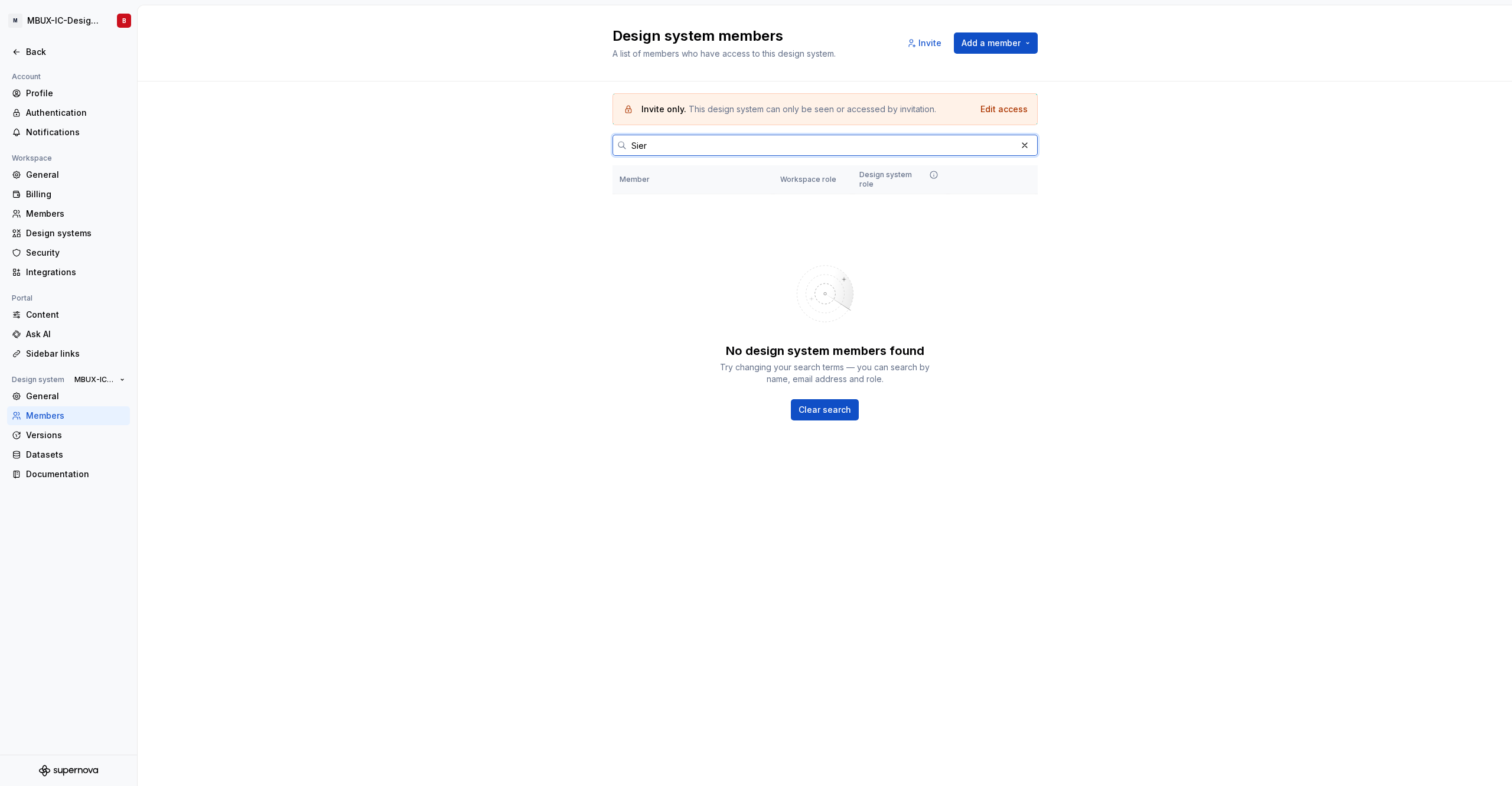
type input "[PERSON_NAME]"
click at [646, 144] on input "[PERSON_NAME]" at bounding box center [822, 146] width 390 height 22
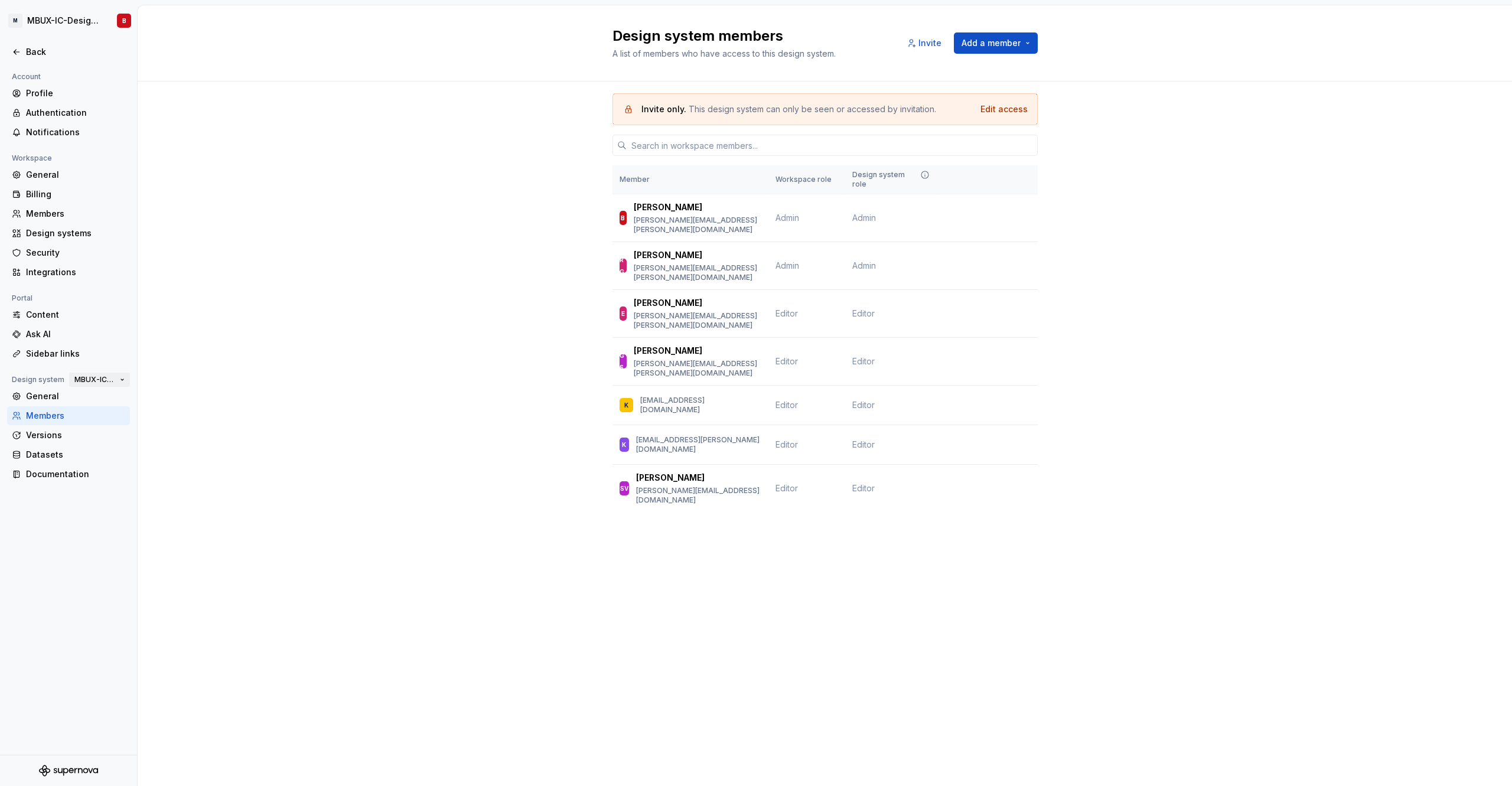
click at [88, 380] on span "MBUX-IC-DesignSystem" at bounding box center [94, 380] width 40 height 9
click at [119, 456] on div "Sandbox" at bounding box center [104, 458] width 36 height 12
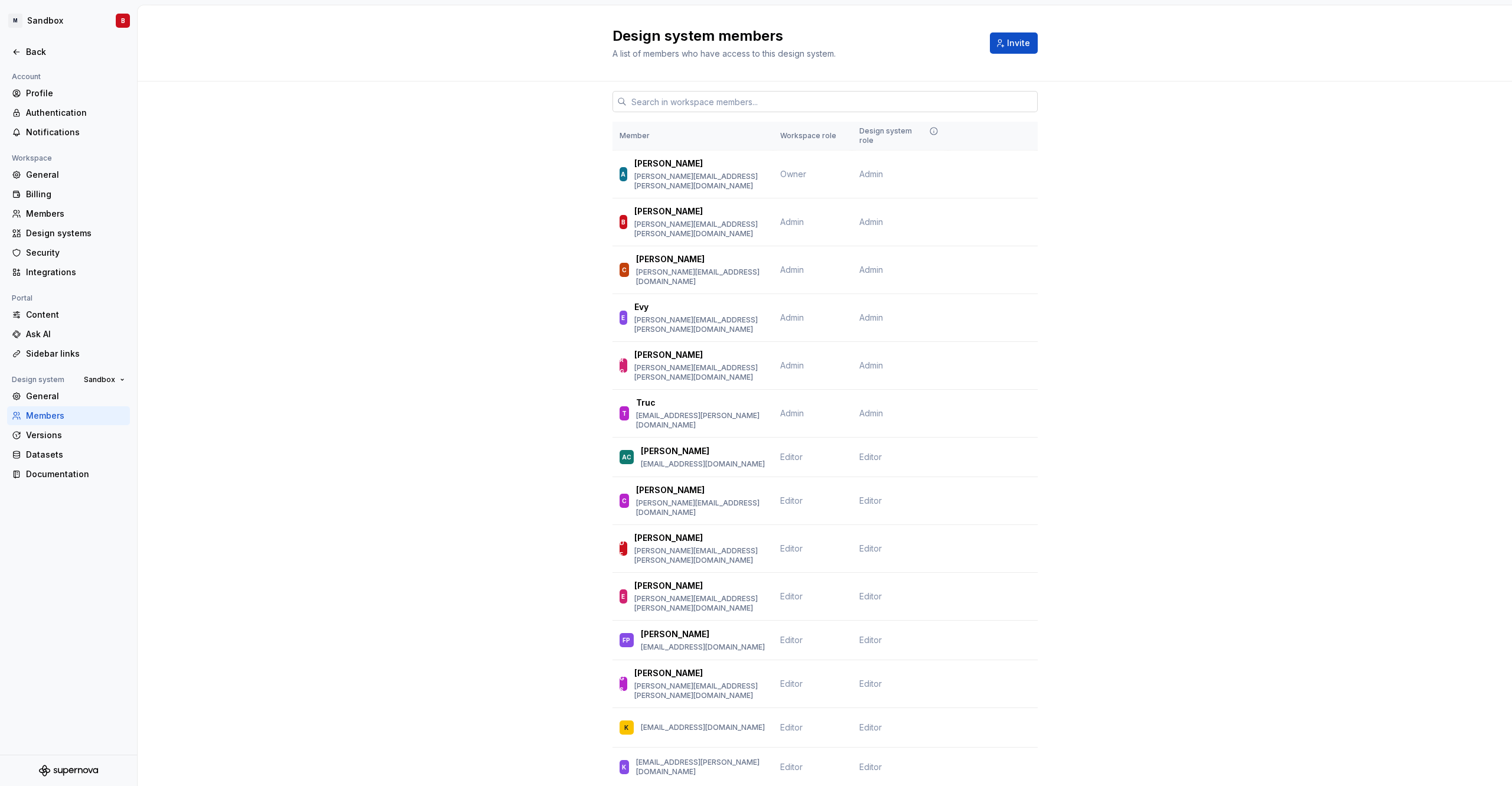
click at [756, 102] on input "text" at bounding box center [833, 102] width 411 height 22
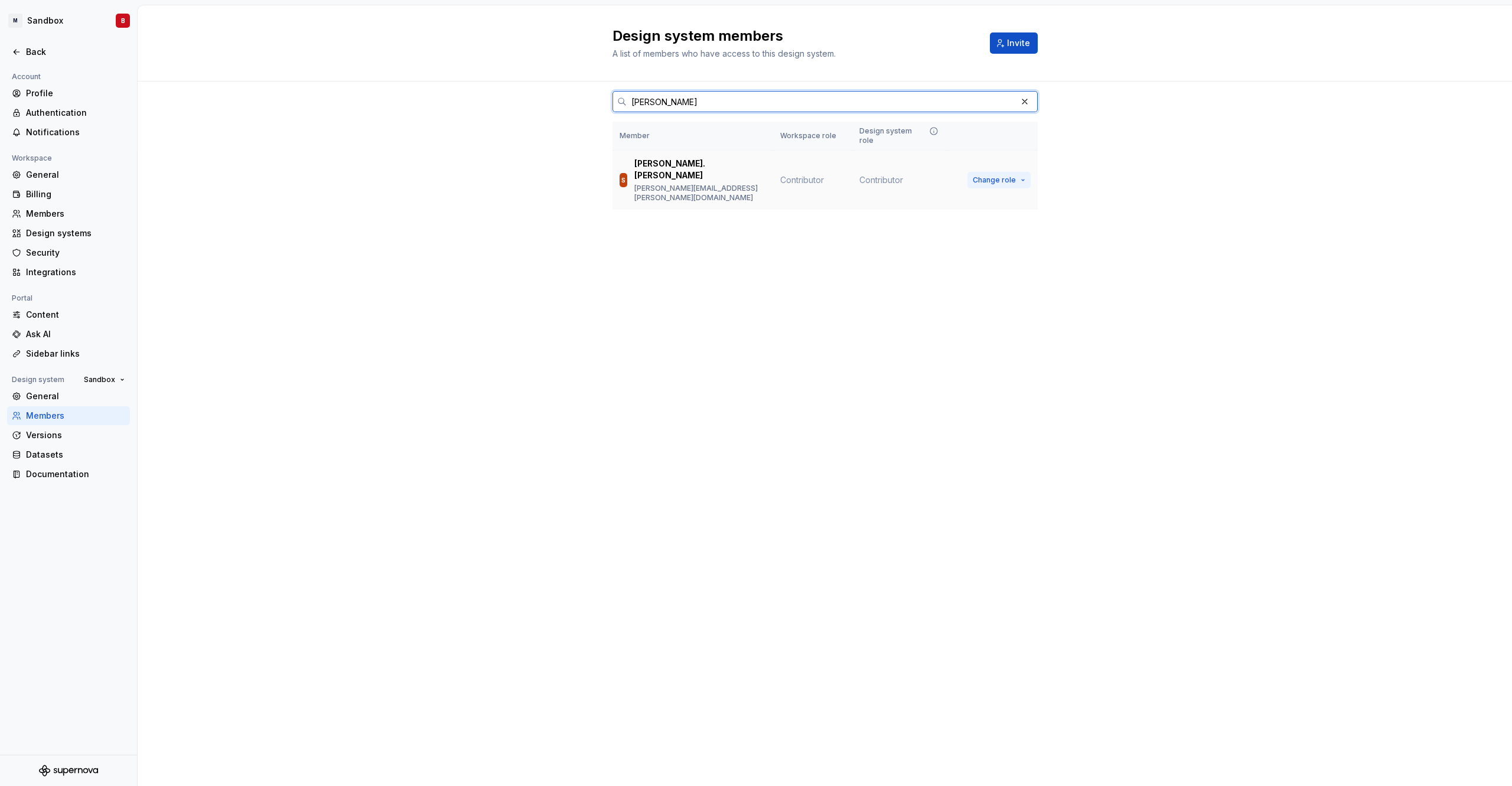
type input "[PERSON_NAME]"
click at [1016, 172] on button "Change role" at bounding box center [999, 180] width 63 height 17
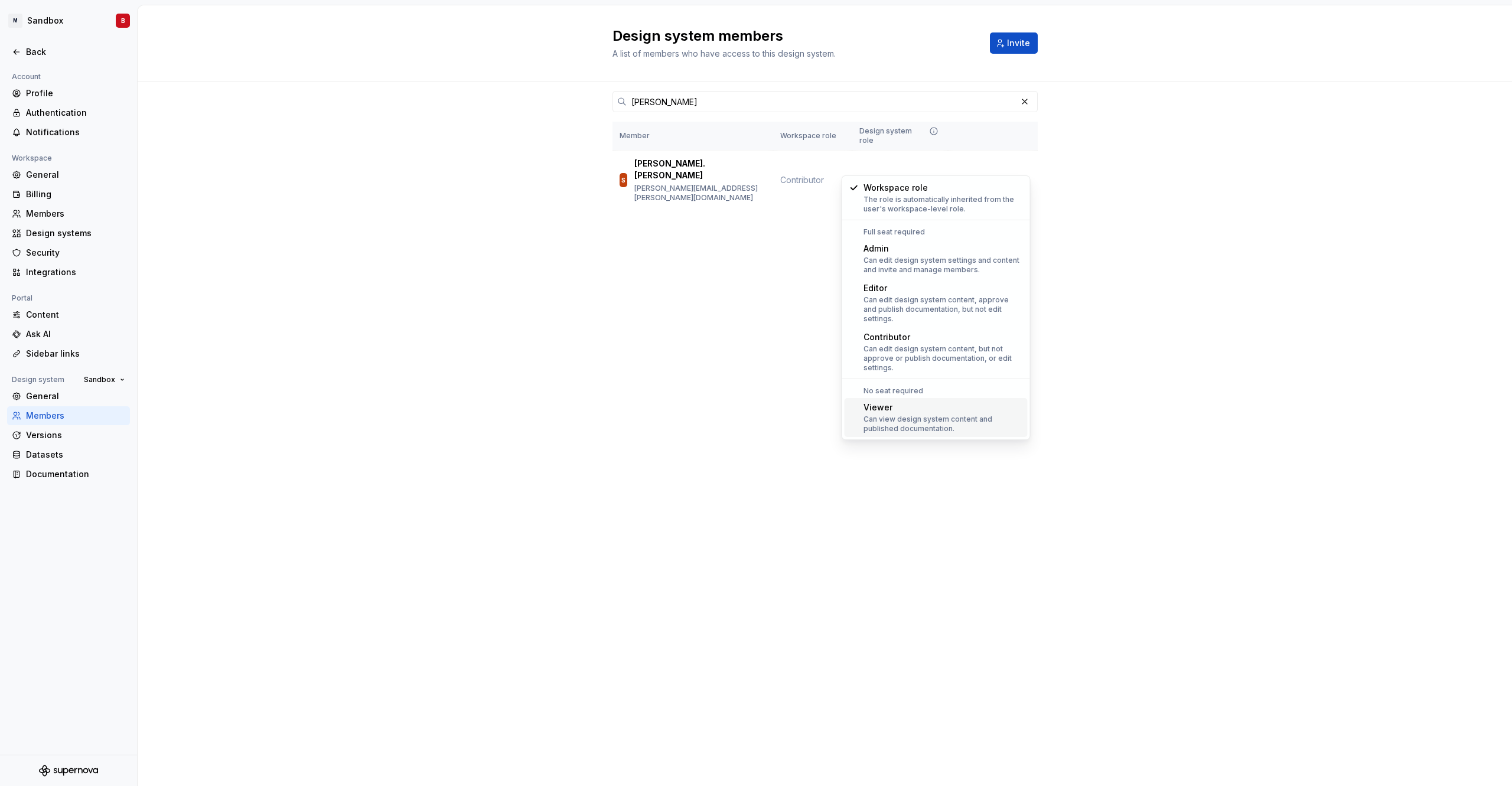
click at [955, 415] on div "Can view design system content and published documentation." at bounding box center [943, 424] width 160 height 19
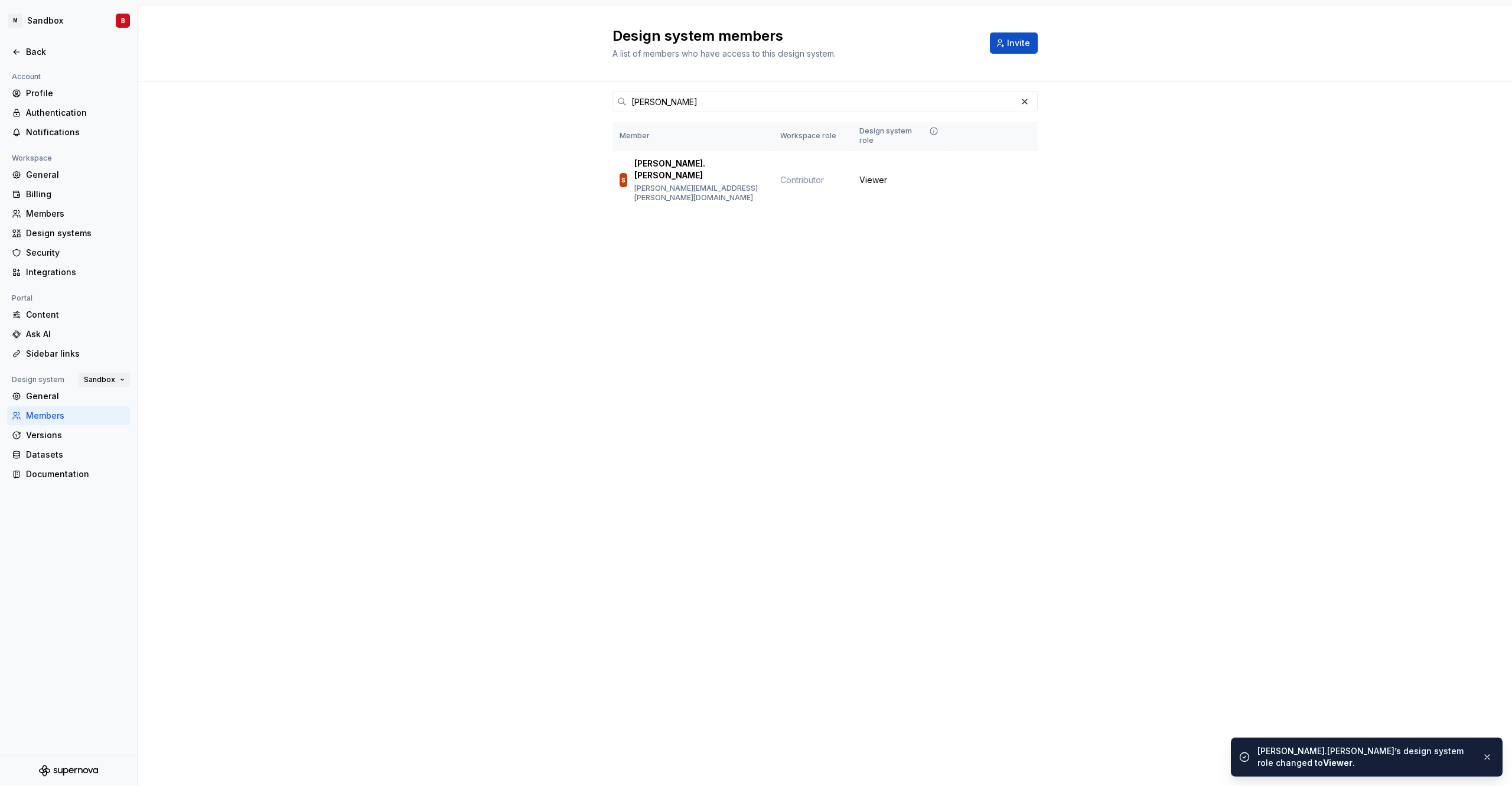
drag, startPoint x: 102, startPoint y: 377, endPoint x: 110, endPoint y: 377, distance: 8.0
click at [102, 377] on span "Sandbox" at bounding box center [99, 380] width 31 height 9
drag, startPoint x: 135, startPoint y: 480, endPoint x: 146, endPoint y: 477, distance: 11.4
click at [135, 480] on div "Test" at bounding box center [158, 477] width 115 height 12
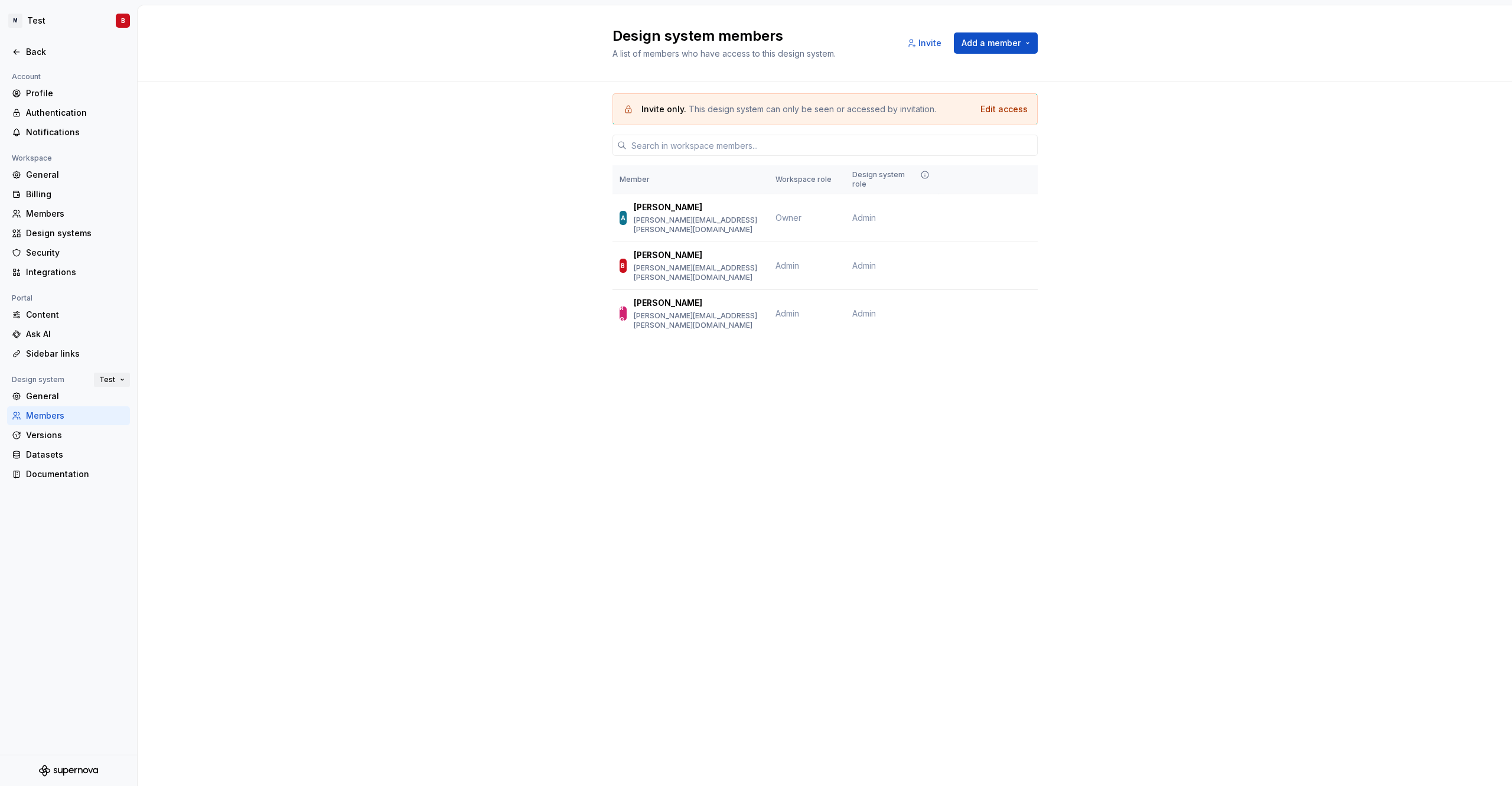
click at [110, 375] on span "Test" at bounding box center [107, 380] width 16 height 9
click at [154, 494] on div "UI Design Workshop" at bounding box center [158, 495] width 84 height 12
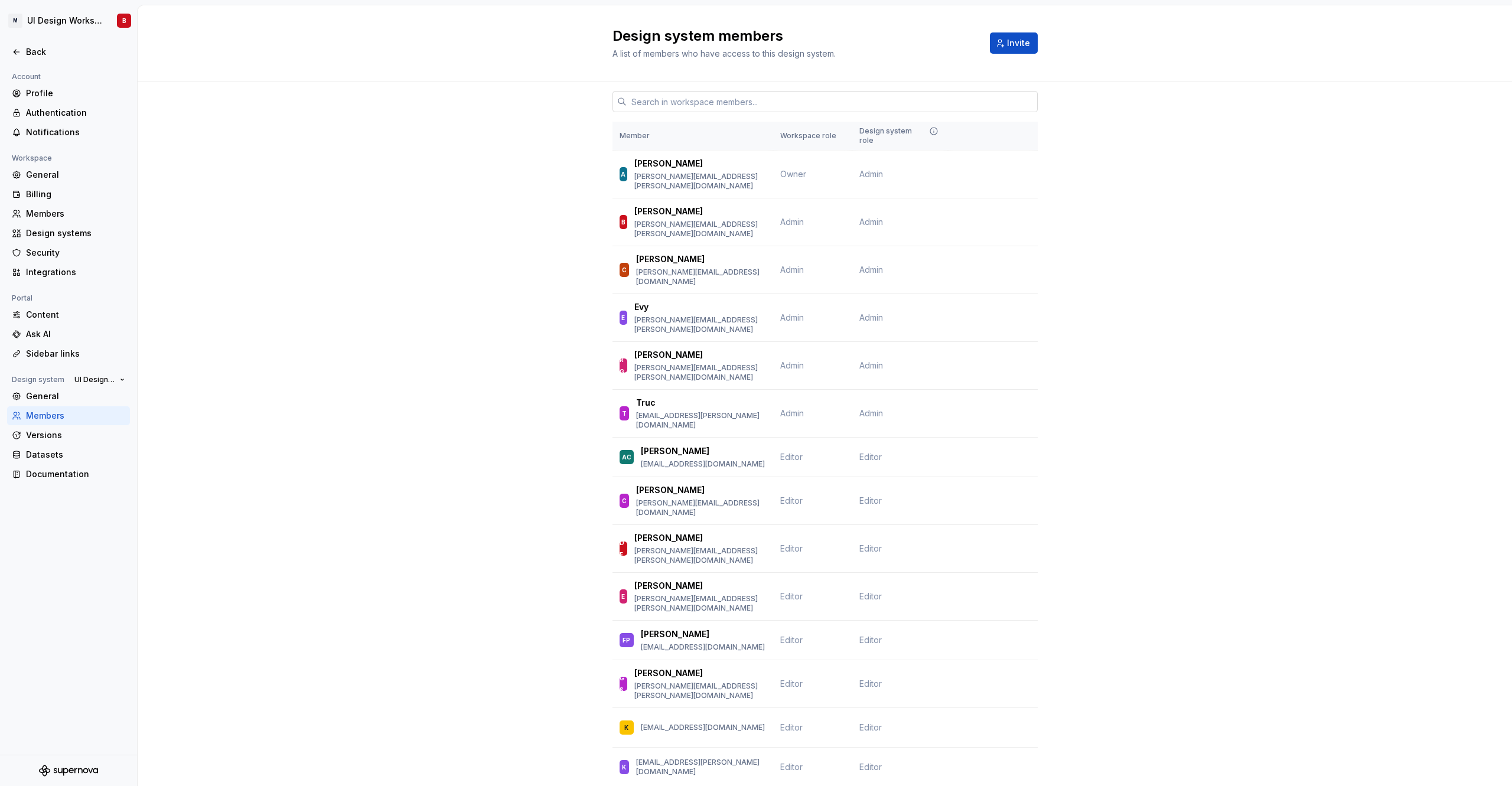
click at [694, 98] on input "text" at bounding box center [833, 102] width 411 height 22
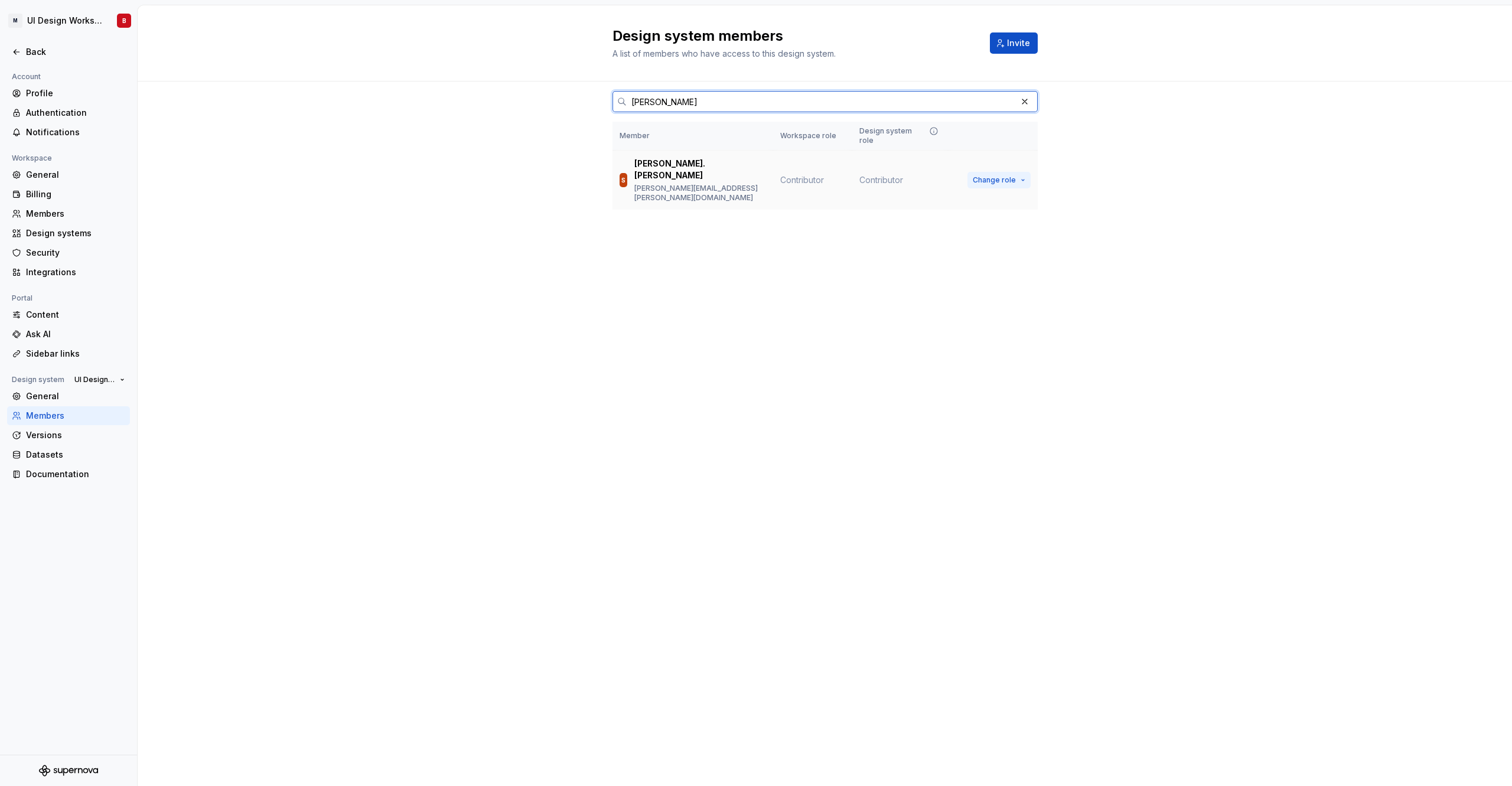
type input "[PERSON_NAME]"
click at [1005, 175] on span "Change role" at bounding box center [994, 180] width 43 height 9
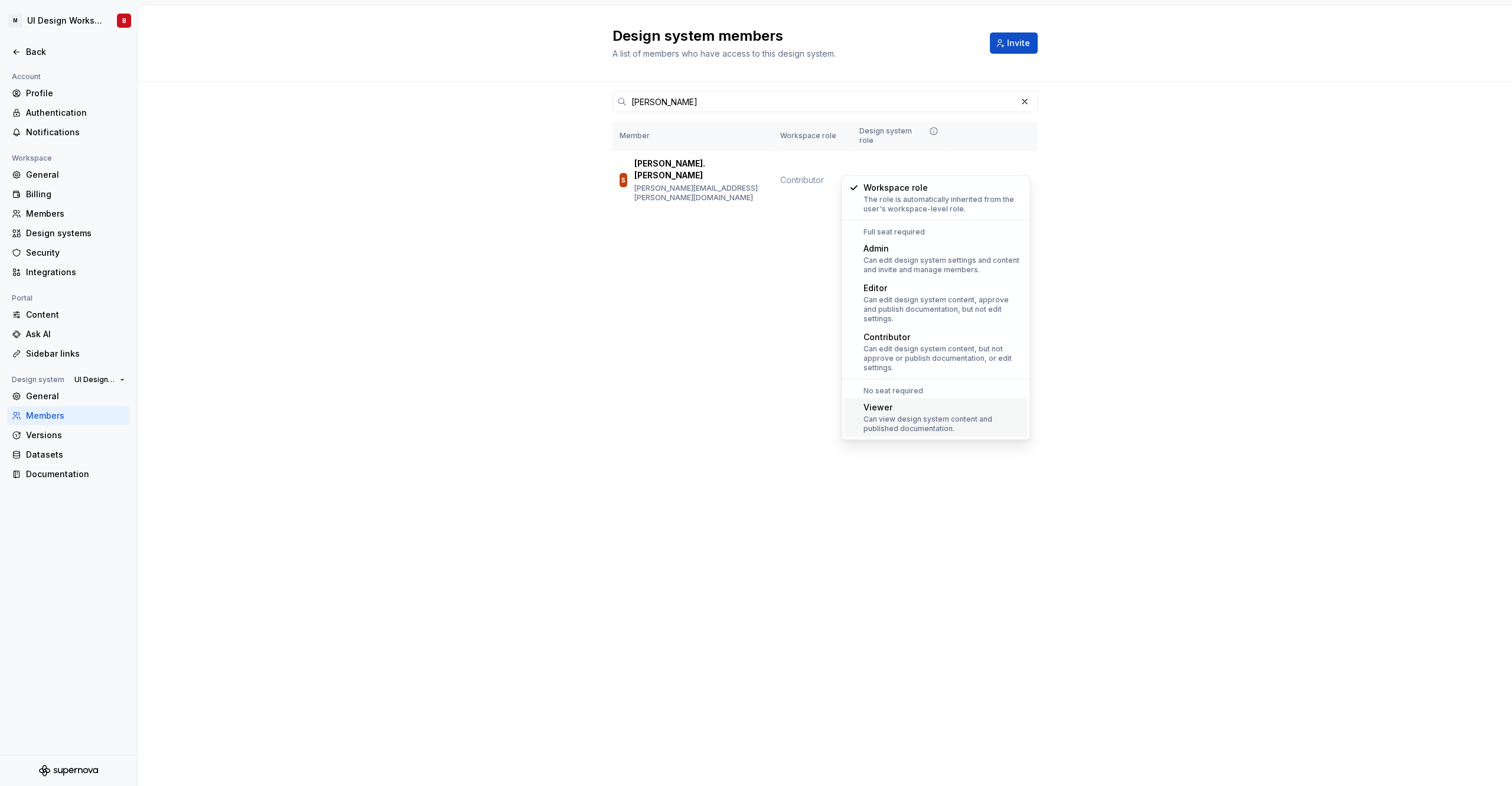
click at [928, 404] on div "Viewer" at bounding box center [943, 408] width 160 height 12
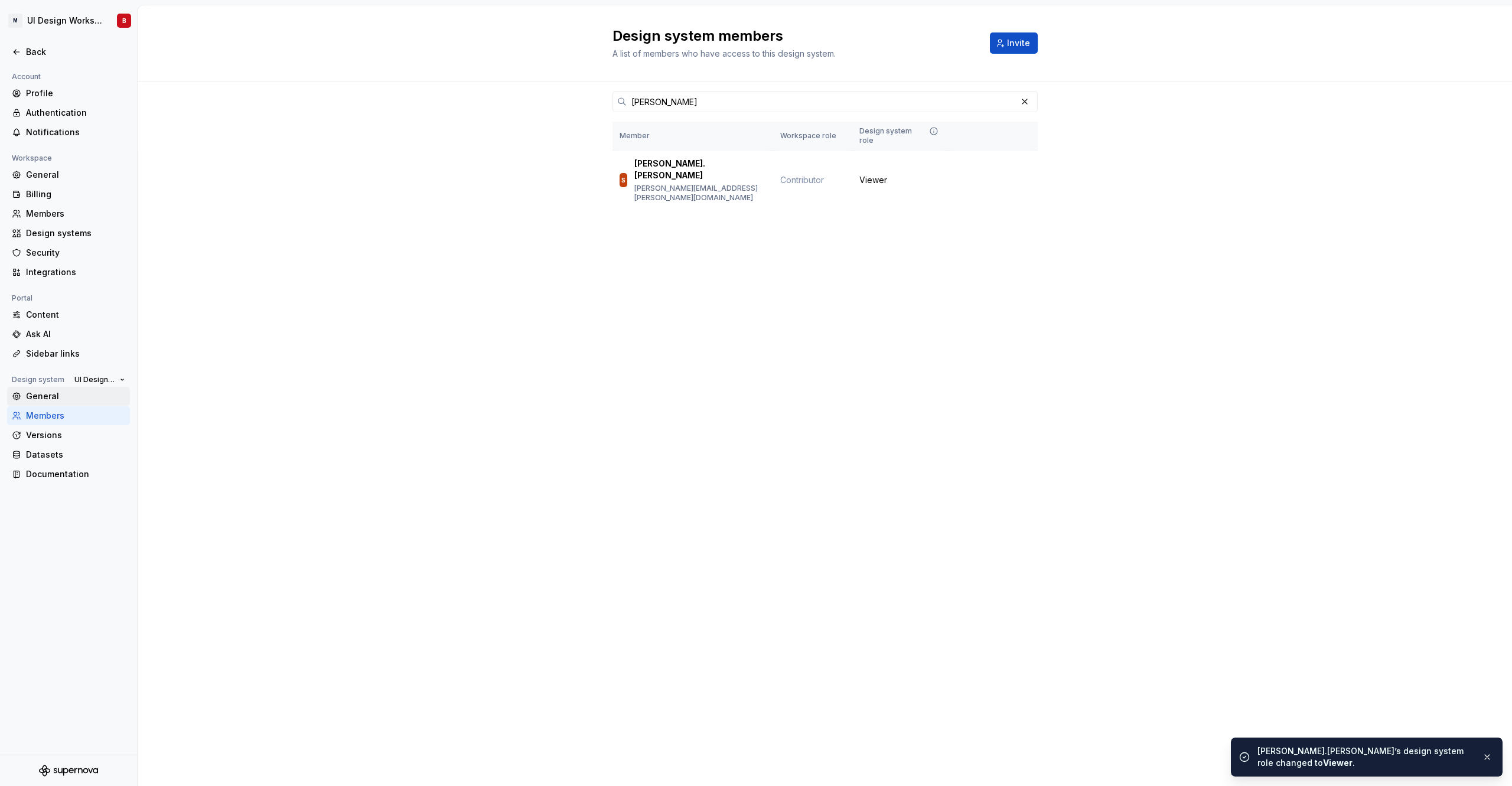
click at [58, 396] on div "General" at bounding box center [75, 396] width 99 height 12
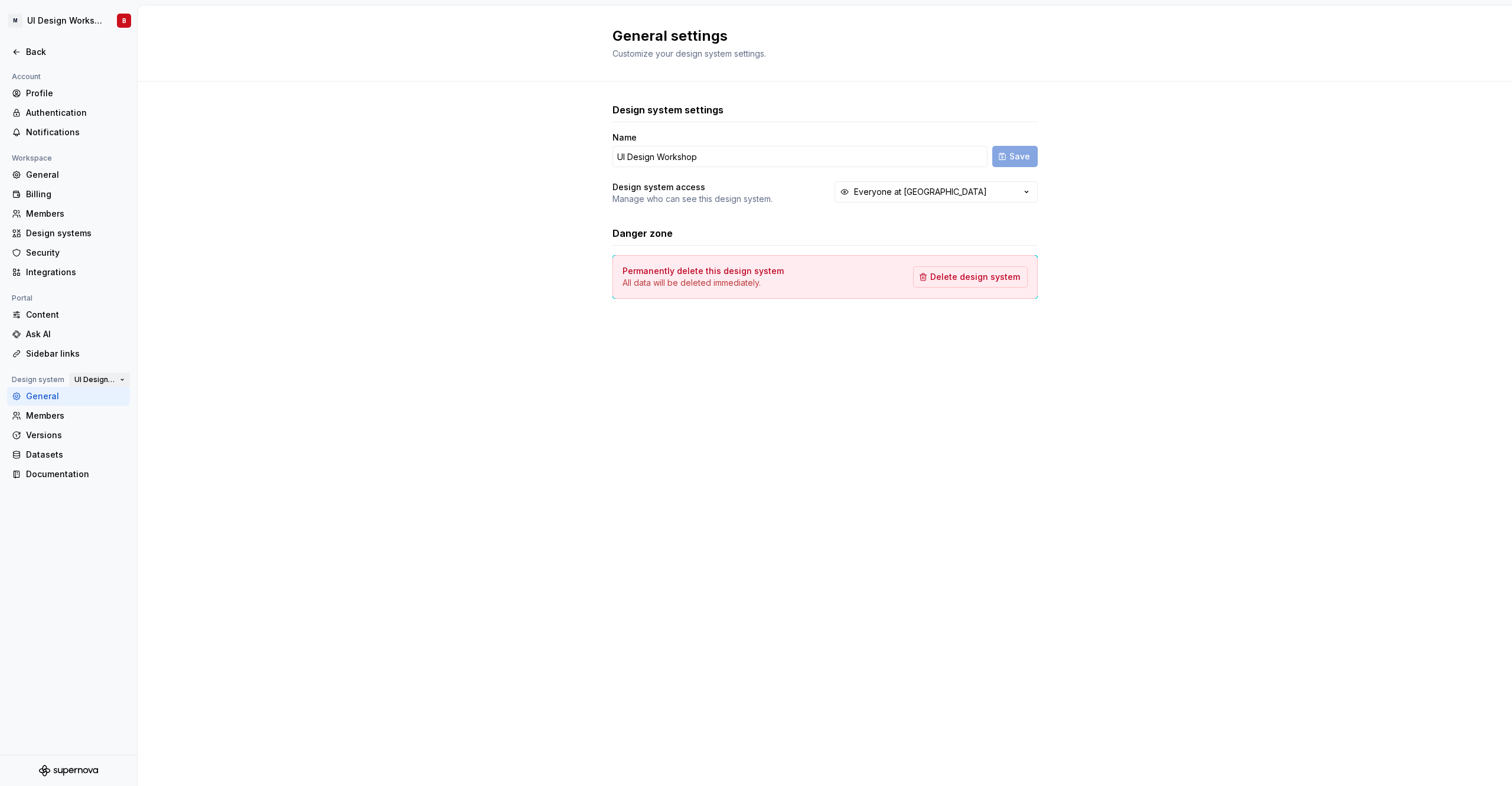
click at [113, 381] on span "UI Design Workshop" at bounding box center [94, 380] width 40 height 9
click at [160, 398] on div "MB.OS Mobile Design System" at bounding box center [144, 401] width 115 height 12
click at [59, 415] on div "Members" at bounding box center [75, 416] width 99 height 12
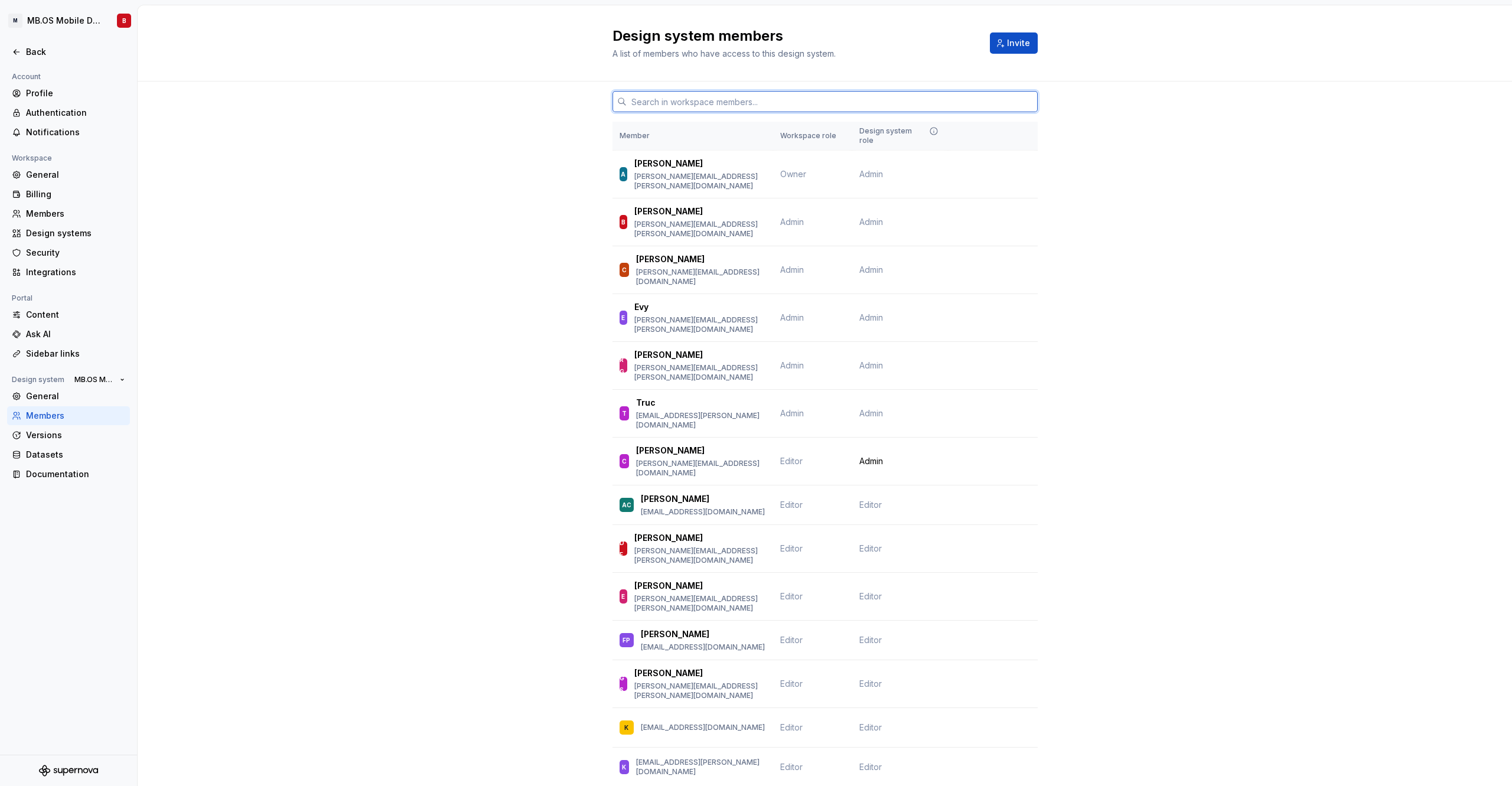
click at [671, 102] on input "text" at bounding box center [833, 102] width 411 height 22
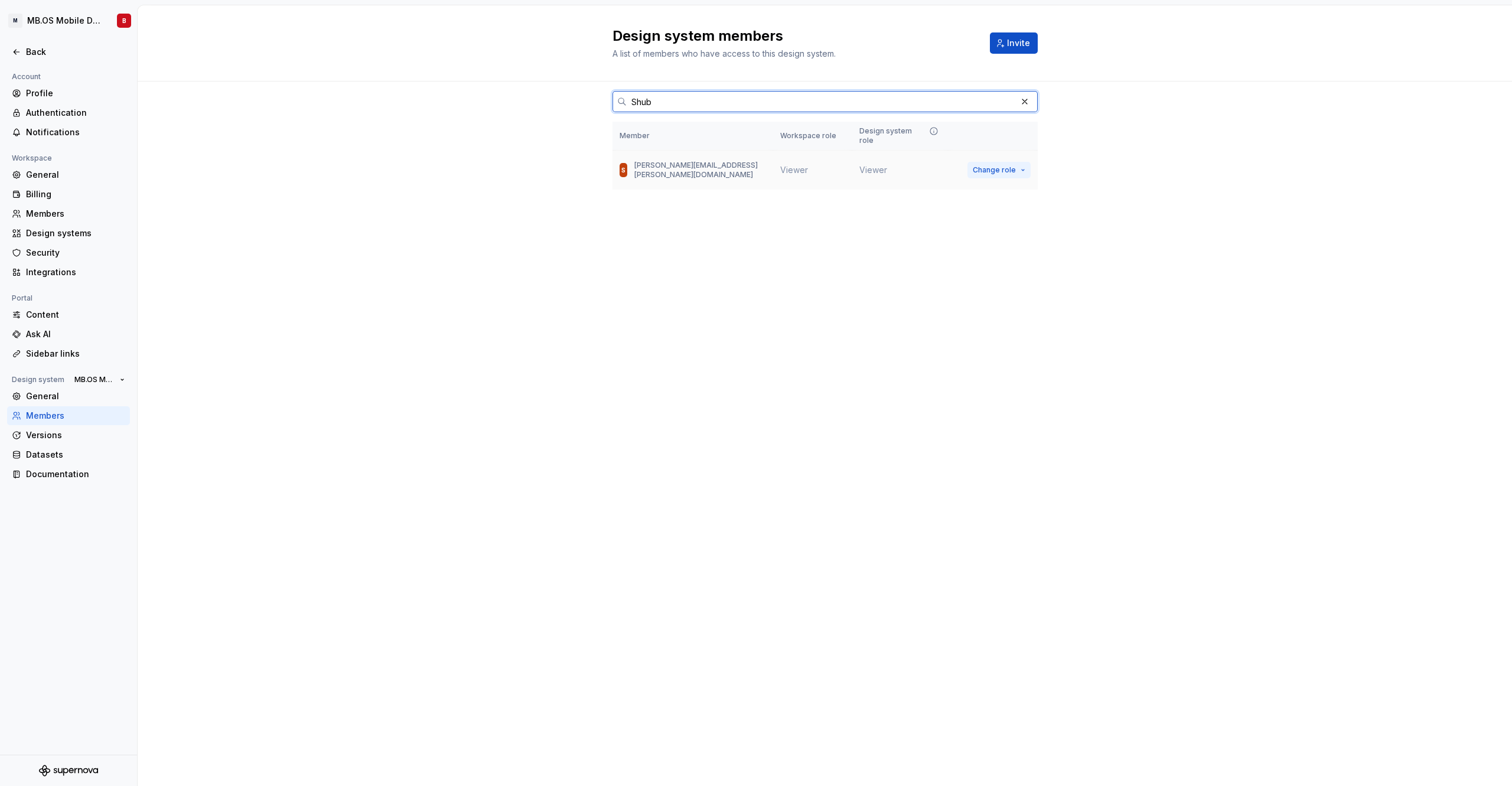
type input "Shub"
click at [1000, 165] on span "Change role" at bounding box center [994, 170] width 43 height 9
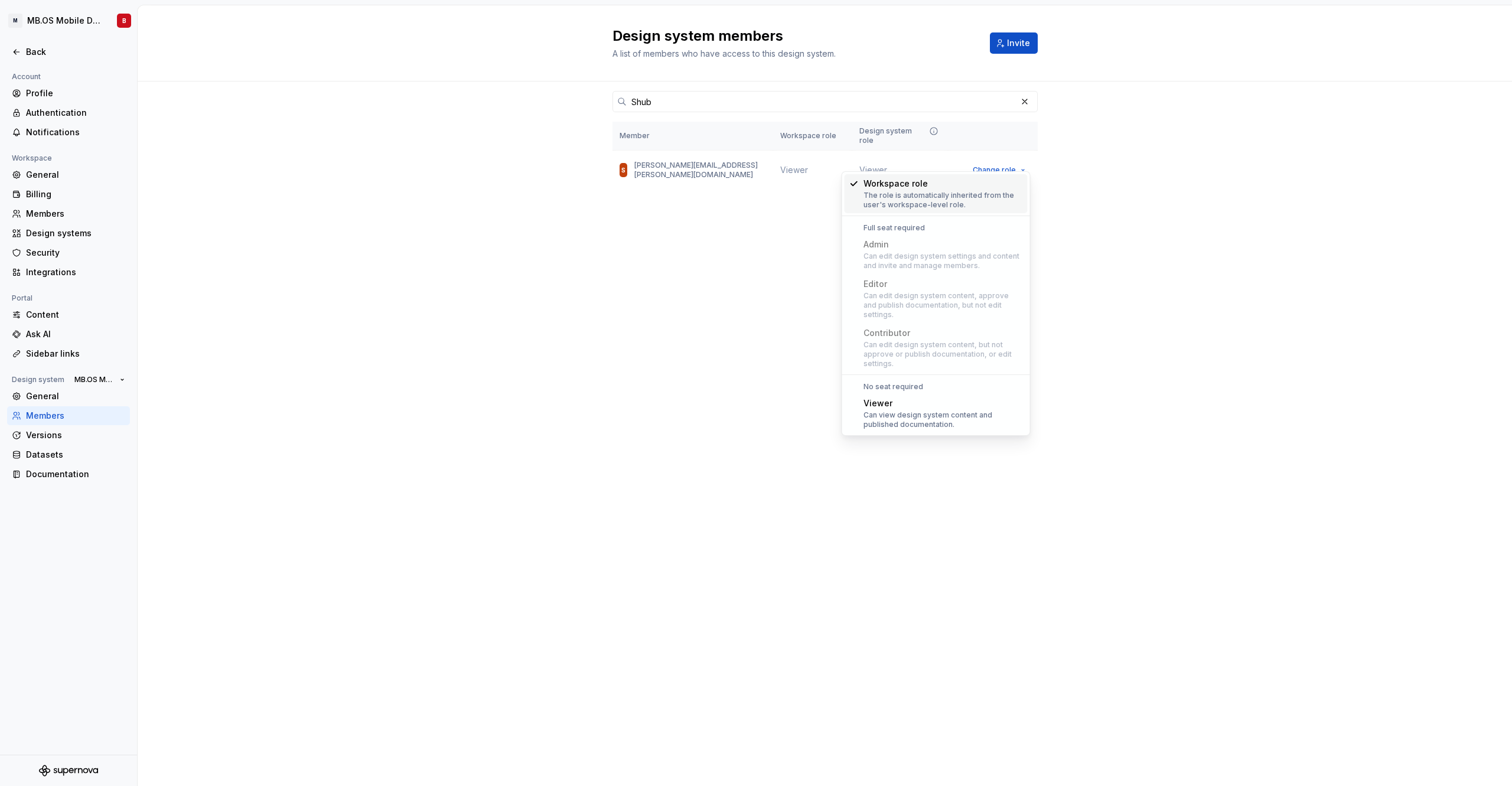
drag, startPoint x: 1149, startPoint y: 249, endPoint x: 1159, endPoint y: 239, distance: 14.1
click at [1149, 248] on div "Design system members A list of members who have access to this design system. …" at bounding box center [824, 396] width 1374 height 781
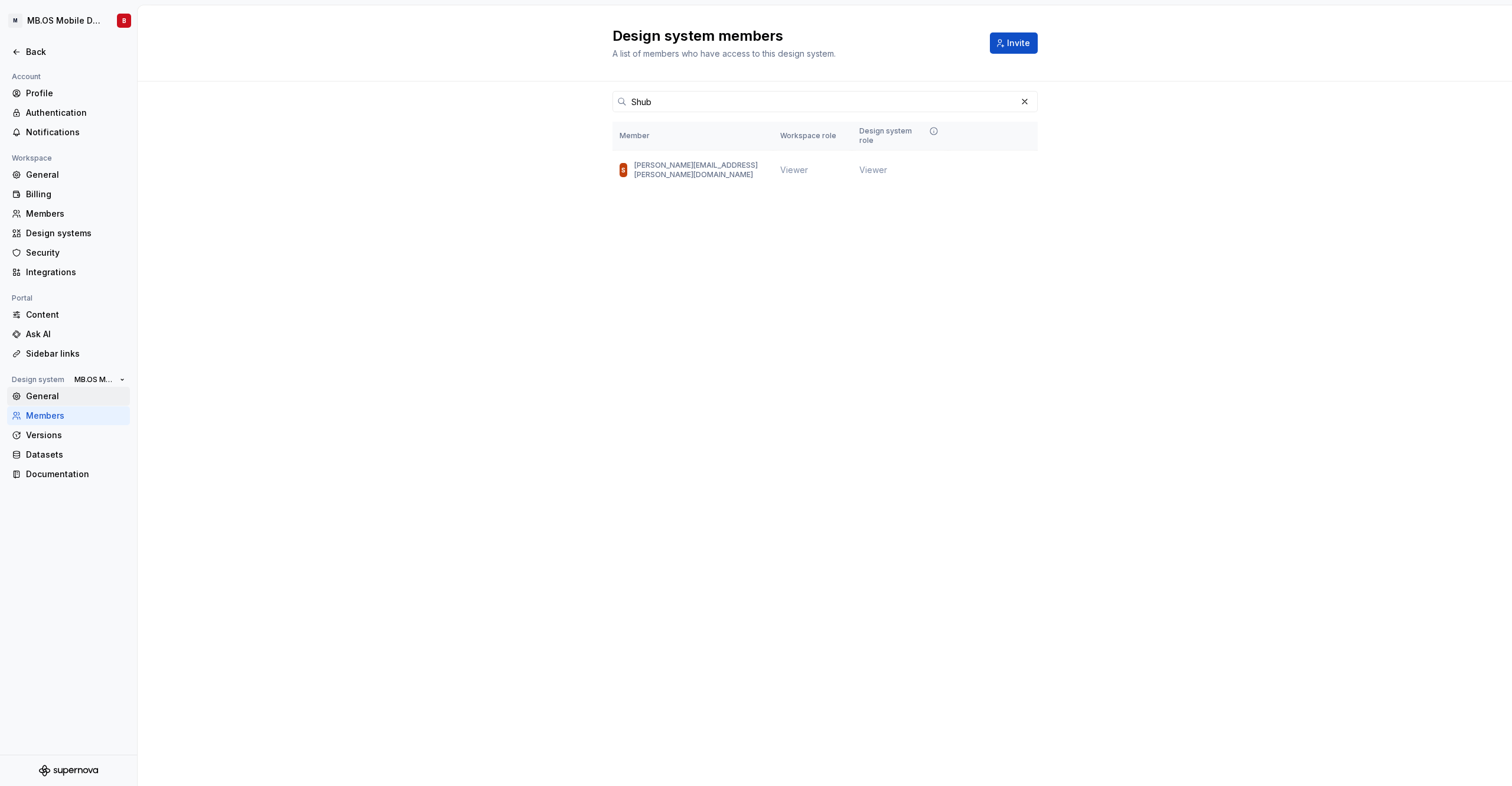
click at [65, 402] on div "General" at bounding box center [75, 396] width 99 height 12
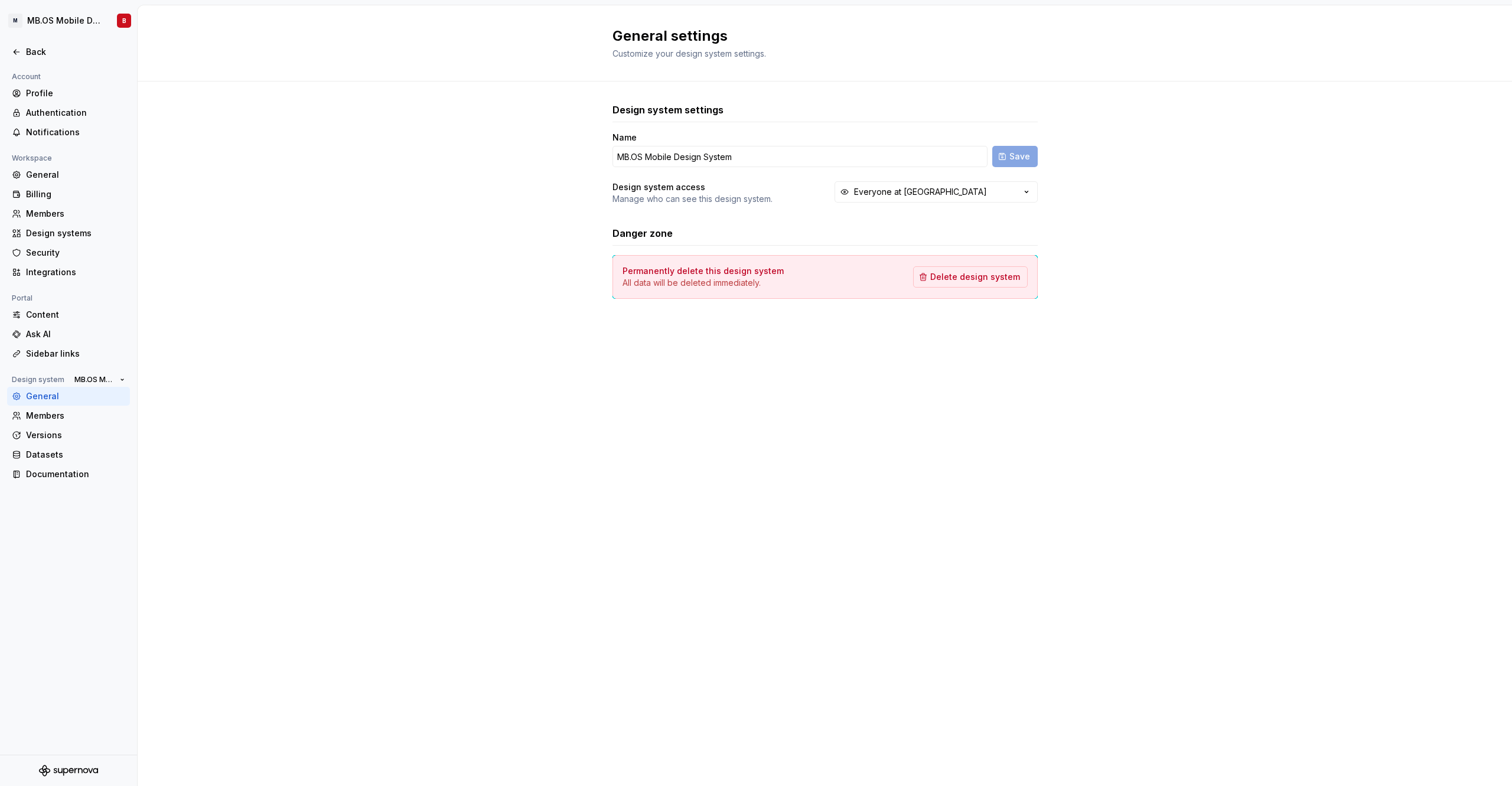
click at [366, 320] on div "Design system settings Name MB.OS Mobile Design System Save Design system acces…" at bounding box center [824, 212] width 1374 height 262
click at [92, 380] on span "MB.OS Mobile Design System" at bounding box center [94, 380] width 40 height 9
click at [204, 369] on div "General settings Customize your design system settings. Design system settings …" at bounding box center [824, 396] width 1374 height 781
click at [90, 380] on span "MB.OS Mobile Design System" at bounding box center [94, 380] width 40 height 9
click at [158, 404] on div "MB.OS Mobile Design System" at bounding box center [144, 401] width 115 height 12
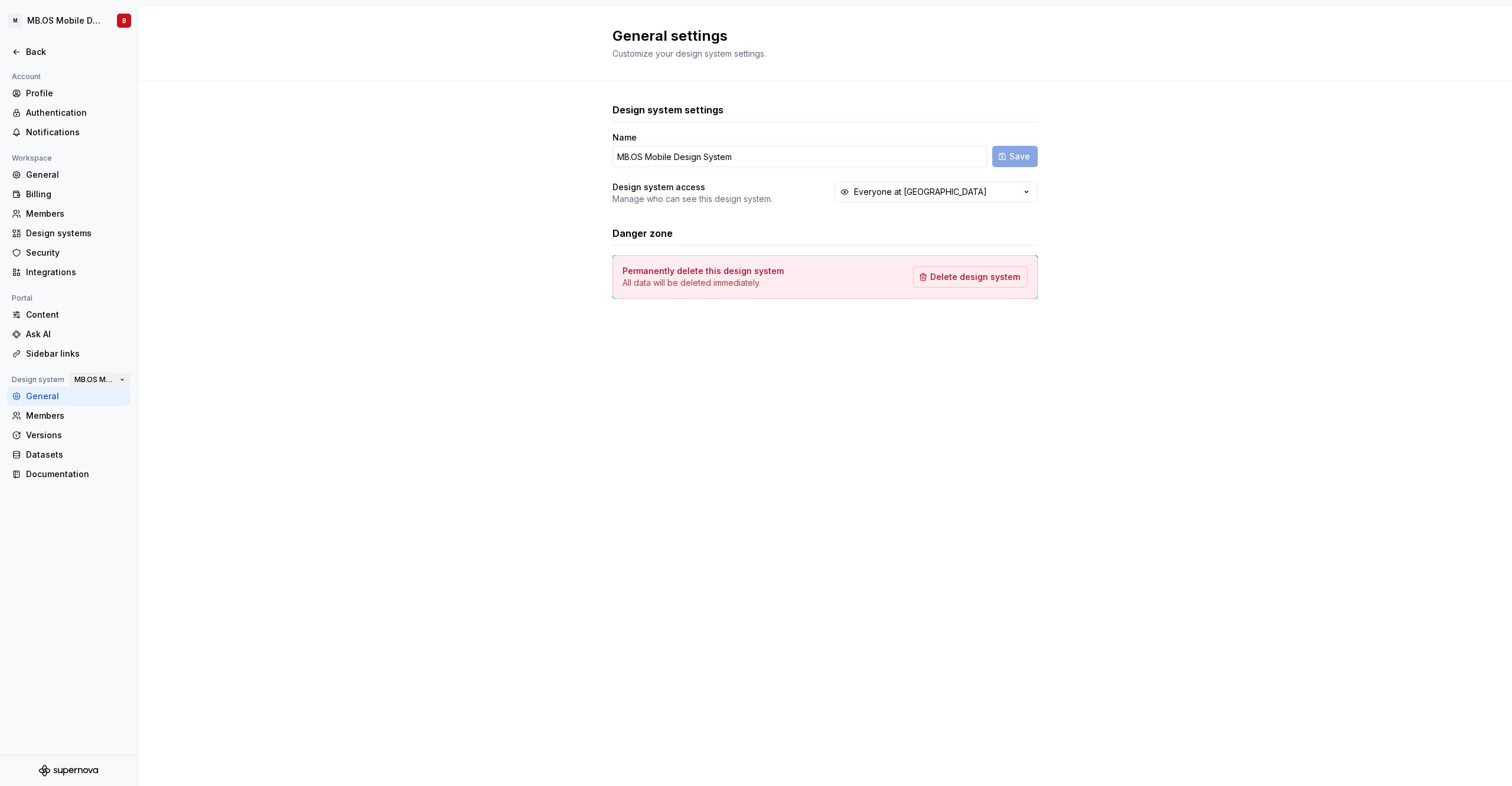
click at [105, 386] on button "MB.OS Mobile Design System" at bounding box center [100, 380] width 61 height 17
click at [42, 423] on div "Members" at bounding box center [69, 416] width 123 height 19
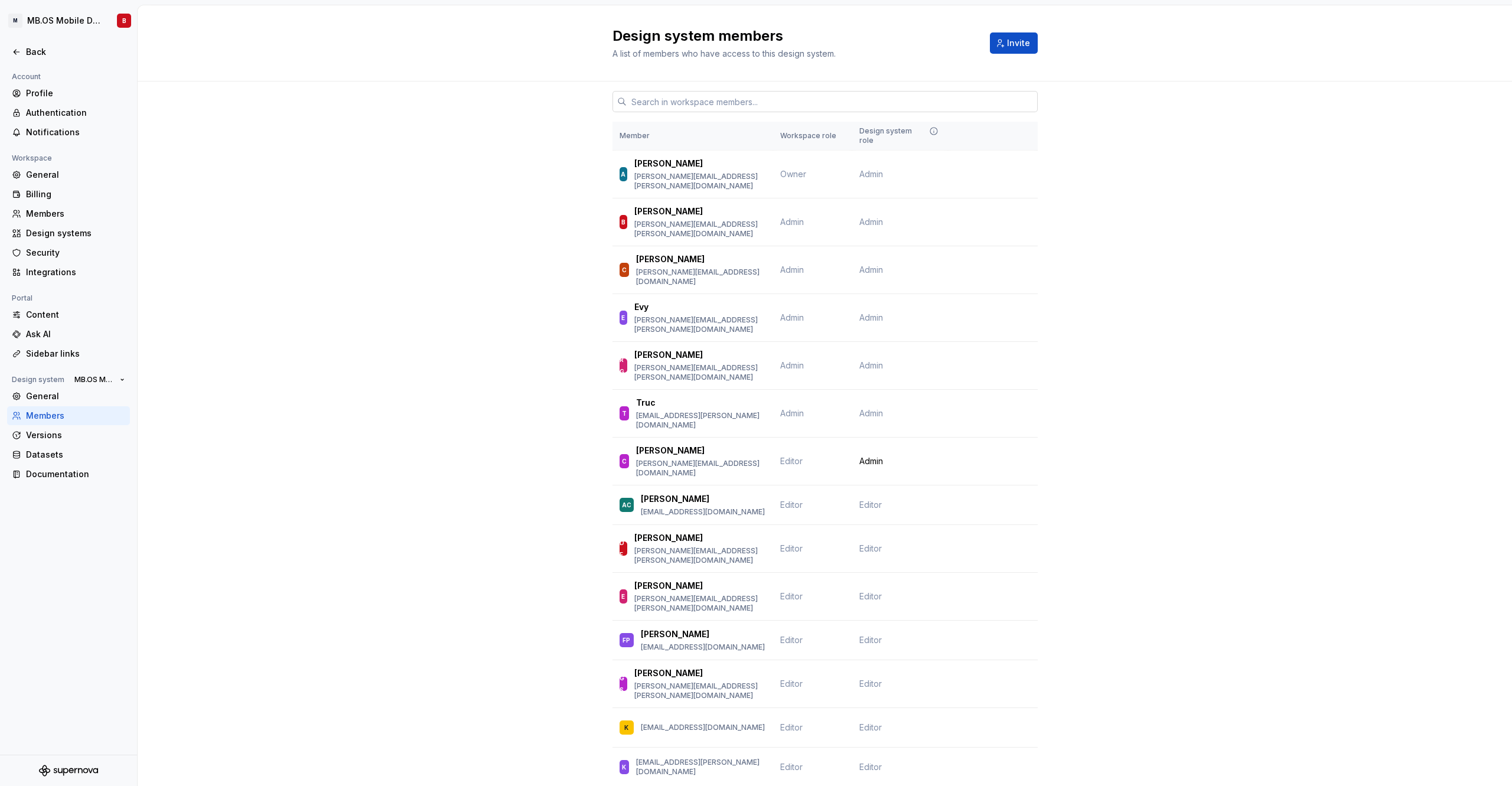
click at [669, 102] on input "text" at bounding box center [833, 102] width 411 height 22
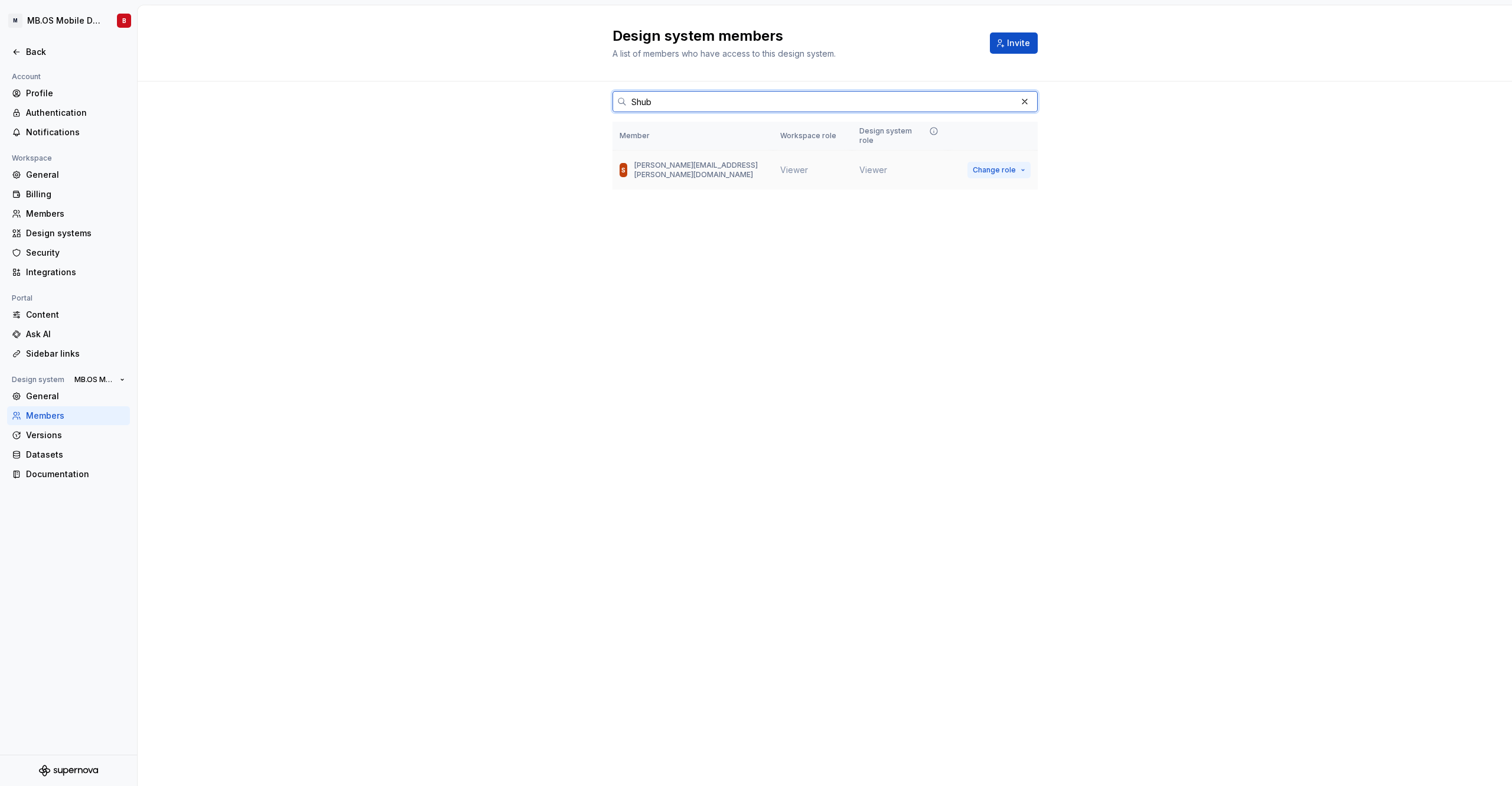
type input "Shub"
click at [1014, 165] on span "Change role" at bounding box center [994, 170] width 43 height 9
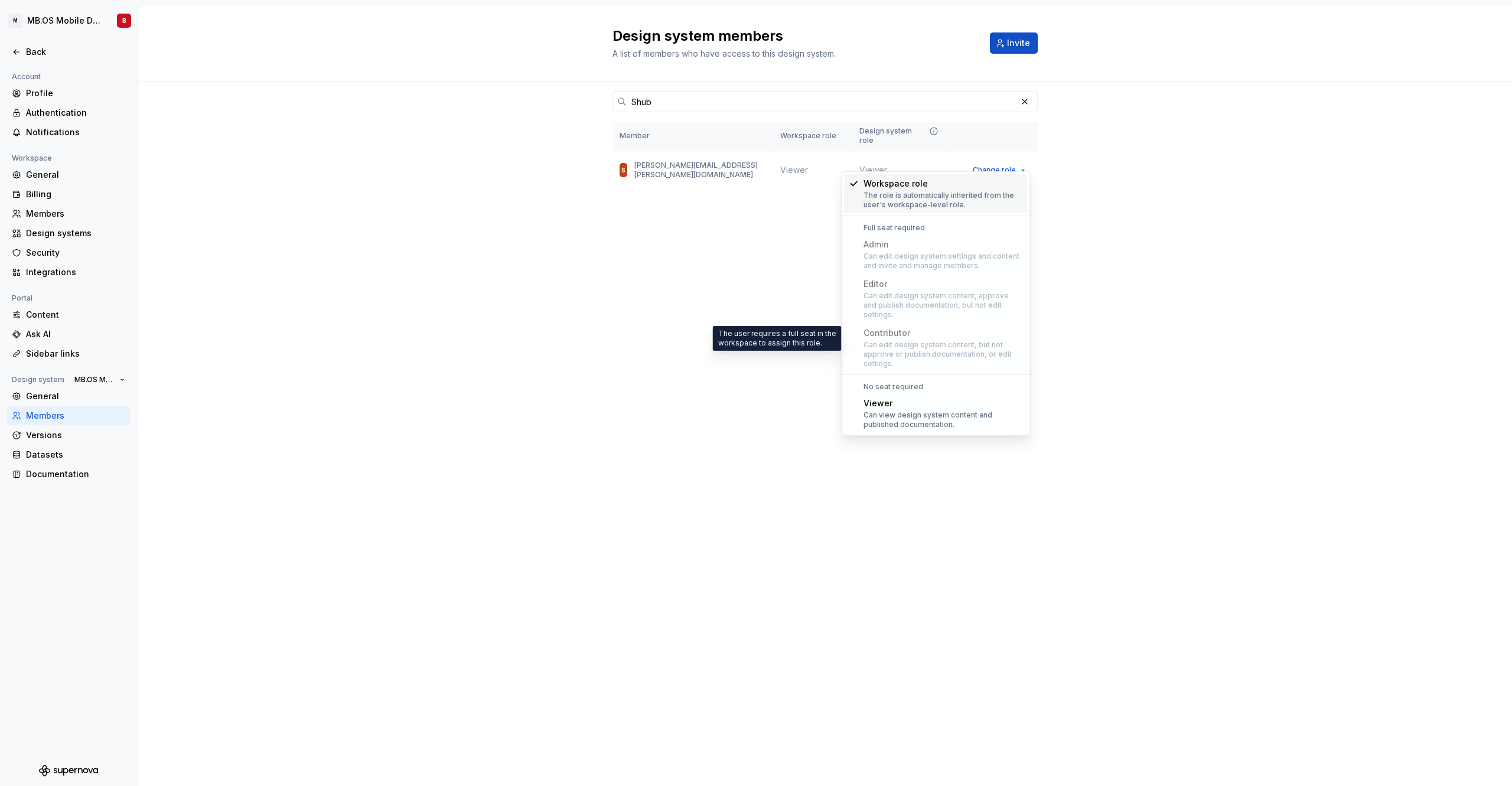
click at [904, 340] on div "Can edit design system content, but not approve or publish documentation, or ed…" at bounding box center [943, 355] width 160 height 28
click at [690, 302] on div "Design system members A list of members who have access to this design system. …" at bounding box center [824, 396] width 1374 height 781
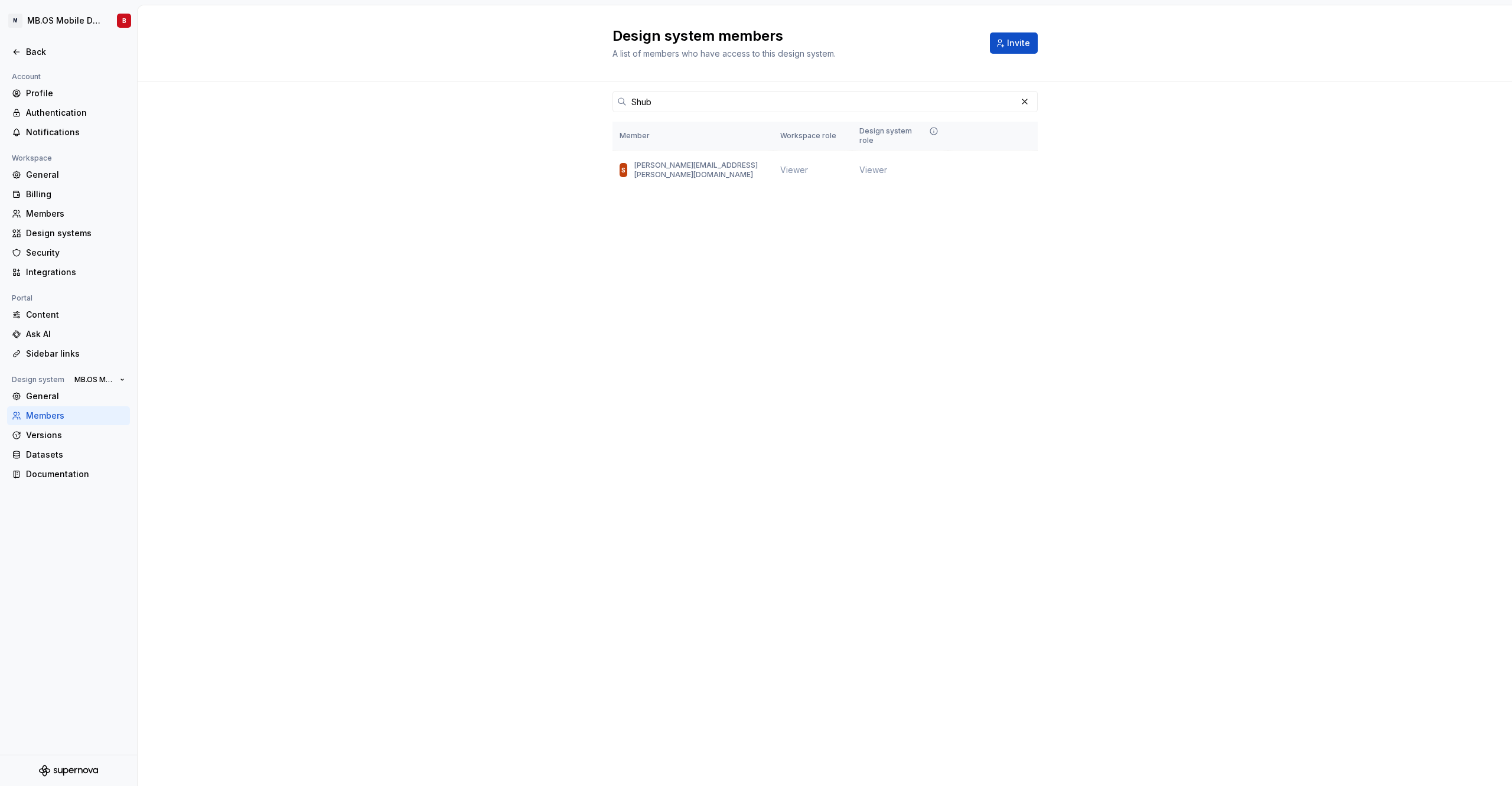
click at [483, 215] on div "Shub Member Workspace role Design system role S shubhankar.bhingare@mercedes-be…" at bounding box center [824, 158] width 1374 height 153
click at [103, 380] on span "MB.OS Mobile Design System" at bounding box center [94, 380] width 40 height 9
click at [180, 404] on div "MB.OS Mobile Design System" at bounding box center [144, 401] width 115 height 12
click at [690, 374] on div "Design system members A list of members who have access to this design system. …" at bounding box center [824, 396] width 1374 height 781
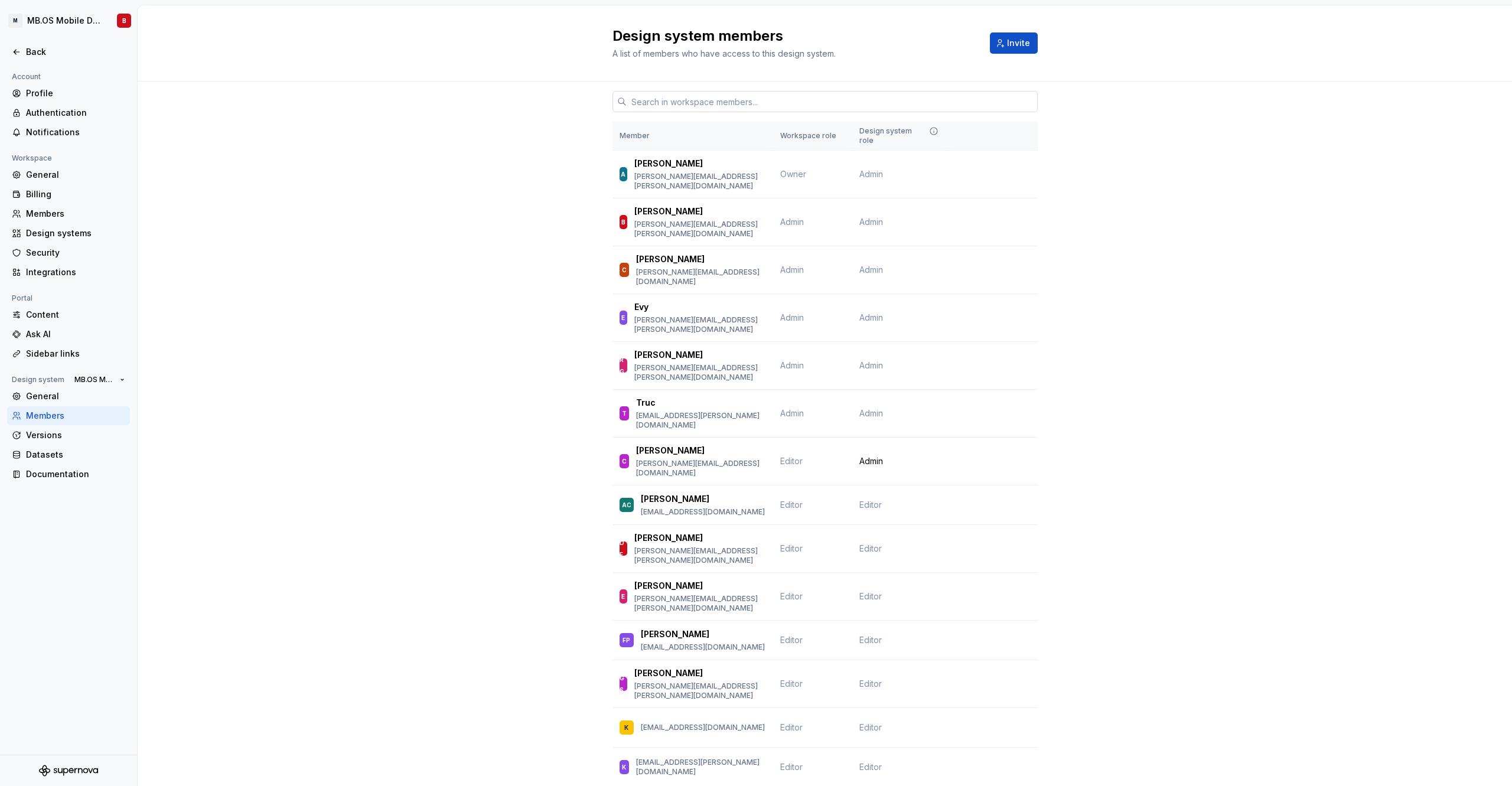
click at [768, 100] on input "text" at bounding box center [833, 102] width 411 height 22
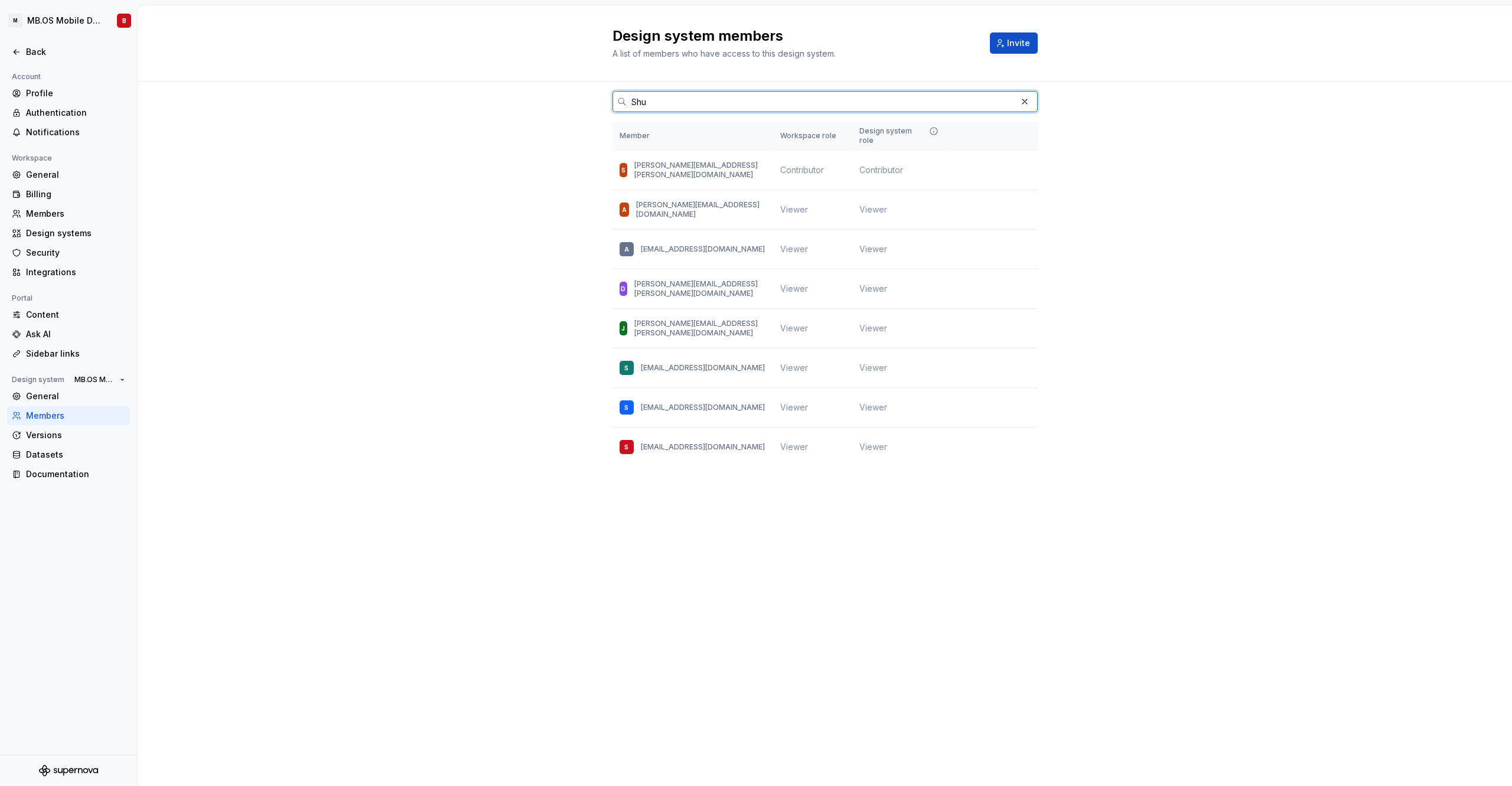
type input "Shu"
click at [370, 171] on div "Shu Member Workspace role Design system role S shubhankar.bhingare@mercedes-ben…" at bounding box center [824, 297] width 1374 height 430
